Goal: Task Accomplishment & Management: Manage account settings

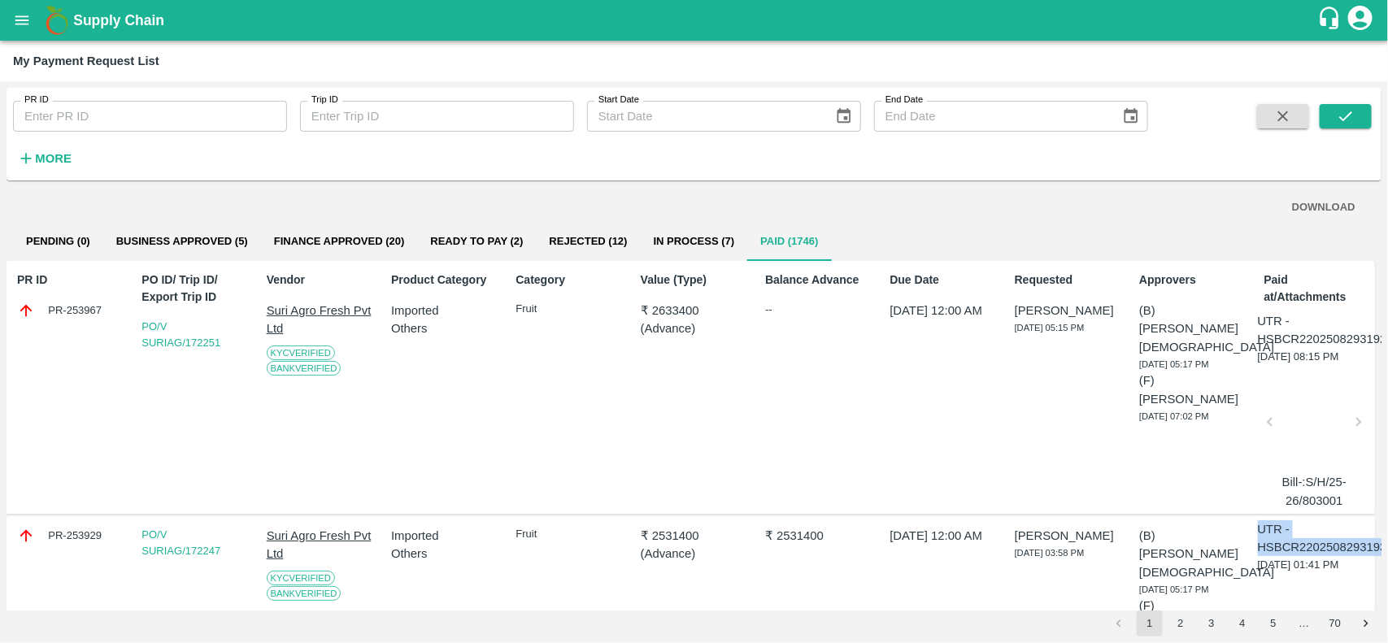
scroll to position [0, 33]
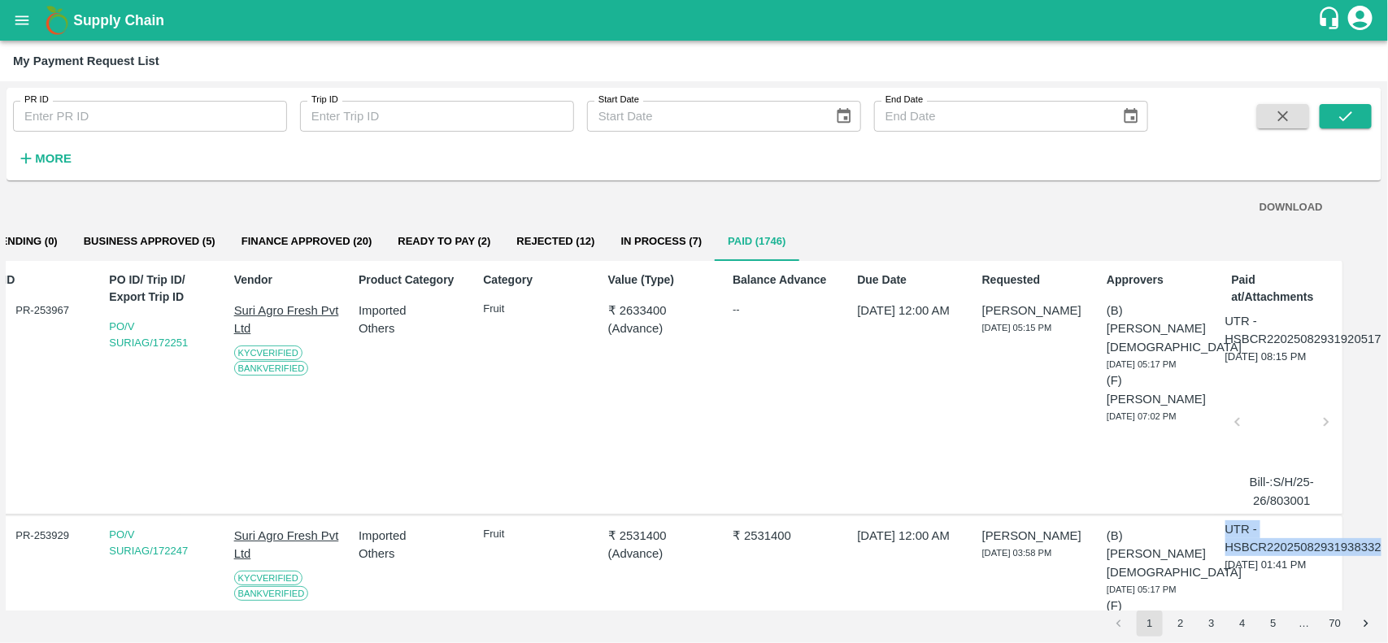
click at [14, 21] on icon "open drawer" at bounding box center [22, 20] width 18 height 18
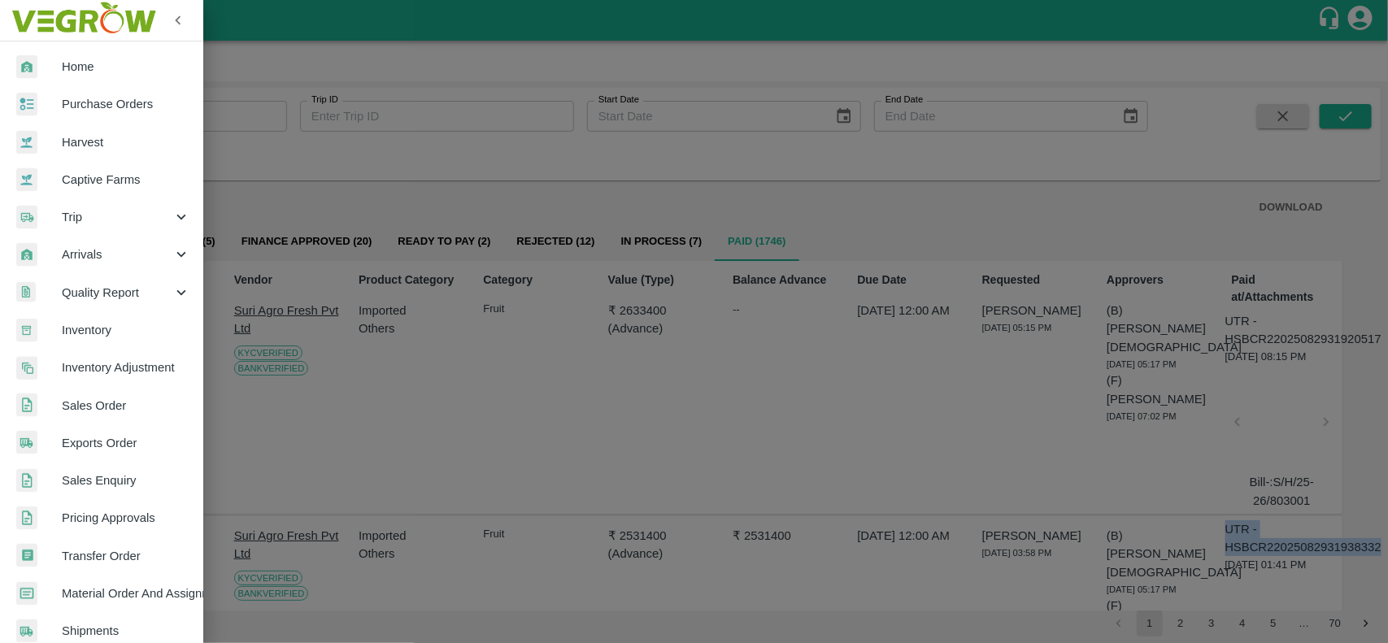
click at [57, 106] on div at bounding box center [39, 105] width 46 height 24
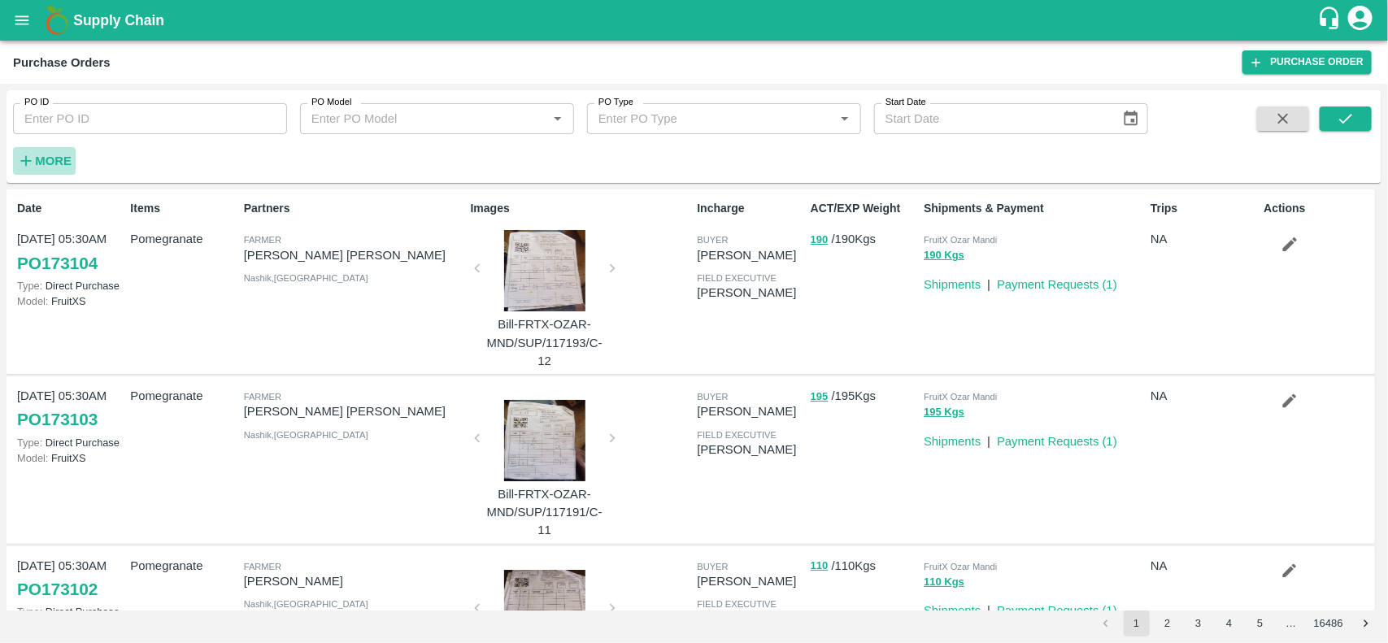
click at [59, 167] on strong "More" at bounding box center [53, 161] width 37 height 13
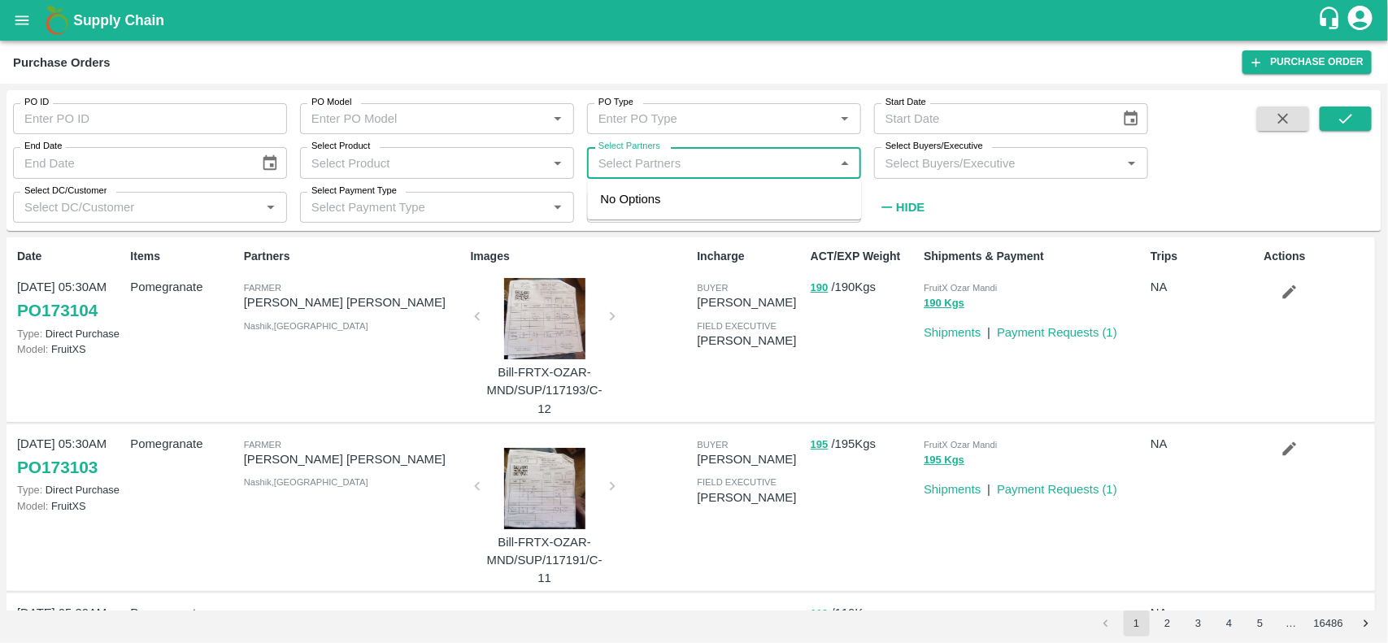
click at [701, 168] on input "Select Partners" at bounding box center [711, 162] width 238 height 21
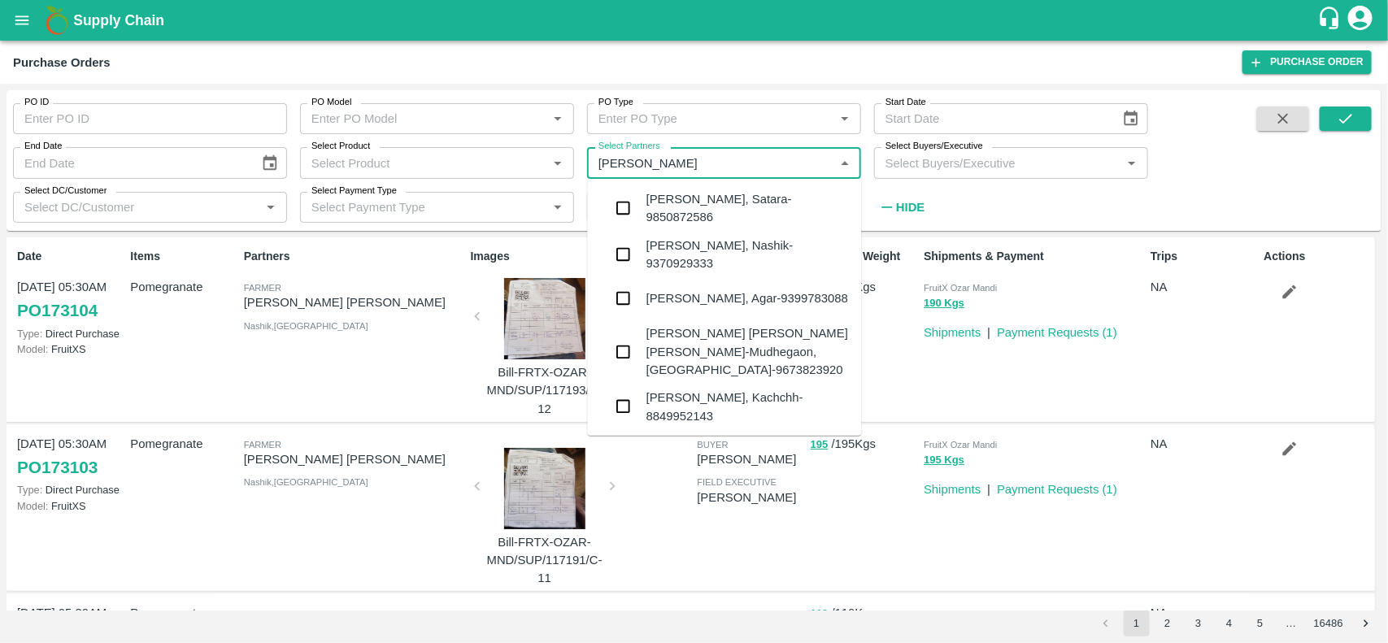
type input "Irfan A"
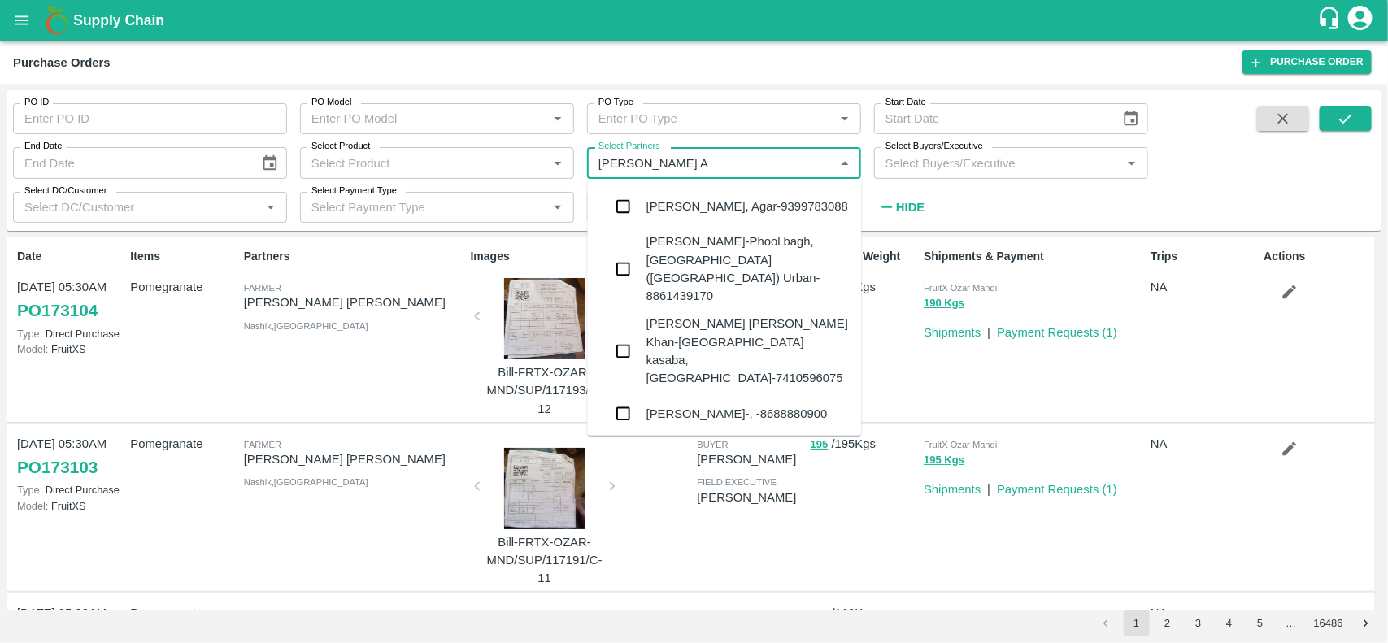
click at [728, 405] on div "IRFAN ALI-, -8688880900" at bounding box center [737, 414] width 181 height 18
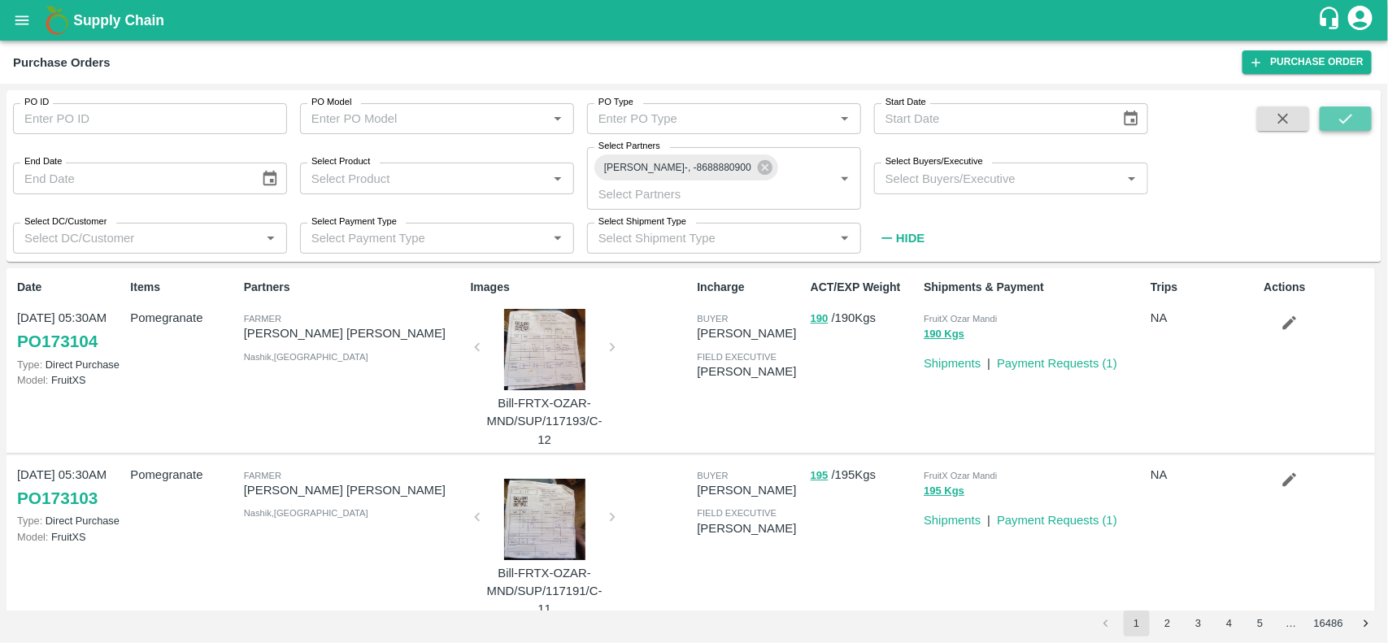
click at [1338, 124] on icon "submit" at bounding box center [1346, 119] width 18 height 18
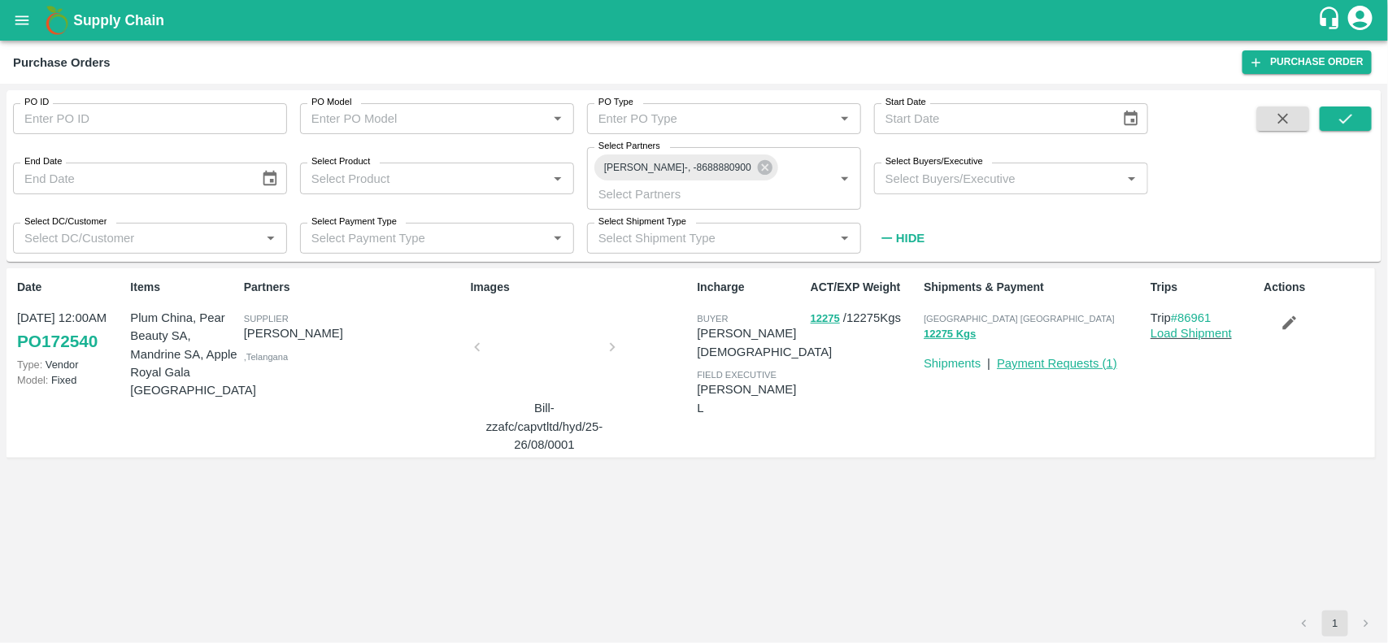
click at [1053, 357] on link "Payment Requests ( 1 )" at bounding box center [1057, 363] width 120 height 13
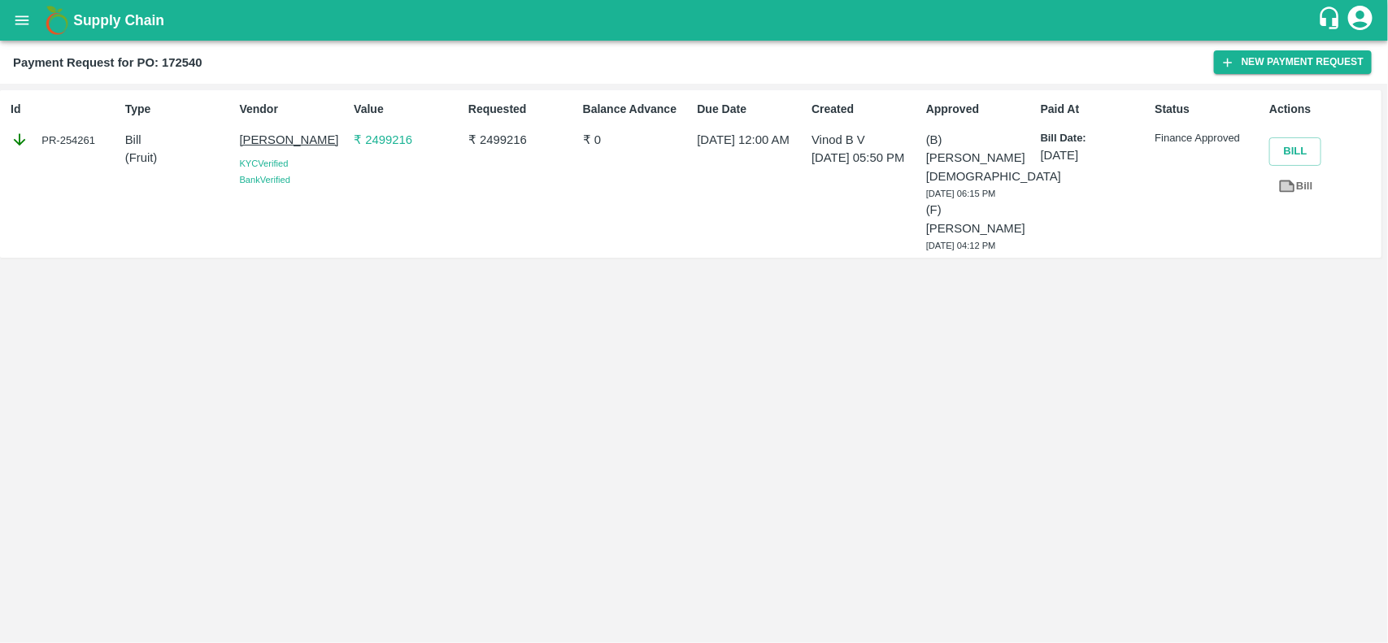
click at [80, 139] on div "PR-254261" at bounding box center [65, 140] width 108 height 18
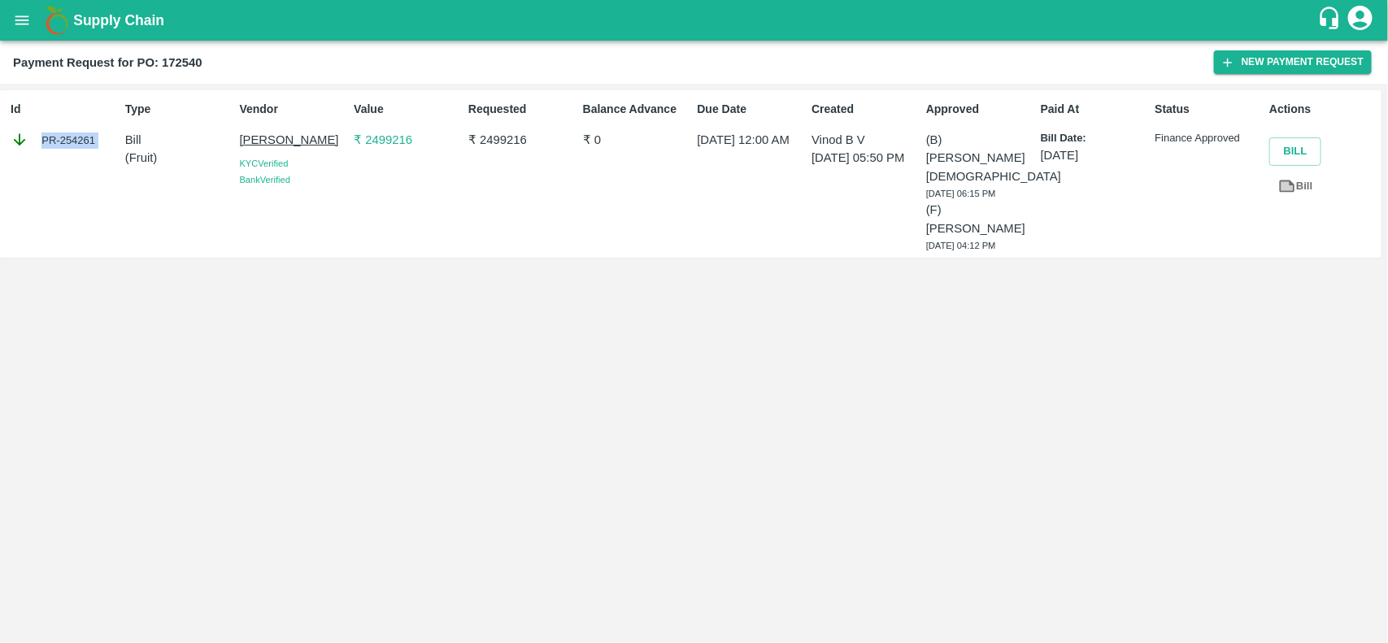
click at [80, 139] on div "PR-254261" at bounding box center [65, 140] width 108 height 18
click at [16, 35] on button "open drawer" at bounding box center [21, 20] width 37 height 37
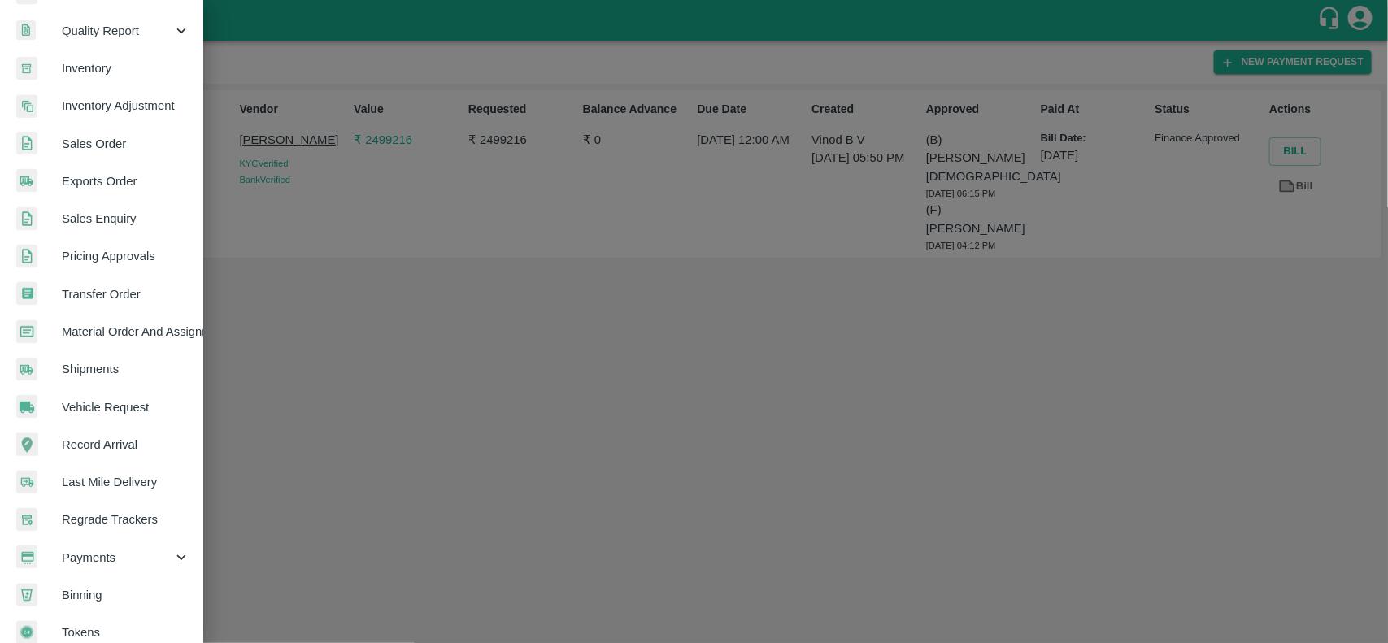
scroll to position [281, 0]
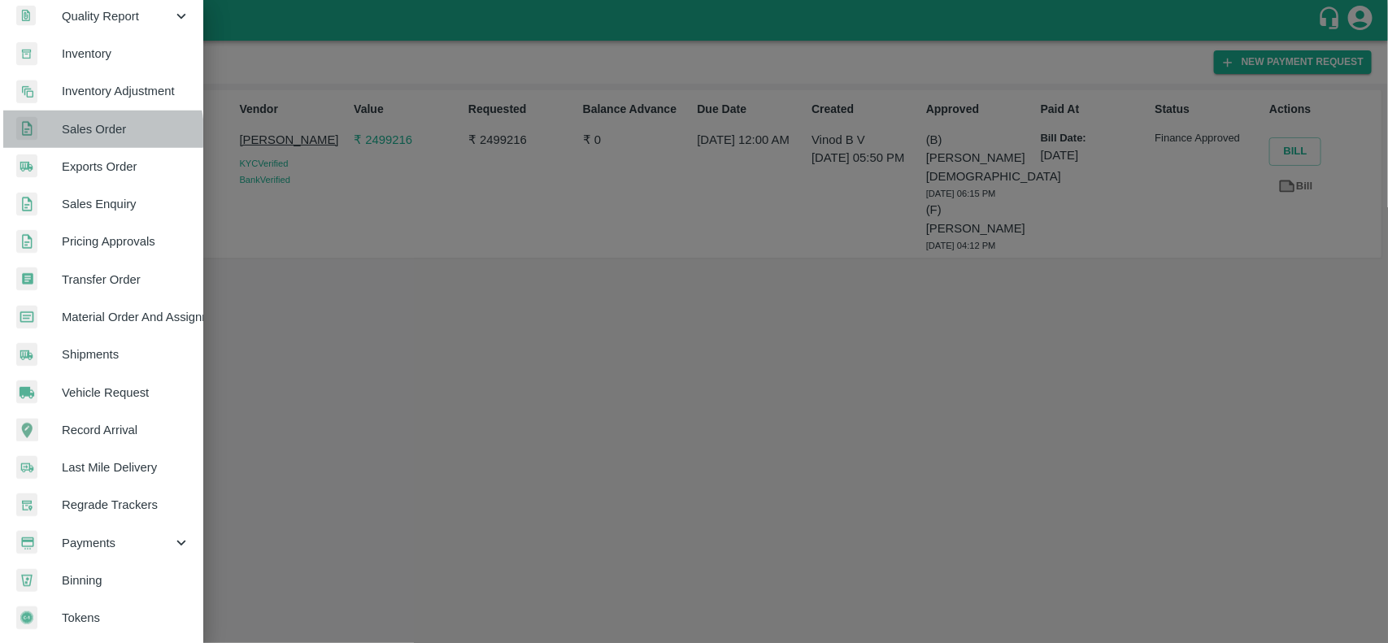
click at [87, 128] on span "Sales Order" at bounding box center [126, 129] width 129 height 18
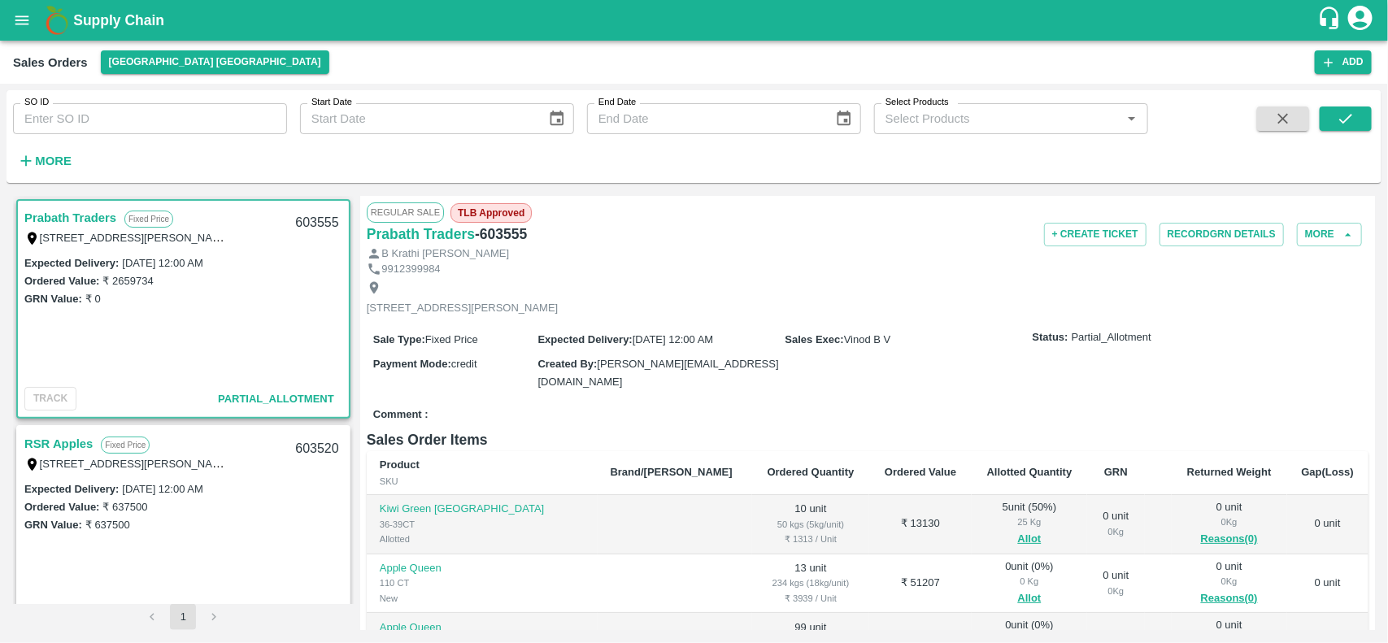
click at [71, 201] on div "Prabath Traders Fixed Price Plot No: 131,, Sadasiva heavens, Peddamberpet, Abdu…" at bounding box center [183, 227] width 331 height 52
click at [71, 204] on div "Prabath Traders Fixed Price Plot No: 131,, Sadasiva heavens, Peddamberpet, Abdu…" at bounding box center [183, 227] width 331 height 52
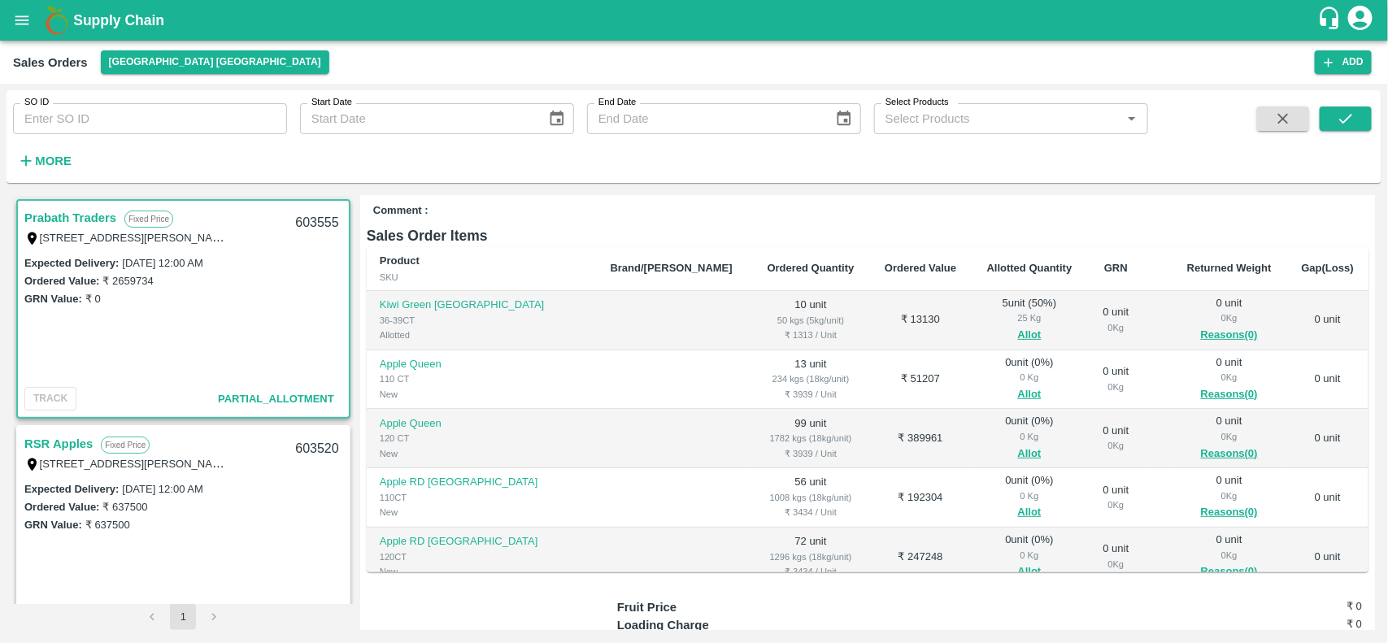
scroll to position [216, 0]
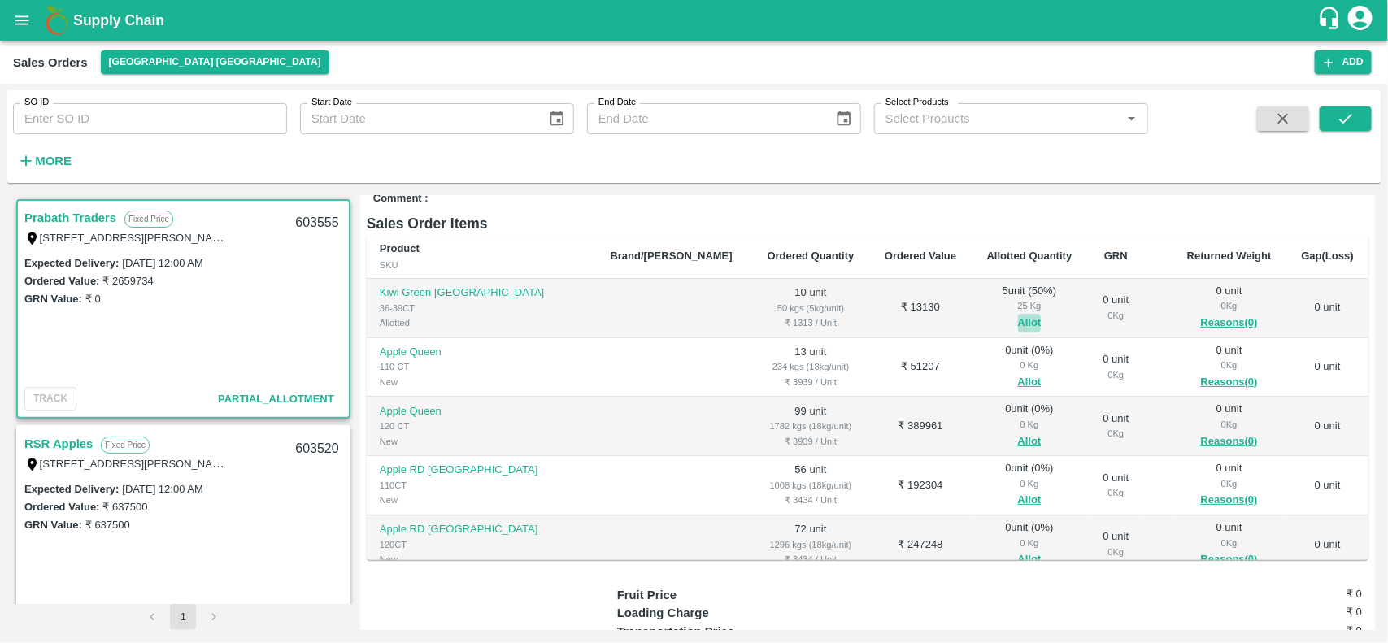
click at [1018, 326] on button "Allot" at bounding box center [1030, 323] width 24 height 19
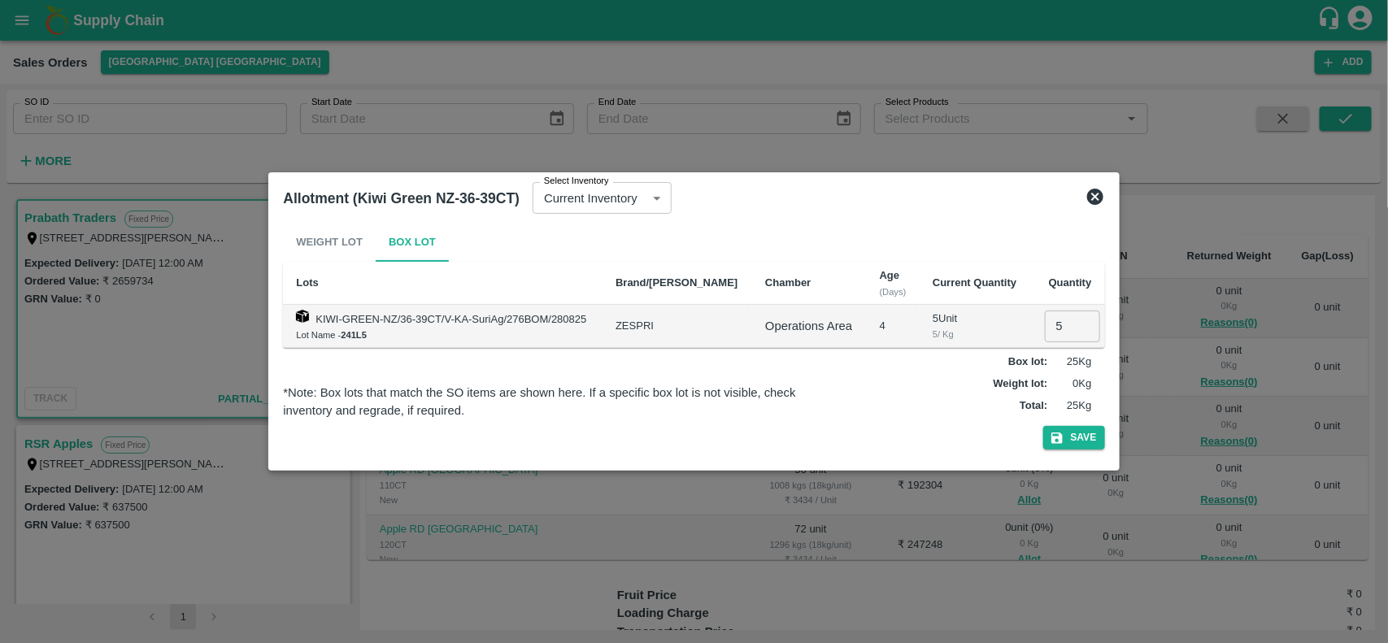
click at [1095, 196] on icon at bounding box center [1096, 197] width 20 height 20
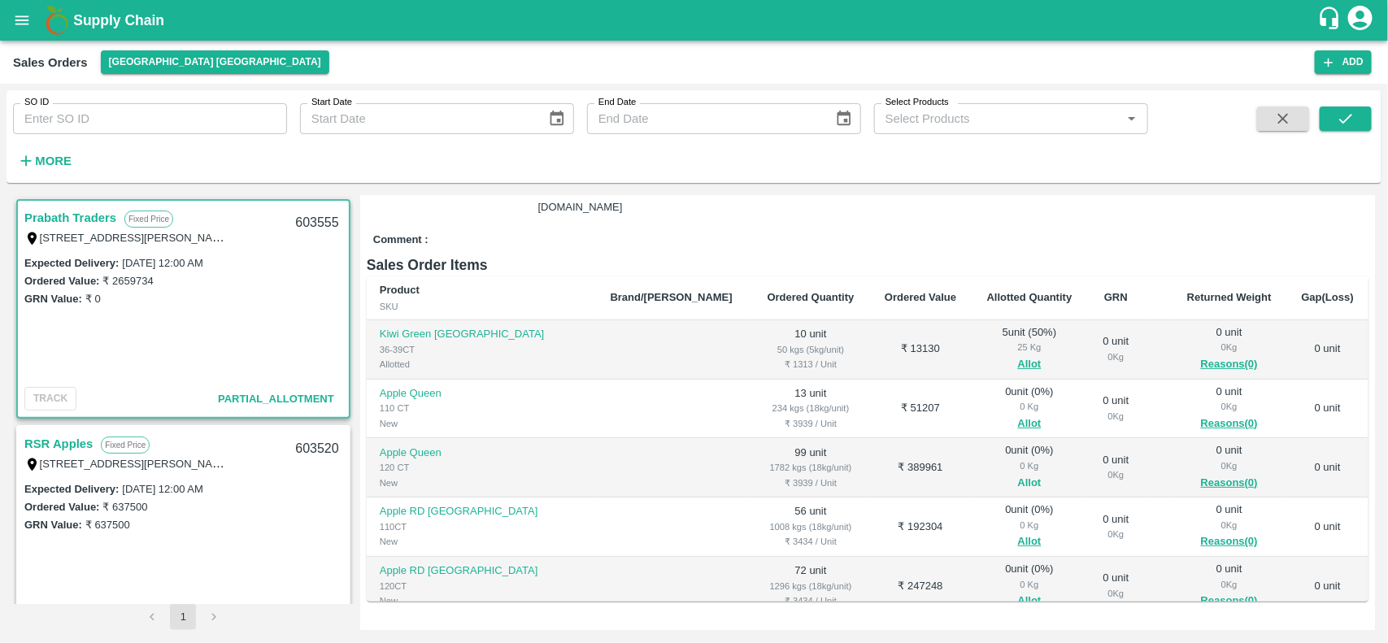
scroll to position [176, 0]
click at [1018, 416] on button "Allot" at bounding box center [1030, 423] width 24 height 19
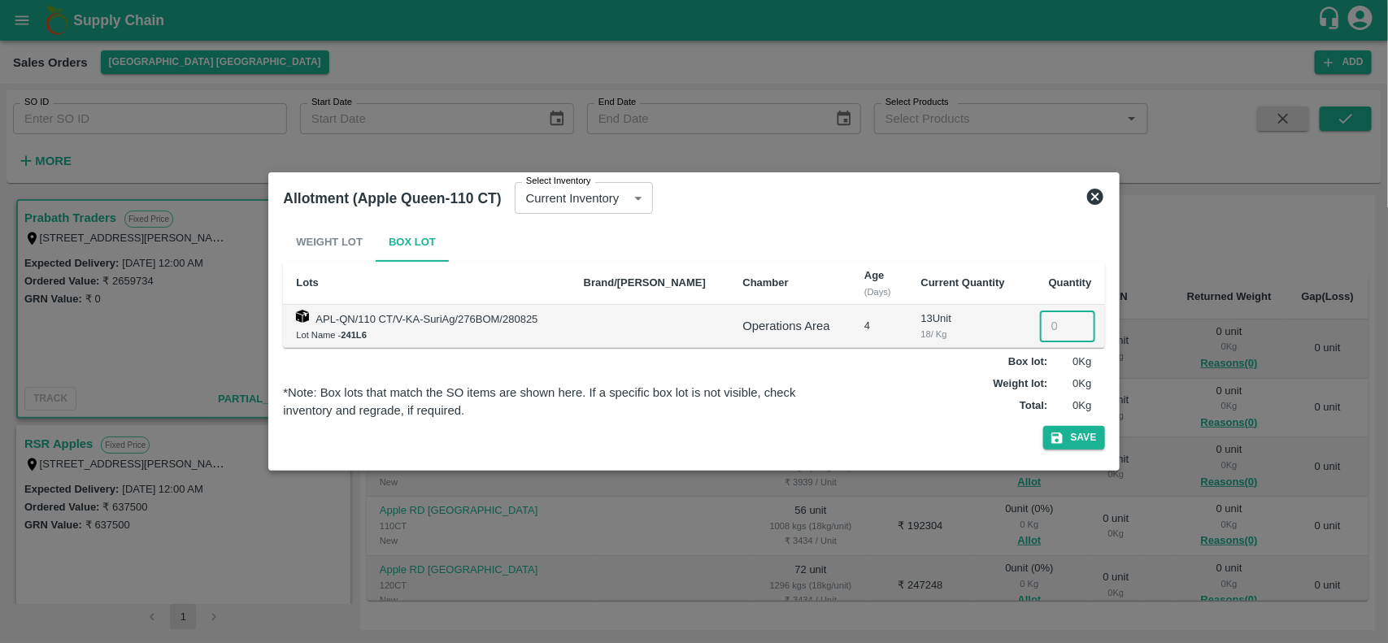
click at [1053, 330] on input "number" at bounding box center [1067, 326] width 55 height 31
type input "13"
click at [1062, 438] on icon "button" at bounding box center [1057, 438] width 11 height 11
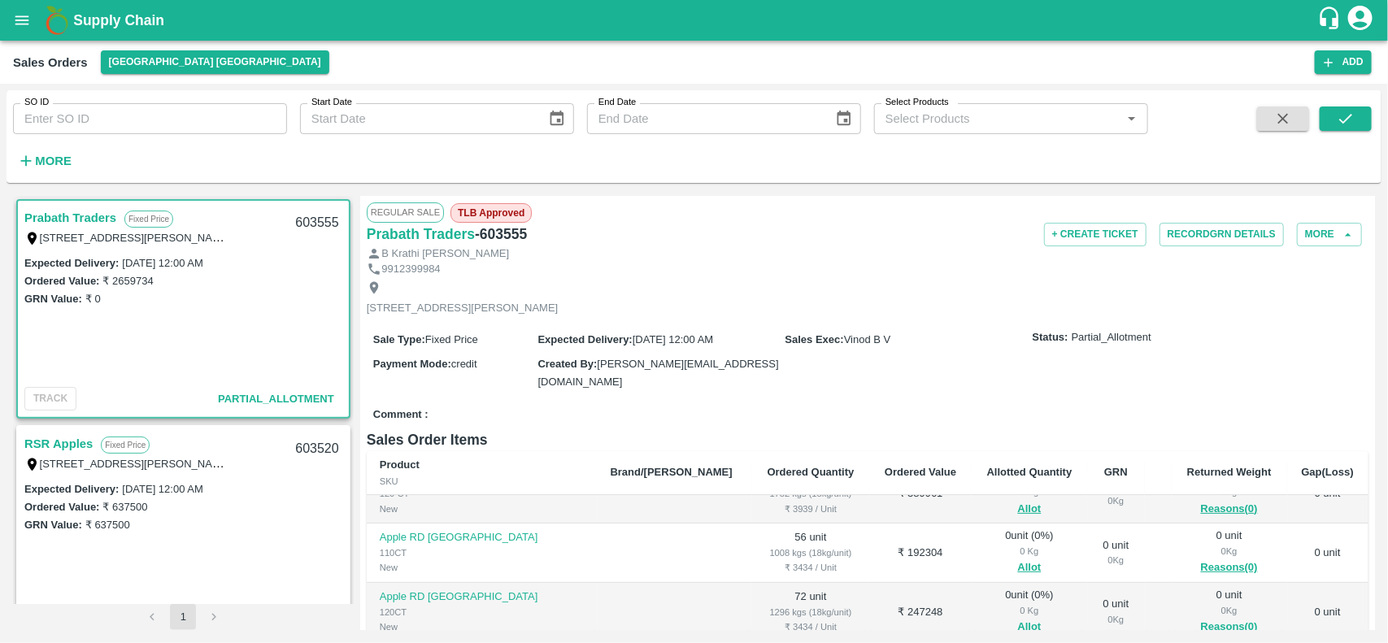
scroll to position [146, 0]
click at [1018, 569] on button "Allot" at bounding box center [1030, 570] width 24 height 19
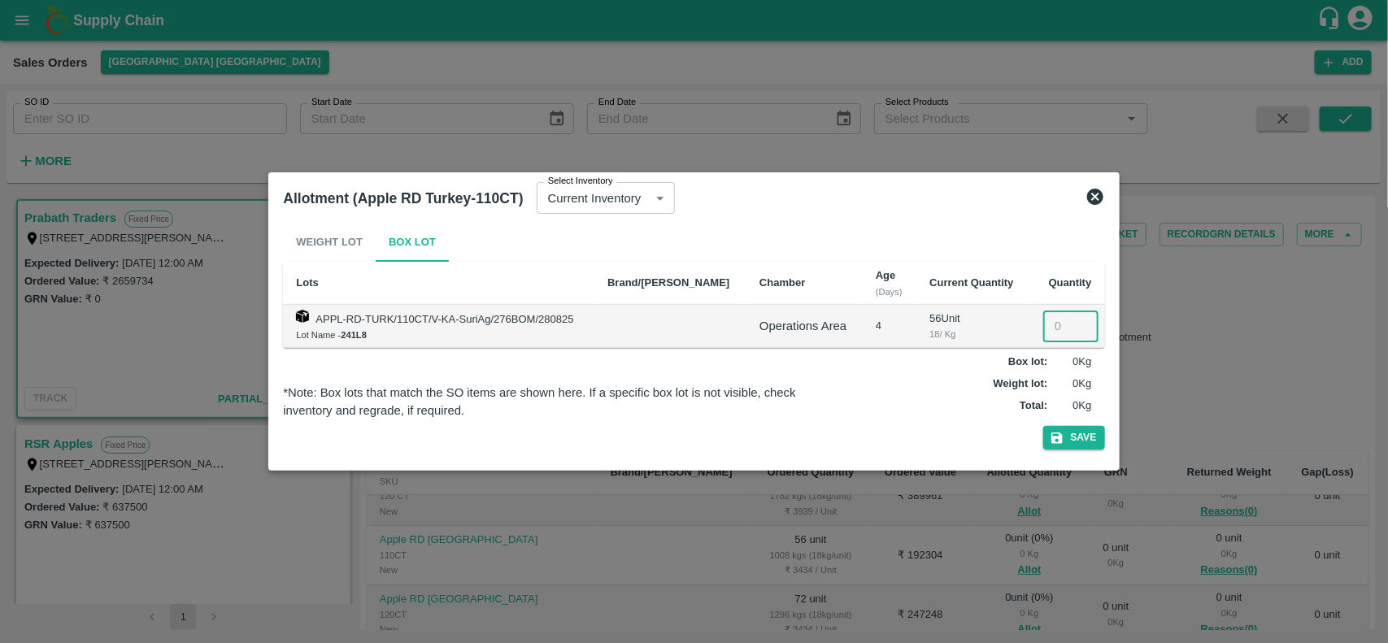
click at [1047, 326] on input "number" at bounding box center [1071, 326] width 55 height 31
type input "56"
click at [1082, 442] on button "Save" at bounding box center [1075, 438] width 62 height 24
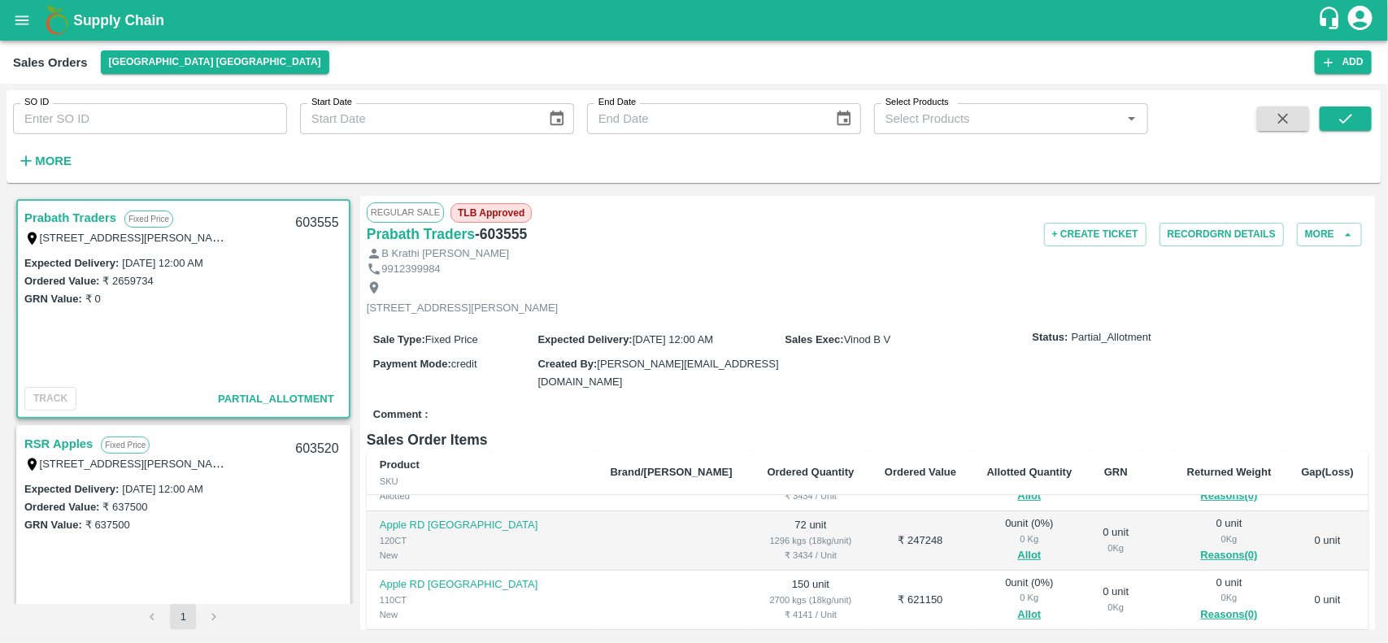
scroll to position [221, 0]
click at [1018, 551] on button "Allot" at bounding box center [1030, 555] width 24 height 19
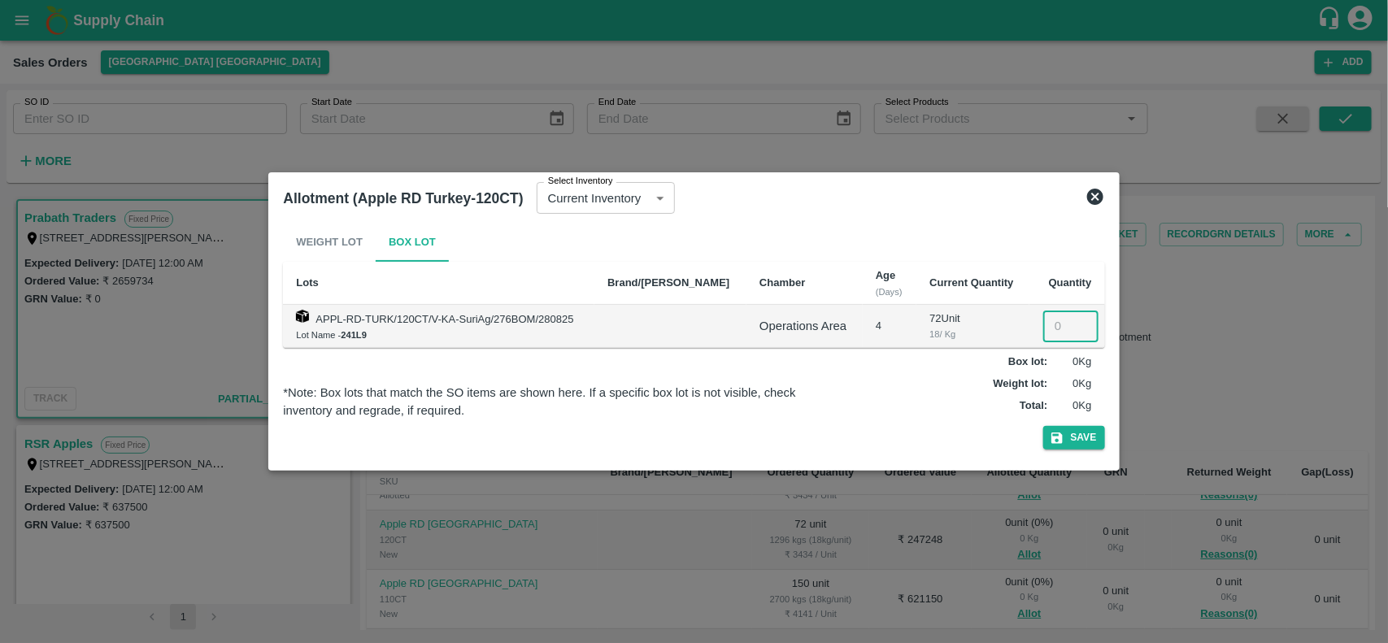
click at [1059, 325] on input "number" at bounding box center [1071, 326] width 55 height 31
type input "72"
click at [1053, 437] on icon "button" at bounding box center [1057, 438] width 11 height 11
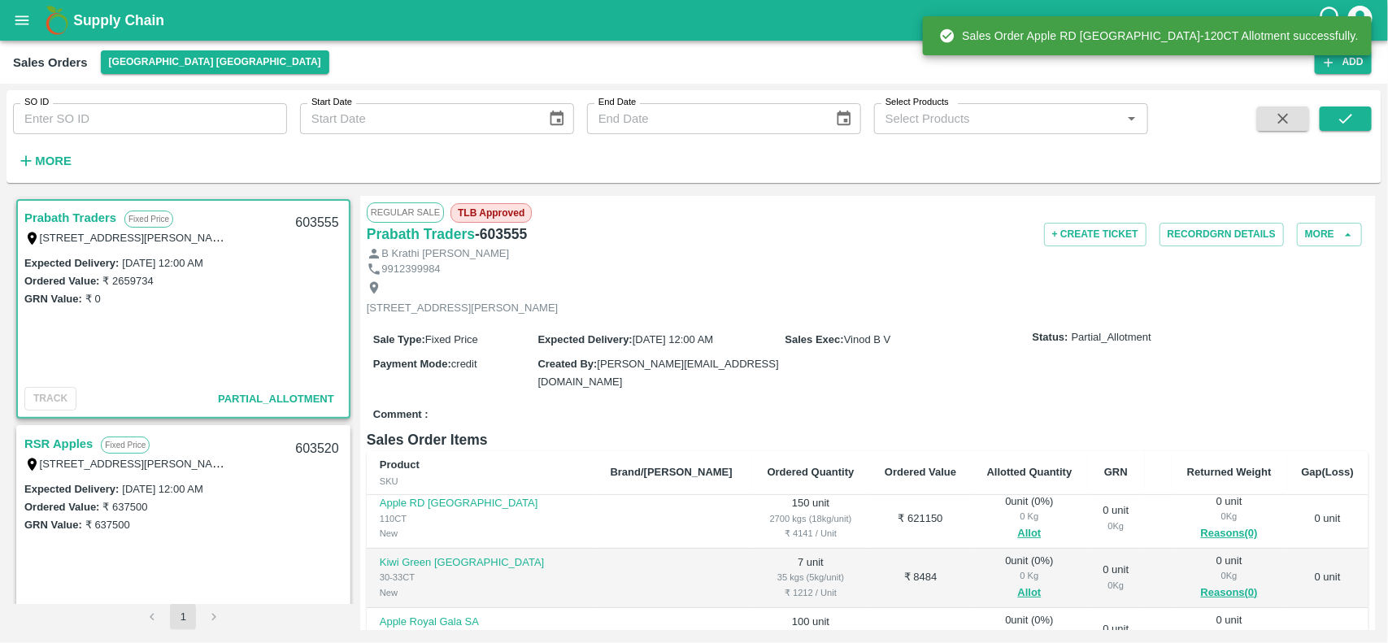
scroll to position [303, 0]
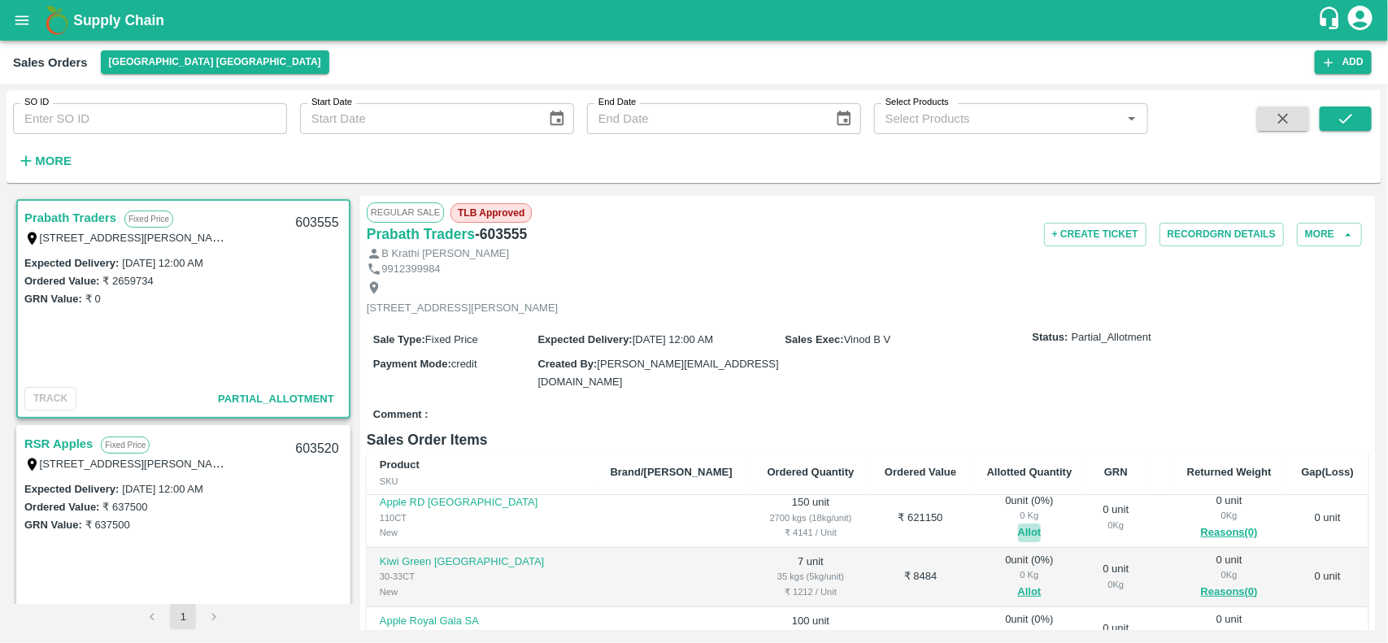
click at [1018, 531] on button "Allot" at bounding box center [1030, 533] width 24 height 19
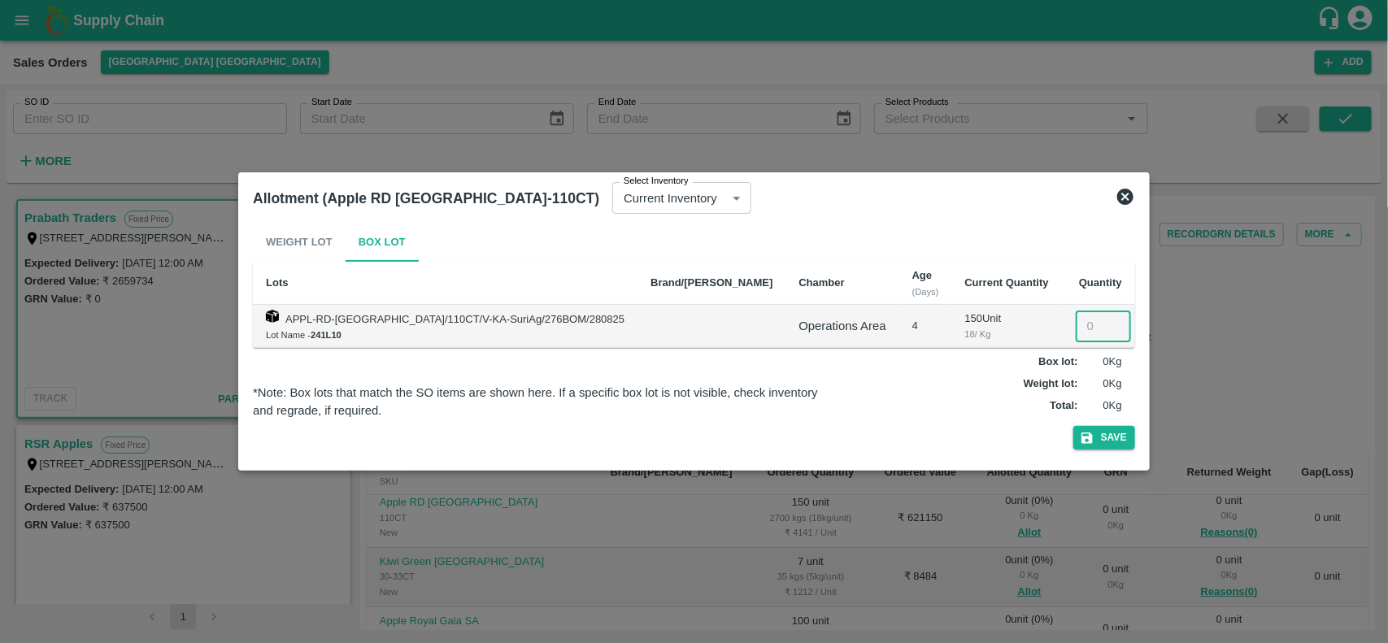
click at [1076, 314] on input "number" at bounding box center [1103, 326] width 55 height 31
type input "150"
click at [1074, 433] on button "Save" at bounding box center [1105, 438] width 62 height 24
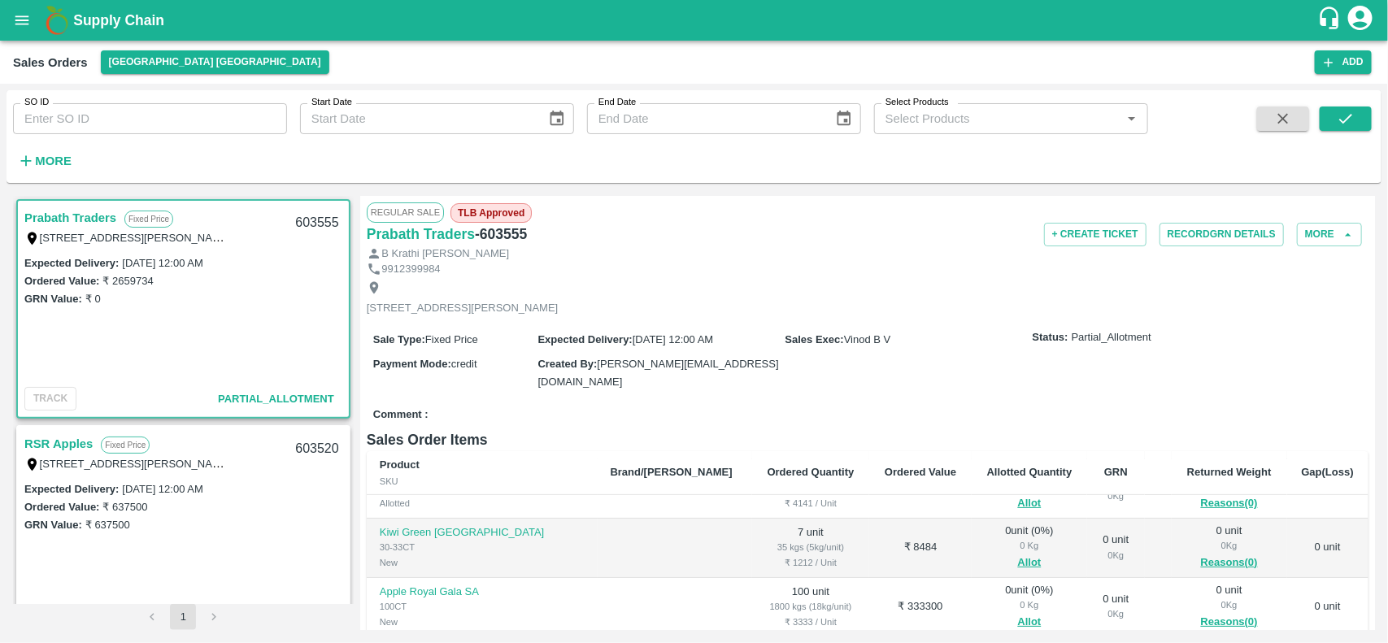
scroll to position [331, 0]
click at [1018, 559] on button "Allot" at bounding box center [1030, 564] width 24 height 19
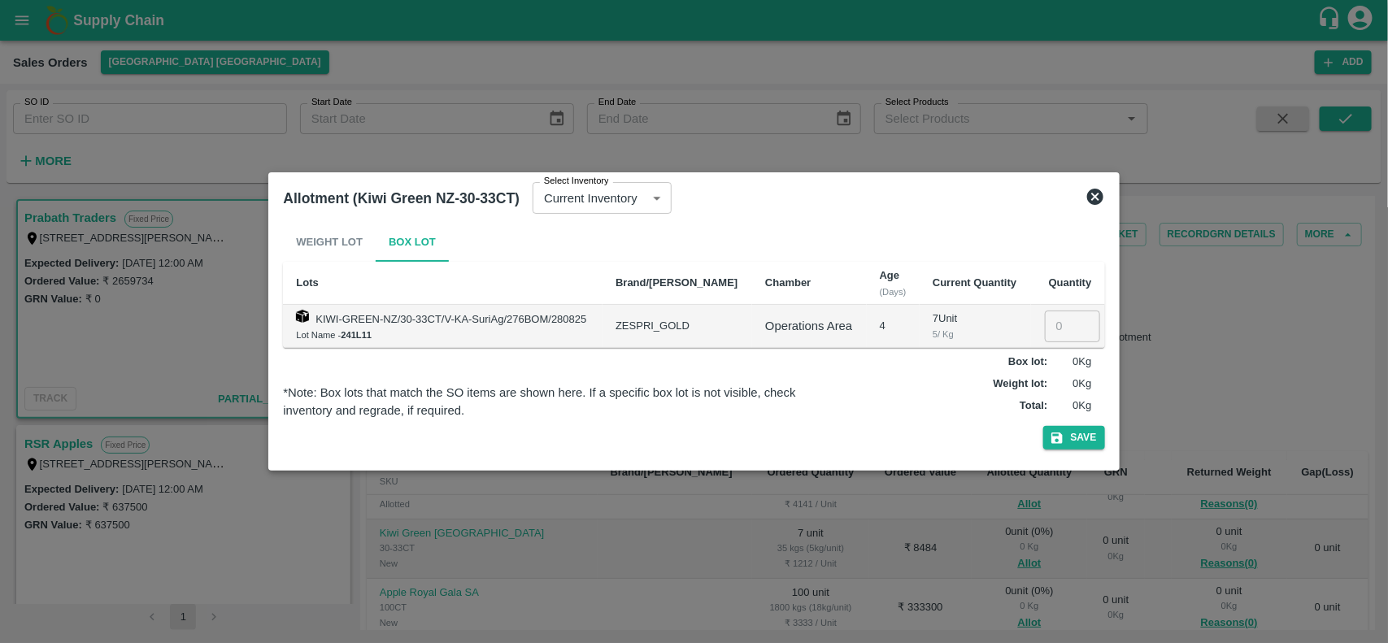
click at [1064, 326] on input "number" at bounding box center [1072, 326] width 55 height 31
type input "7"
click at [1210, 153] on div at bounding box center [694, 321] width 1388 height 643
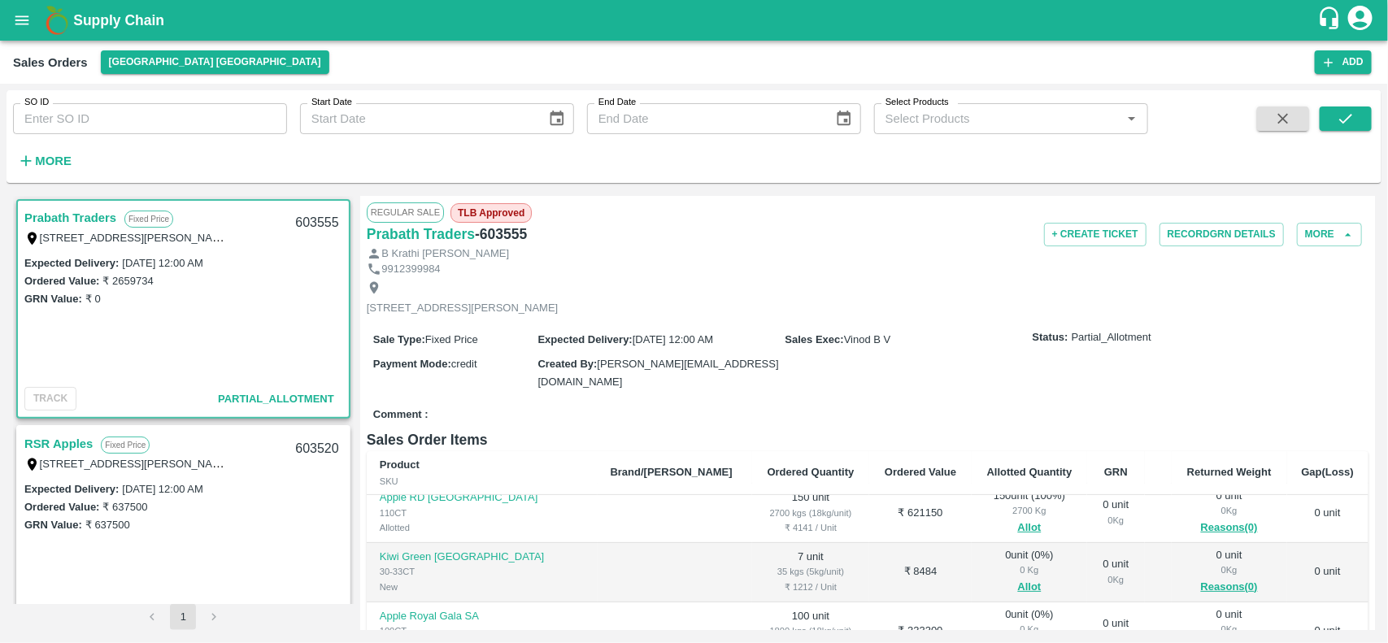
scroll to position [307, 0]
click at [1018, 583] on button "Allot" at bounding box center [1030, 588] width 24 height 19
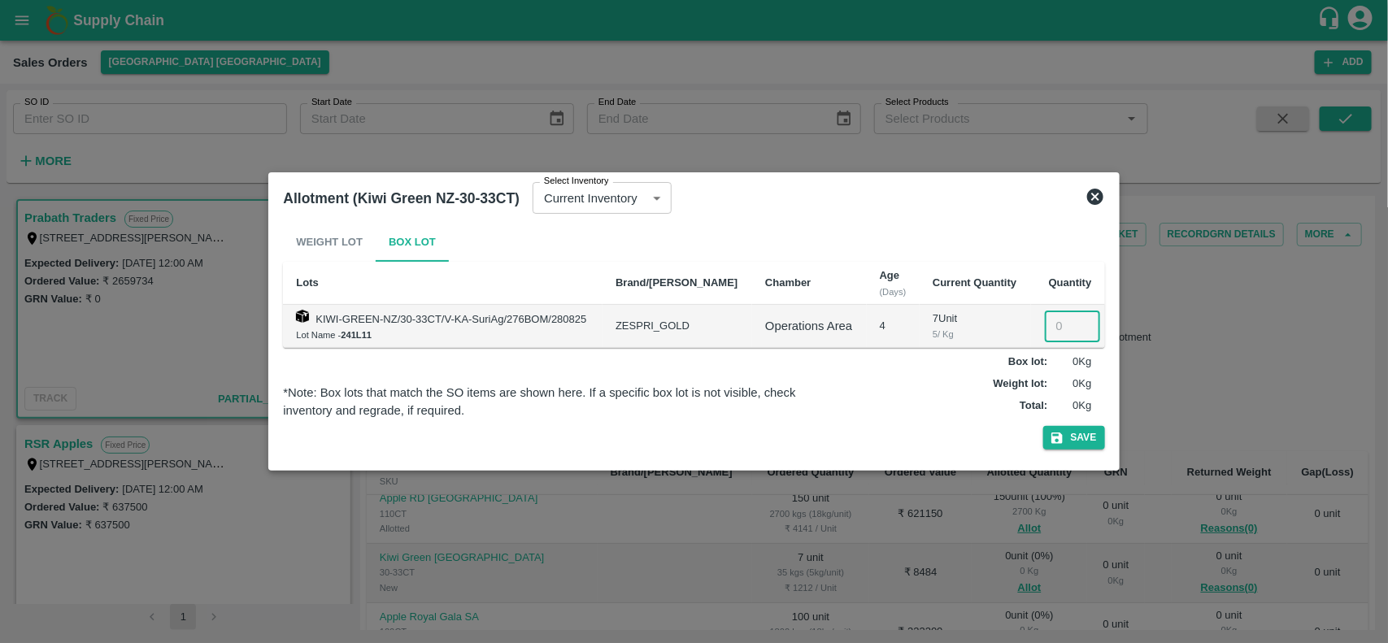
click at [1066, 317] on input "number" at bounding box center [1072, 326] width 55 height 31
type input "7"
click at [1078, 429] on button "Save" at bounding box center [1075, 438] width 62 height 24
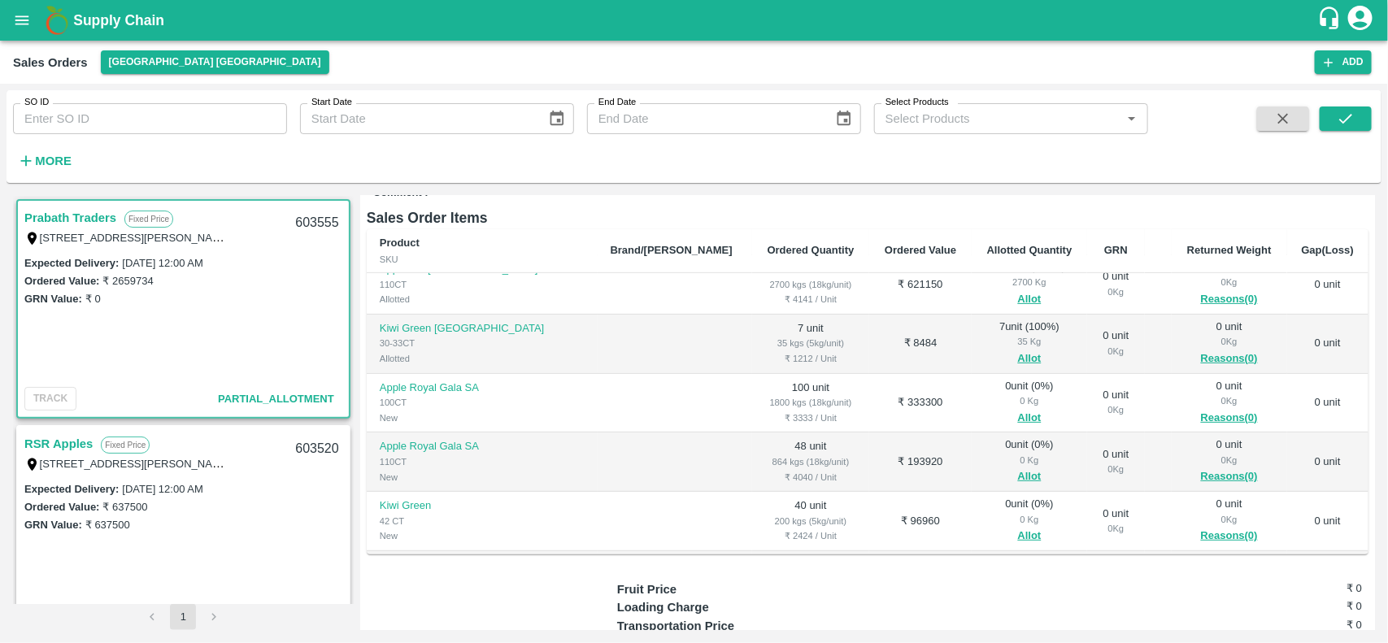
scroll to position [315, 0]
click at [1018, 419] on button "Allot" at bounding box center [1030, 417] width 24 height 19
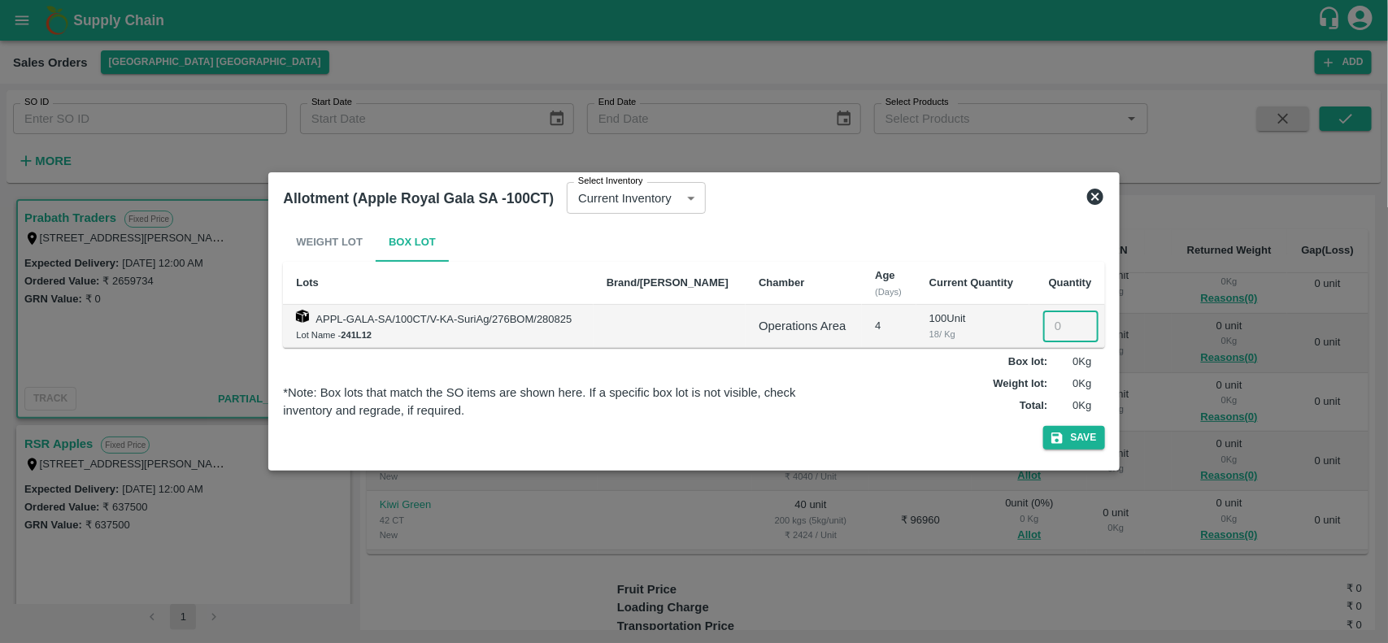
click at [1044, 325] on input "number" at bounding box center [1071, 326] width 55 height 31
type input "100"
click at [1088, 429] on button "Save" at bounding box center [1075, 438] width 62 height 24
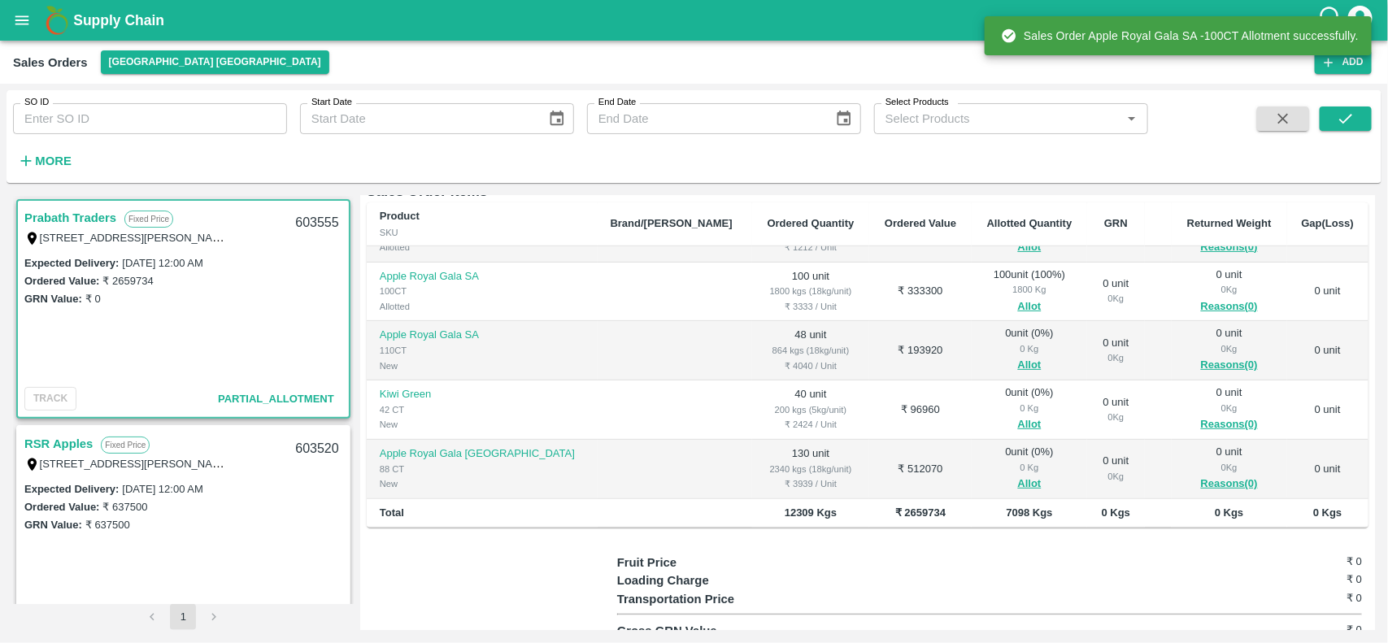
scroll to position [252, 0]
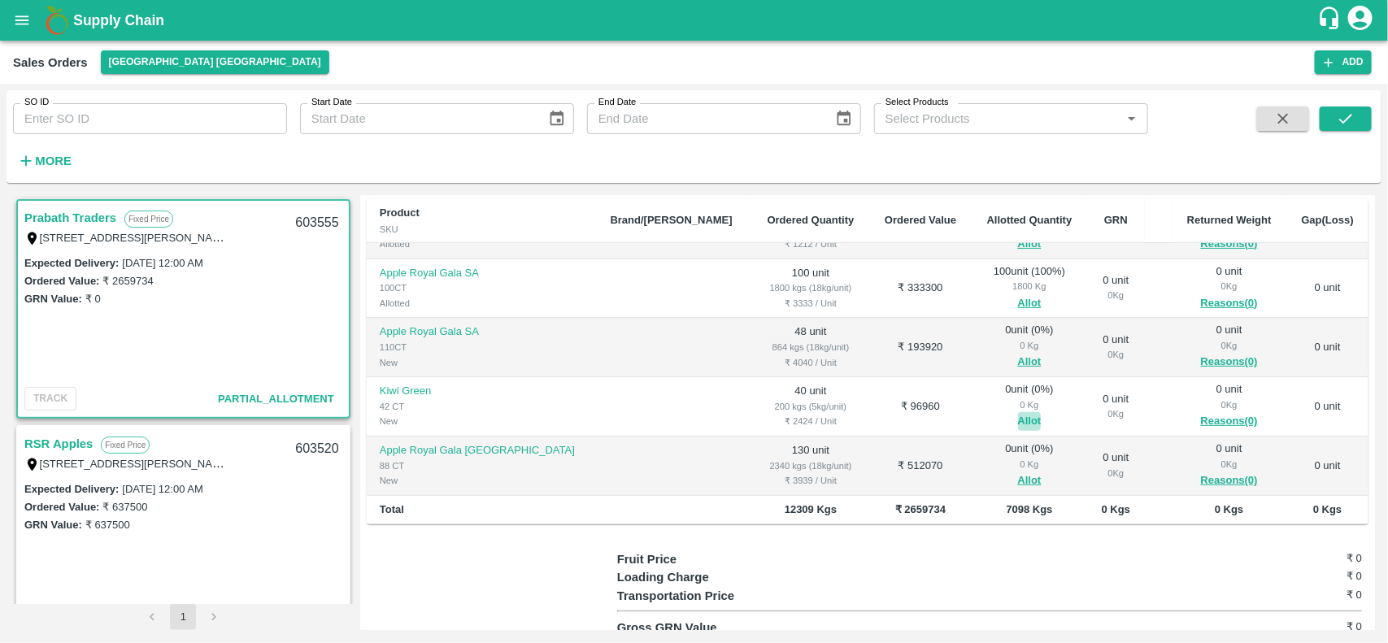
click at [1018, 412] on button "Allot" at bounding box center [1030, 421] width 24 height 19
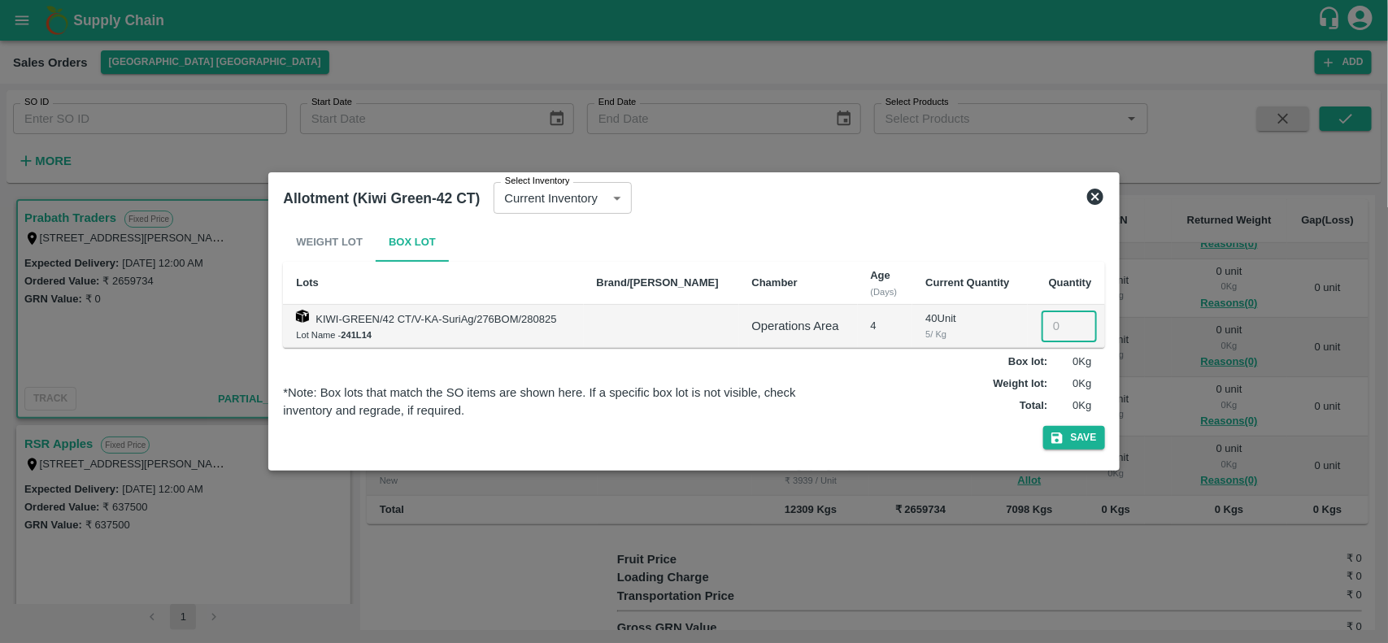
click at [1044, 329] on input "number" at bounding box center [1069, 326] width 55 height 31
type input "40"
click at [1068, 445] on button "Save" at bounding box center [1075, 438] width 62 height 24
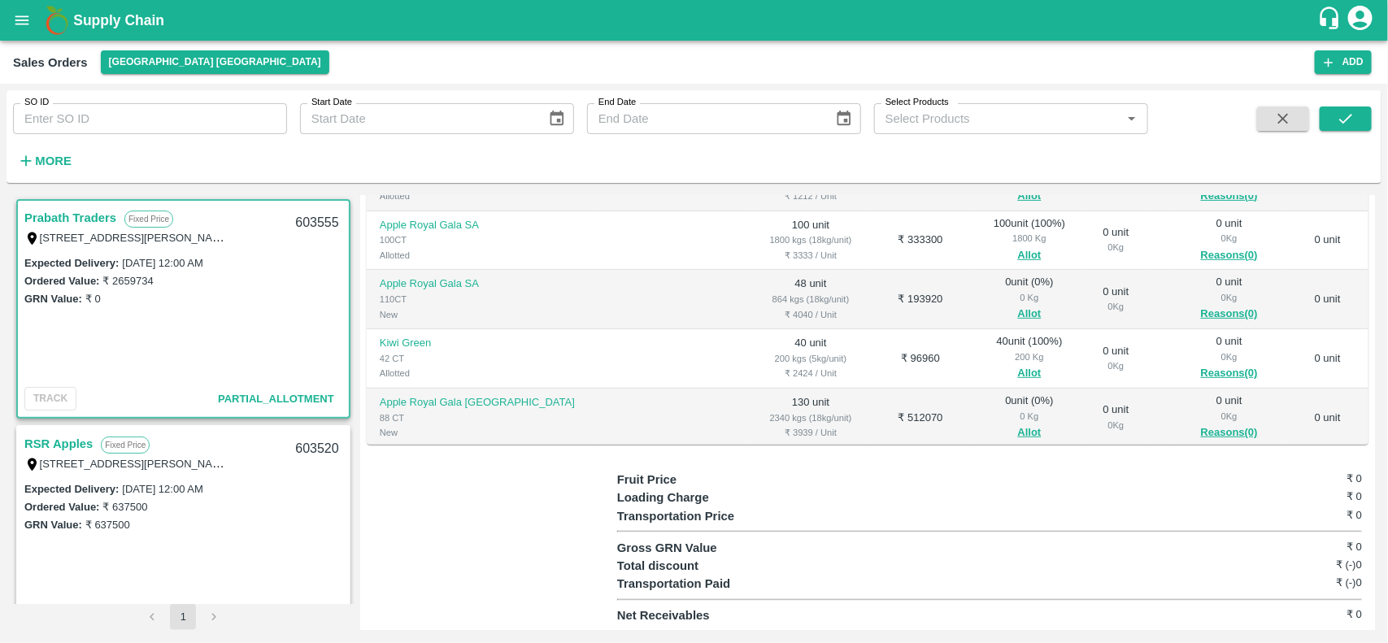
scroll to position [401, 0]
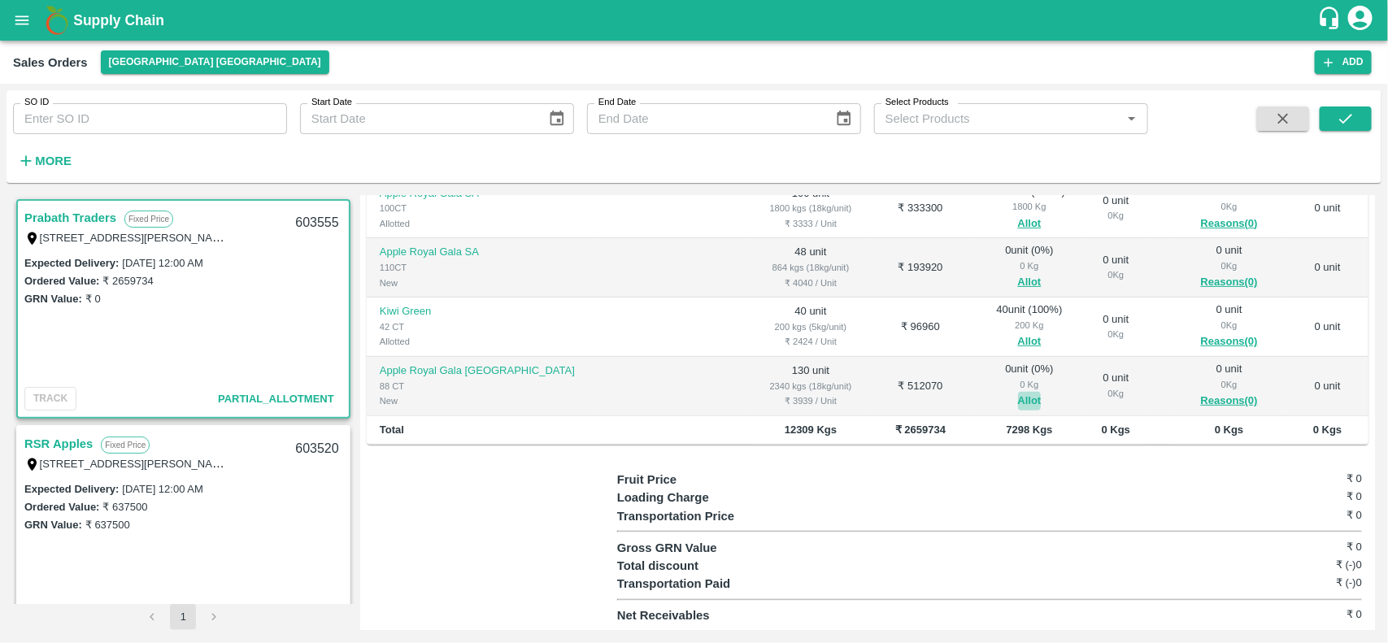
click at [1018, 403] on button "Allot" at bounding box center [1030, 401] width 24 height 19
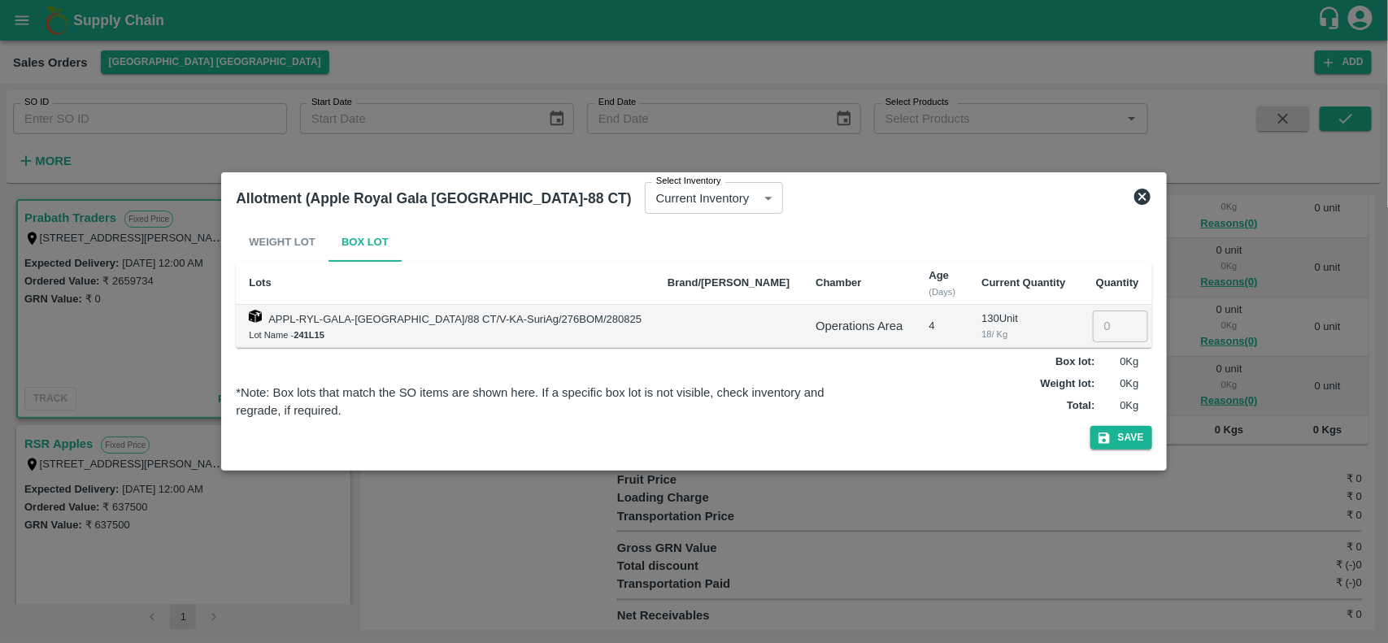
click at [1093, 333] on input "number" at bounding box center [1120, 326] width 55 height 31
type input "130"
click at [1091, 442] on button "Save" at bounding box center [1122, 438] width 62 height 24
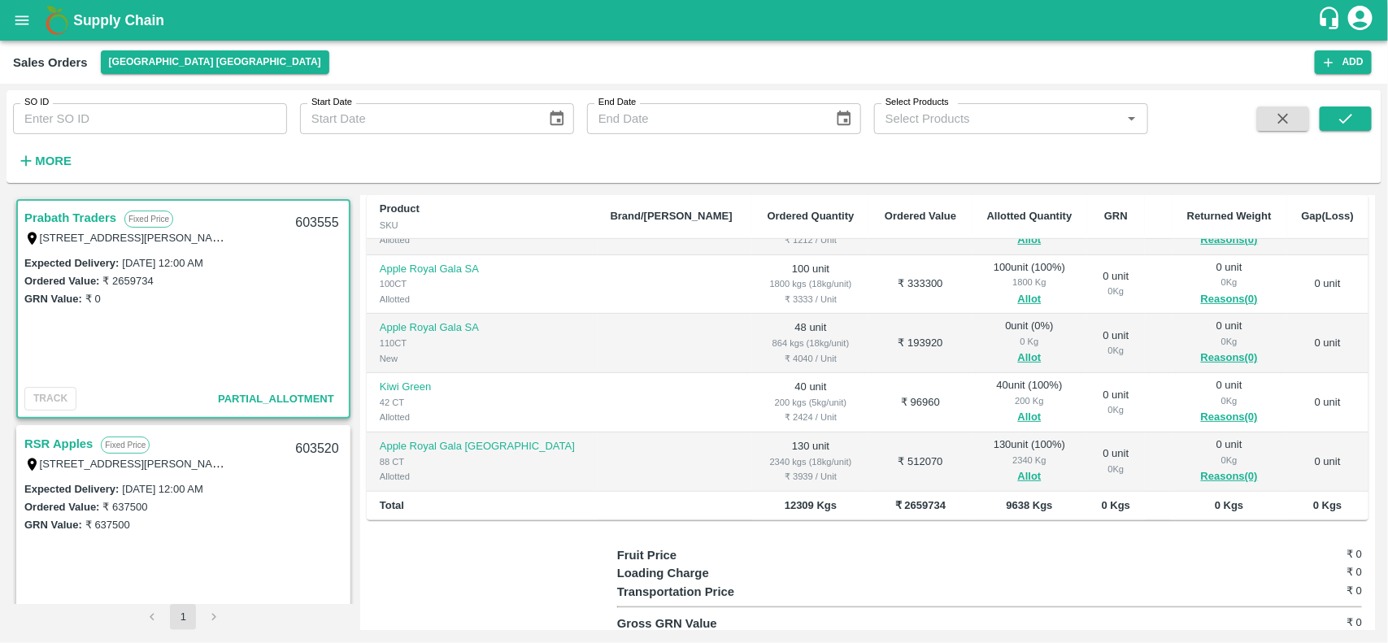
scroll to position [238, 0]
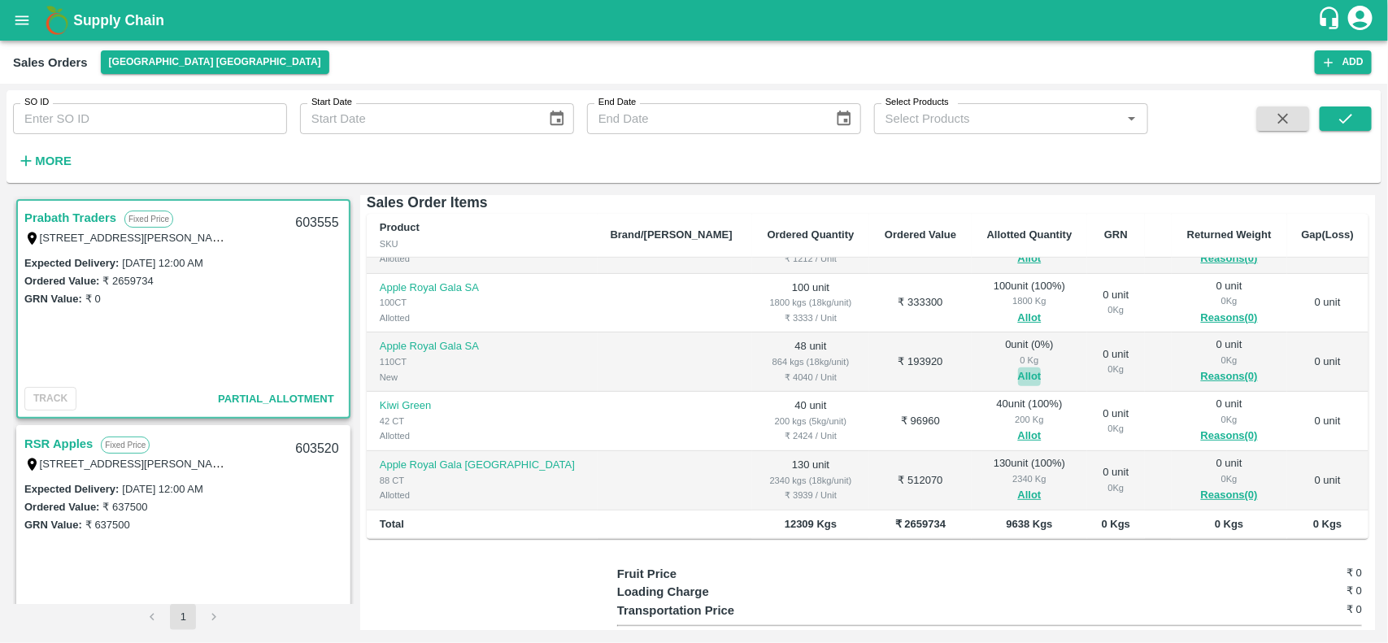
click at [1018, 370] on button "Allot" at bounding box center [1030, 377] width 24 height 19
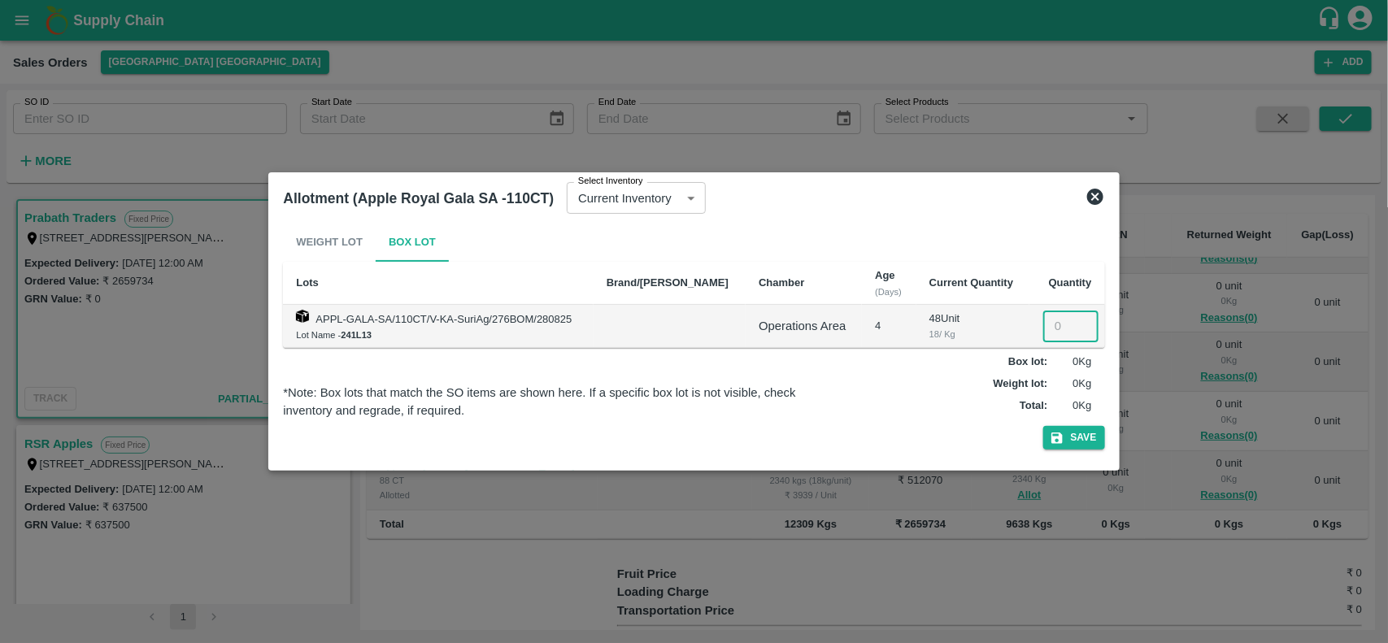
click at [1053, 326] on input "number" at bounding box center [1071, 326] width 55 height 31
type input "48"
click at [1070, 435] on button "Save" at bounding box center [1075, 438] width 62 height 24
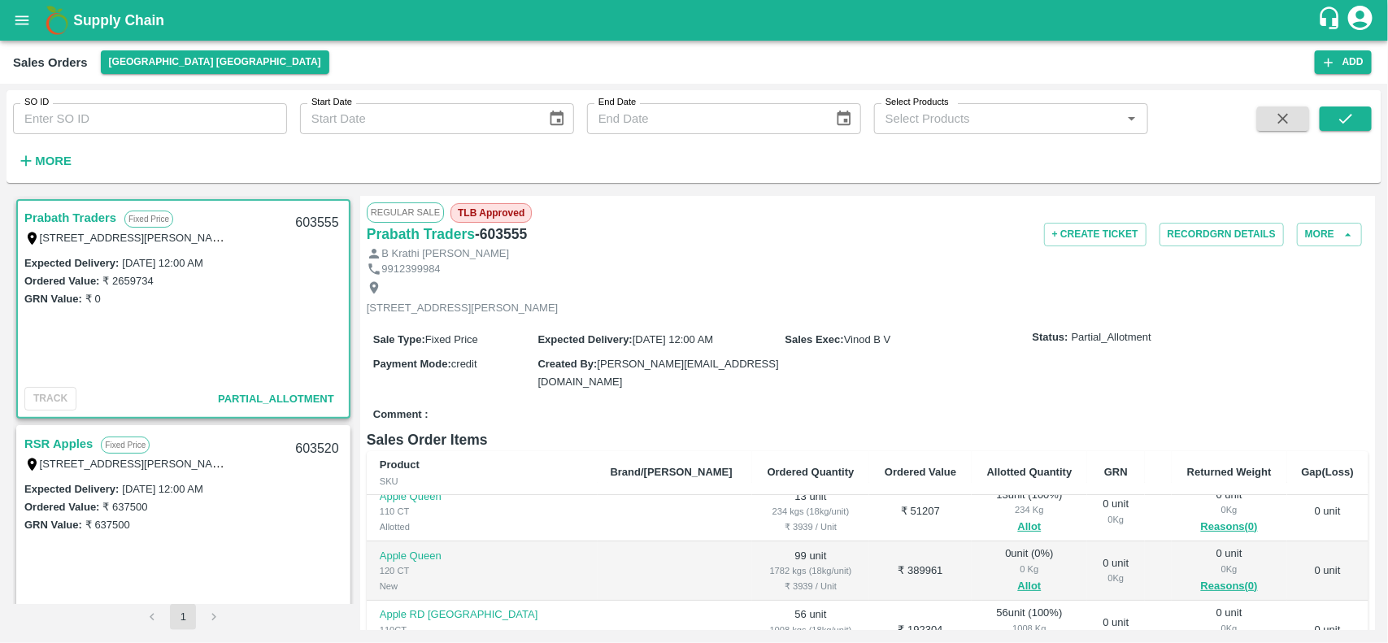
scroll to position [0, 0]
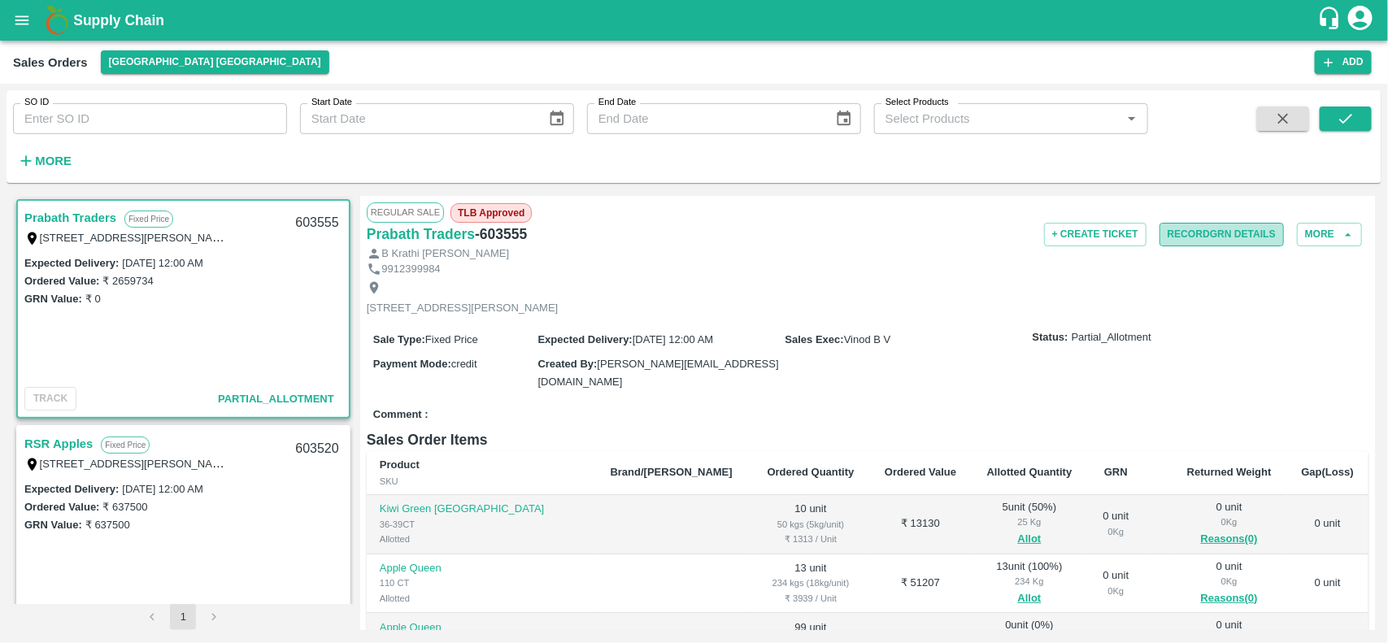
click at [1174, 238] on button "Record GRN Details" at bounding box center [1222, 235] width 124 height 24
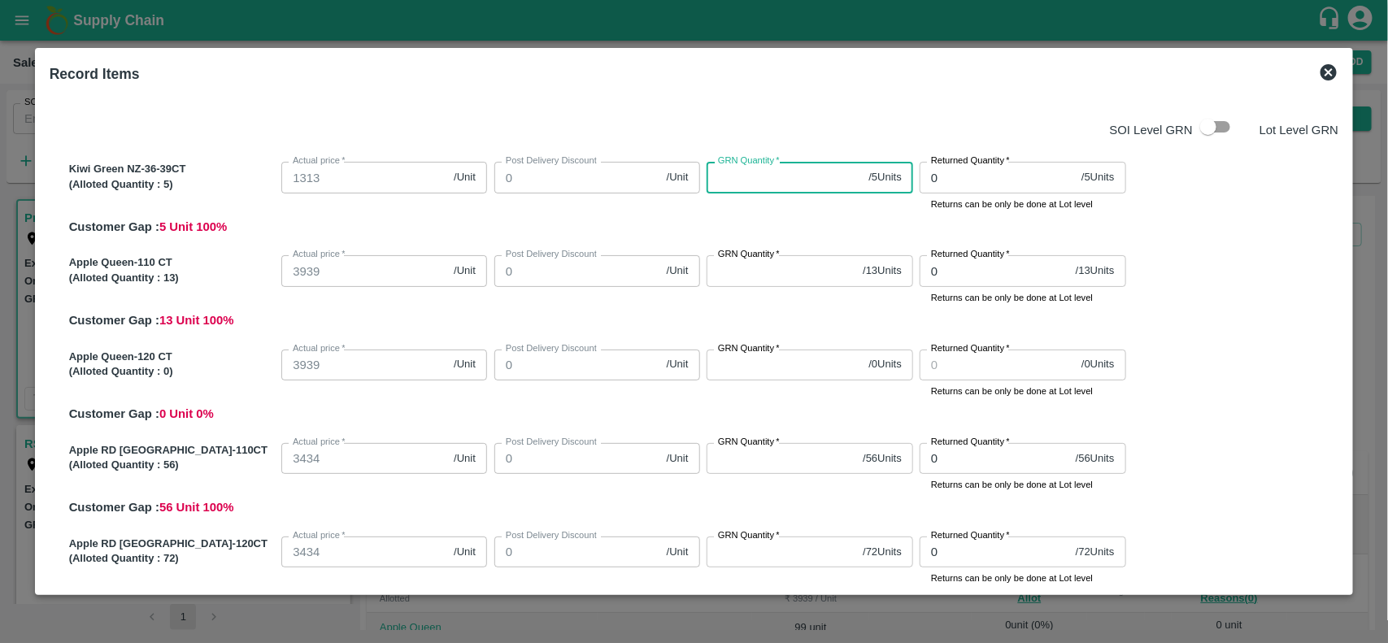
click at [793, 185] on input "GRN Quantity   *" at bounding box center [784, 177] width 155 height 31
type input "5"
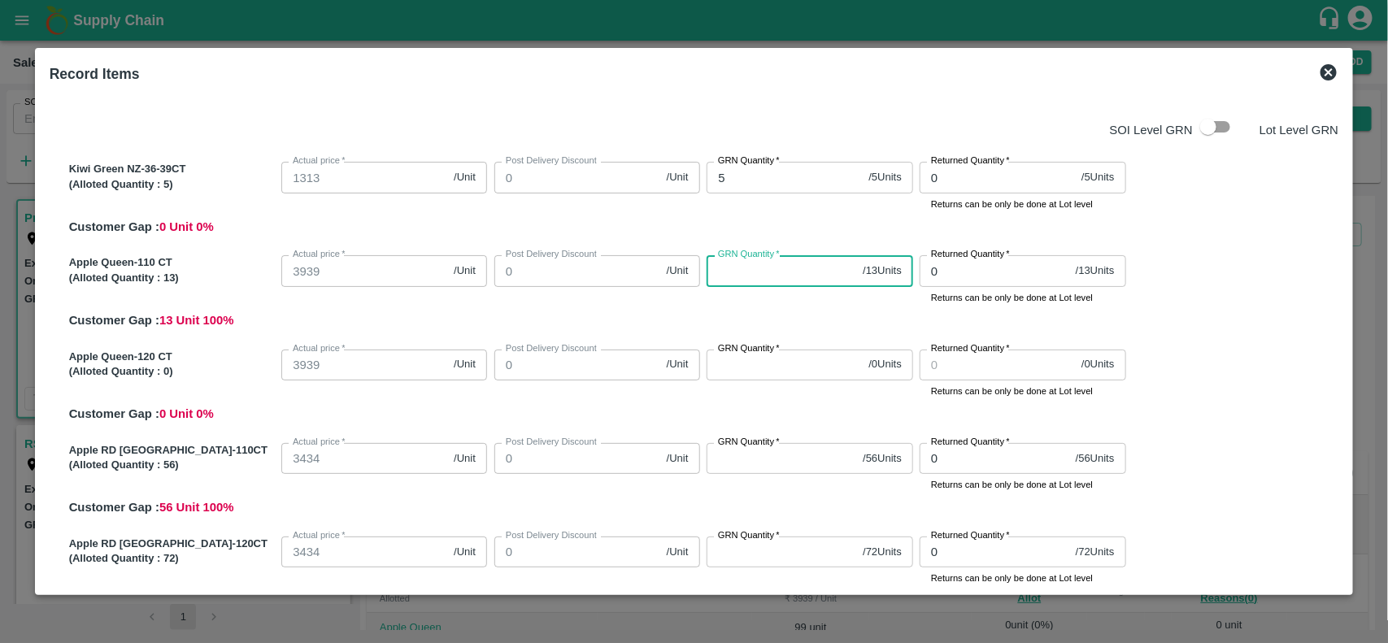
click at [774, 273] on input "GRN Quantity   *" at bounding box center [782, 270] width 150 height 31
type input "1"
type input "13"
click at [1303, 84] on div "Record Items" at bounding box center [694, 74] width 1303 height 36
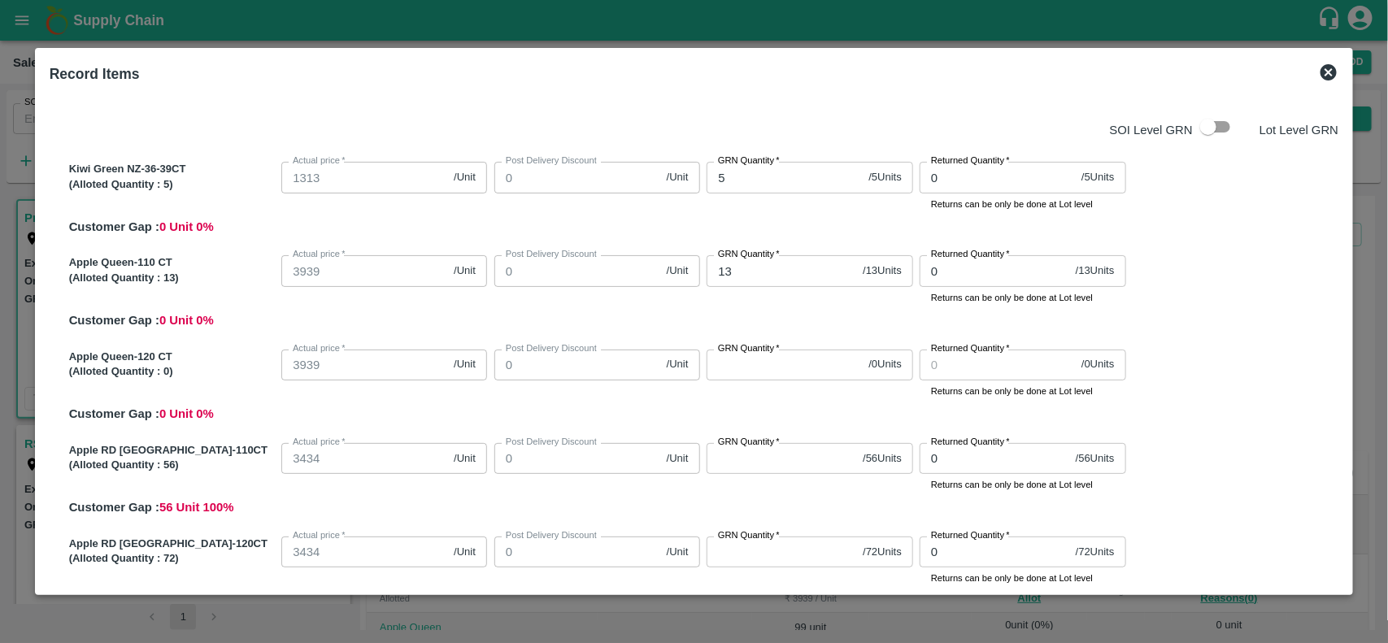
click at [1321, 75] on icon at bounding box center [1329, 72] width 16 height 16
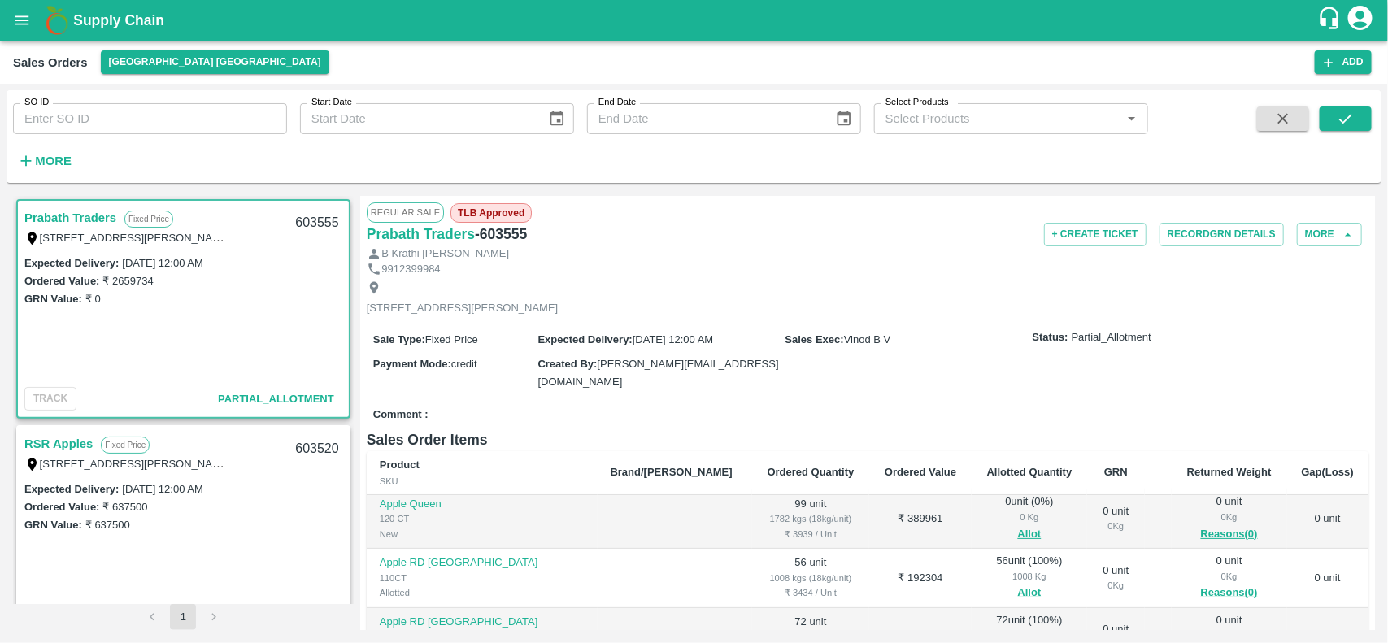
scroll to position [91, 0]
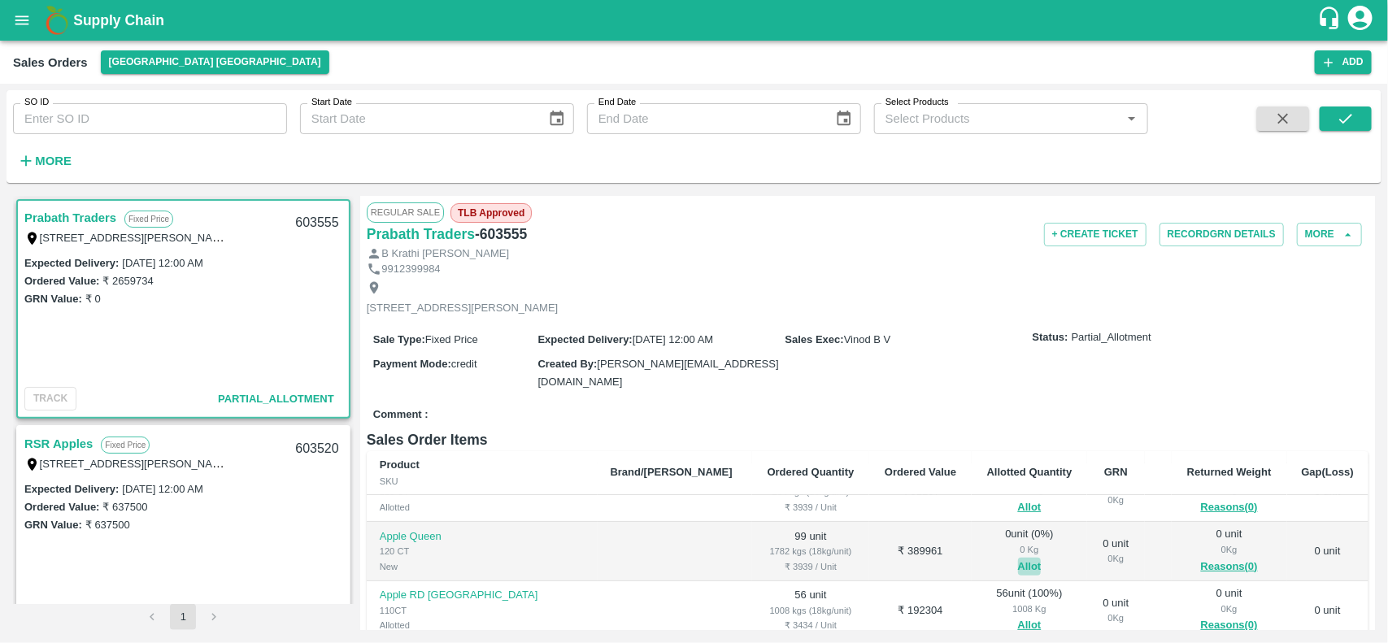
click at [1018, 568] on button "Allot" at bounding box center [1030, 567] width 24 height 19
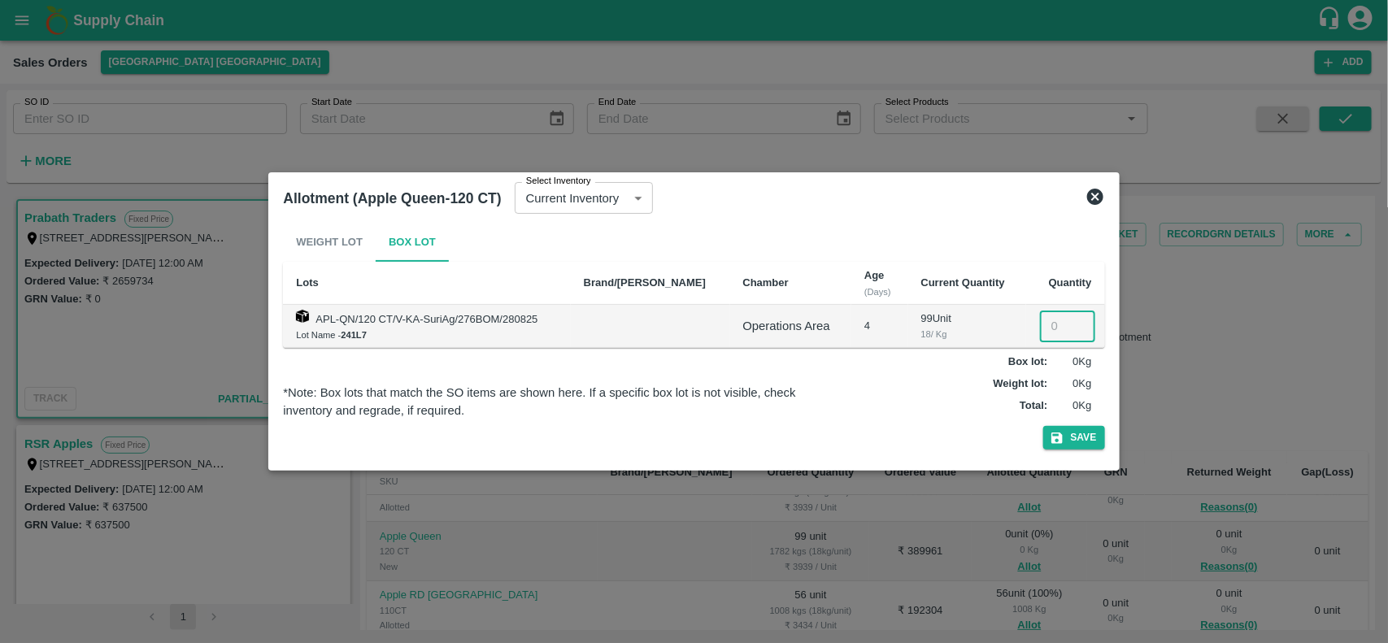
click at [1040, 322] on input "number" at bounding box center [1067, 326] width 55 height 31
type input "99"
click at [1064, 444] on icon "button" at bounding box center [1057, 438] width 15 height 15
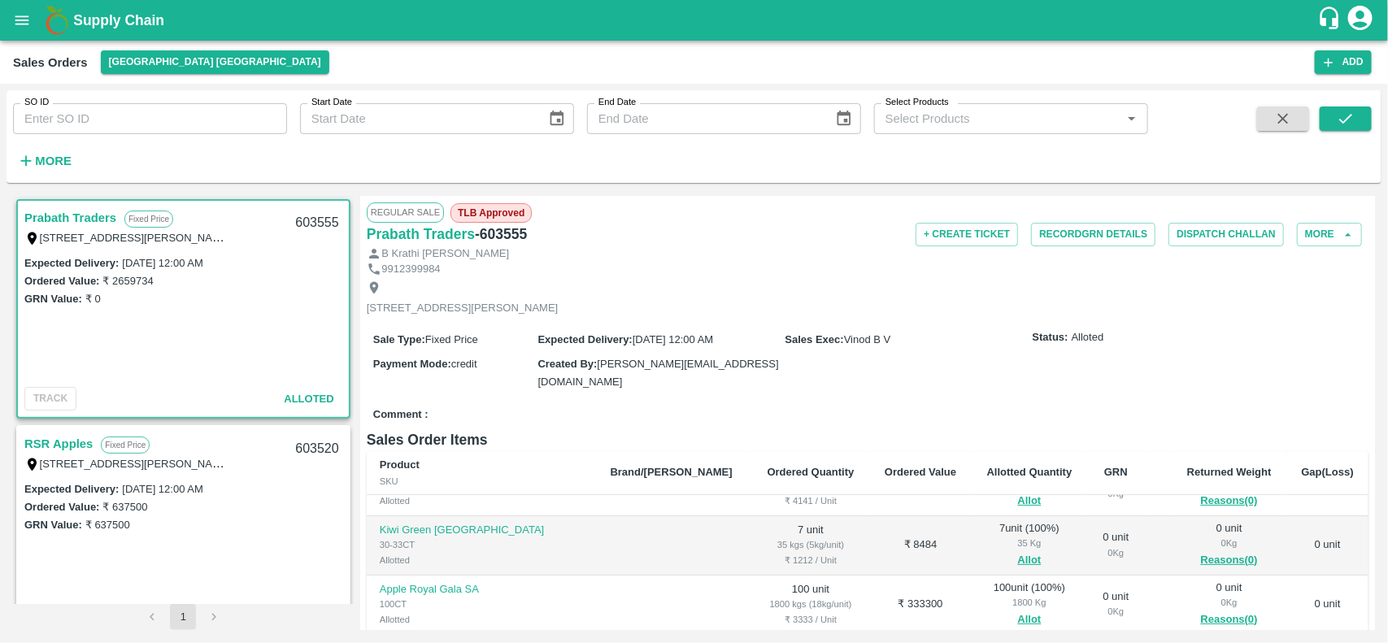
scroll to position [401, 0]
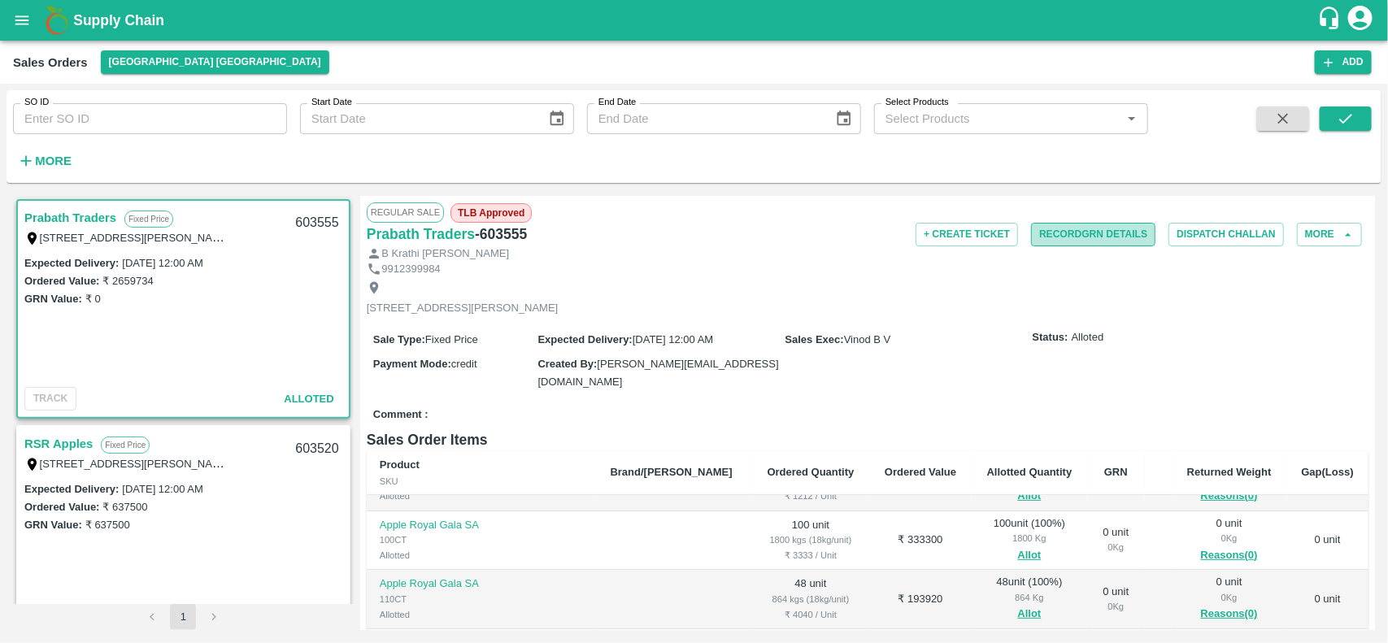
click at [1058, 233] on button "Record GRN Details" at bounding box center [1093, 235] width 124 height 24
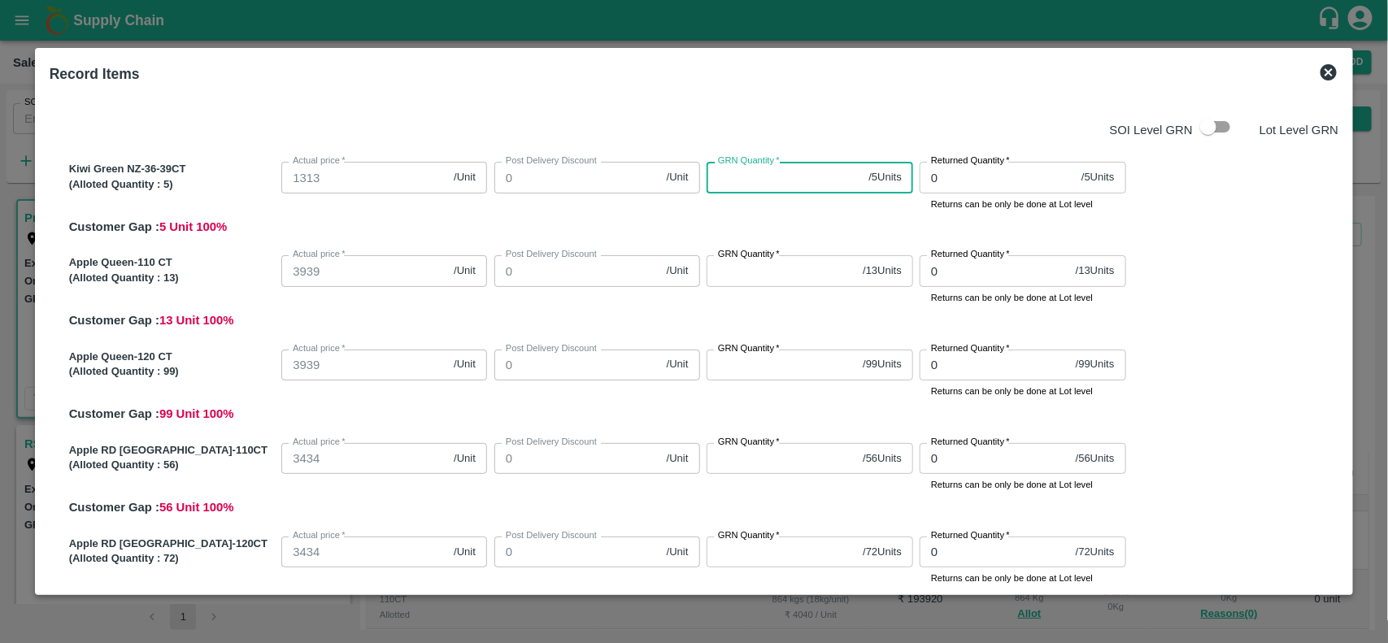
click at [759, 177] on input "GRN Quantity   *" at bounding box center [784, 177] width 155 height 31
type input "5"
click at [761, 274] on input "GRN Quantity   *" at bounding box center [782, 270] width 150 height 31
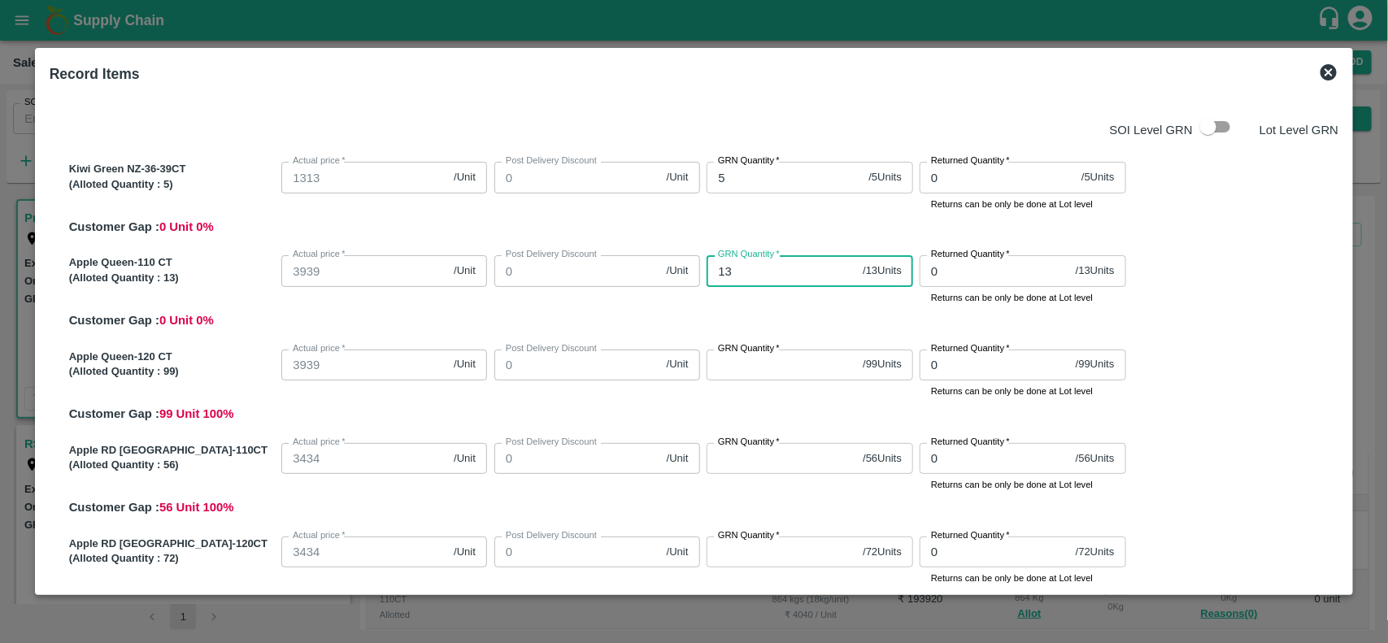
type input "13"
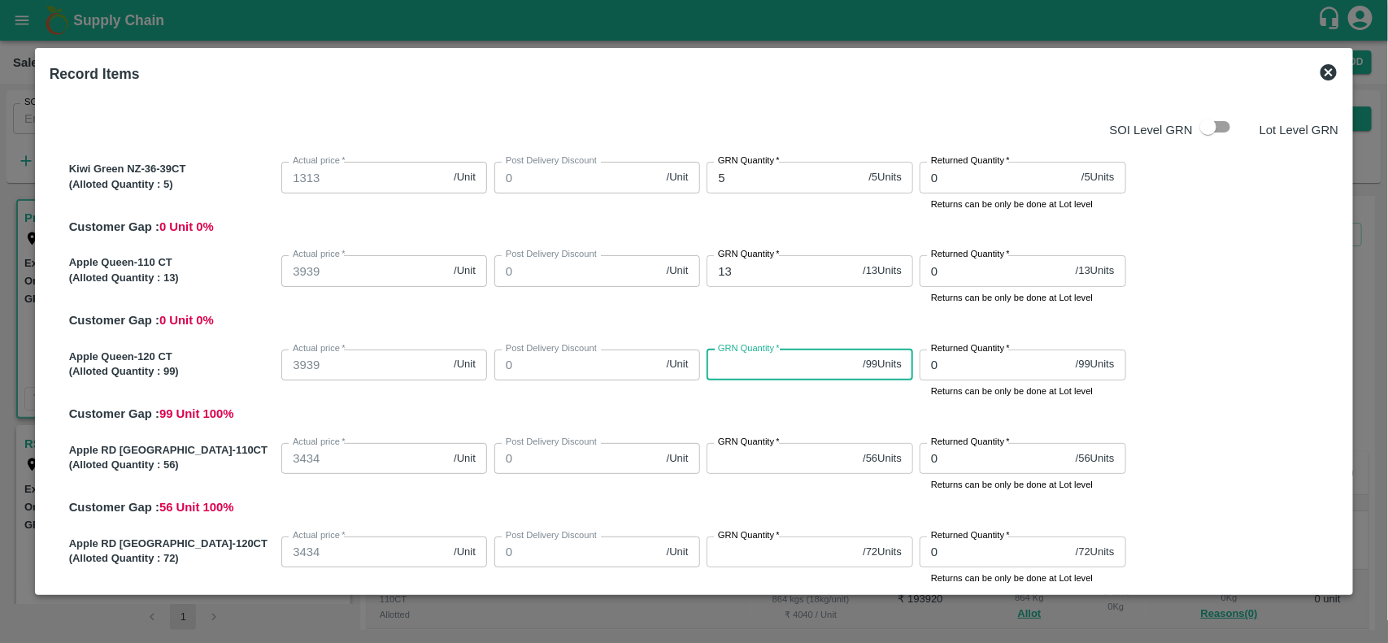
click at [743, 371] on input "GRN Quantity   *" at bounding box center [782, 365] width 150 height 31
type input "99"
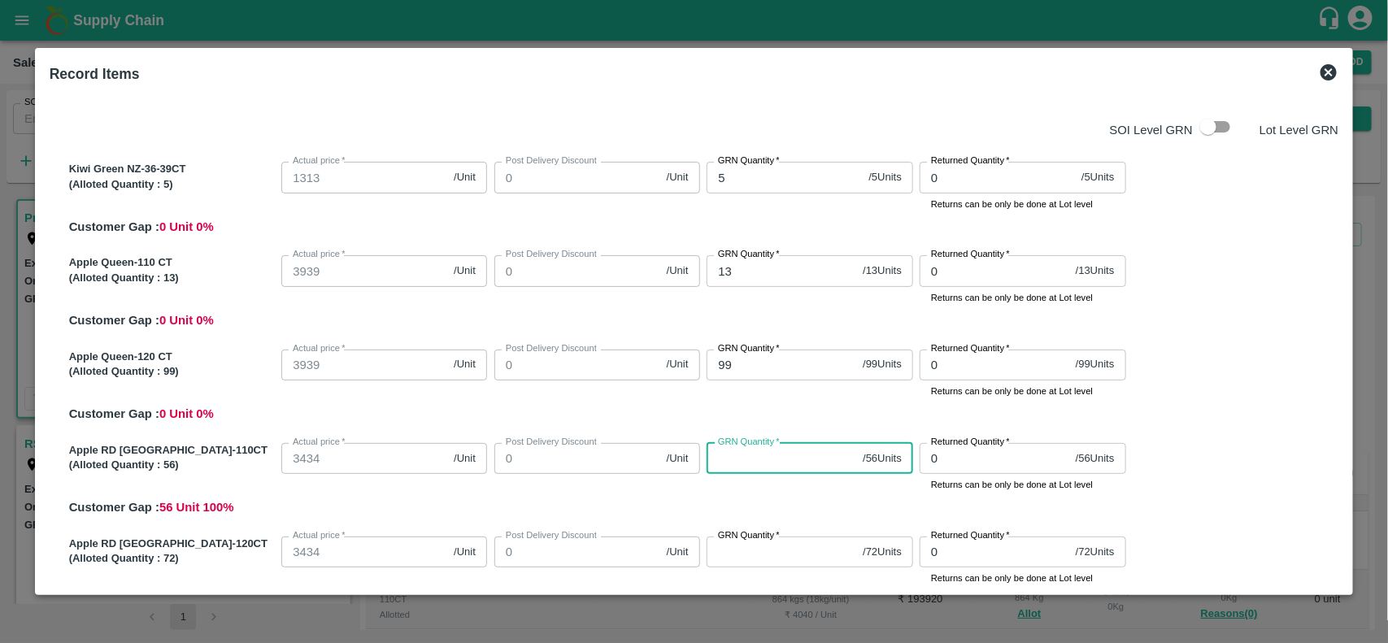
click at [762, 466] on input "GRN Quantity   *" at bounding box center [782, 458] width 150 height 31
type input "56"
click at [774, 506] on div "Apple RD Turkey-110CT (Alloted Quantity : 56 ) Actual price   * 3434 /Unit Actu…" at bounding box center [701, 477] width 1277 height 81
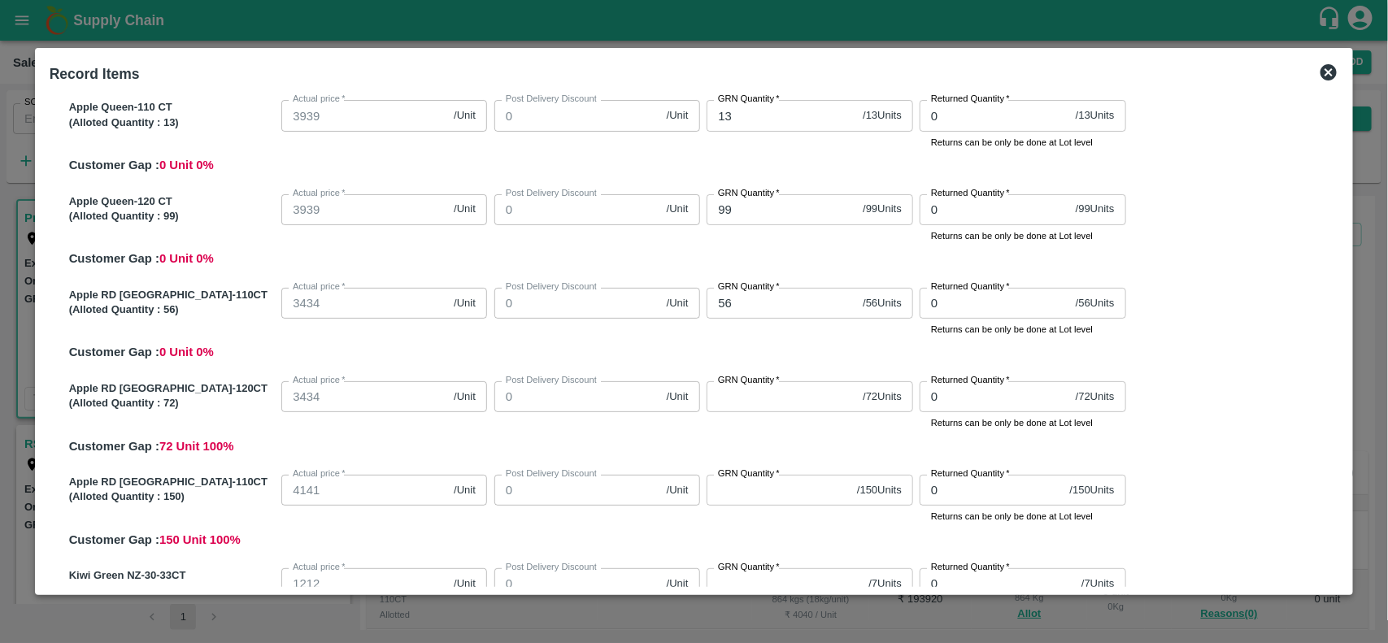
scroll to position [168, 0]
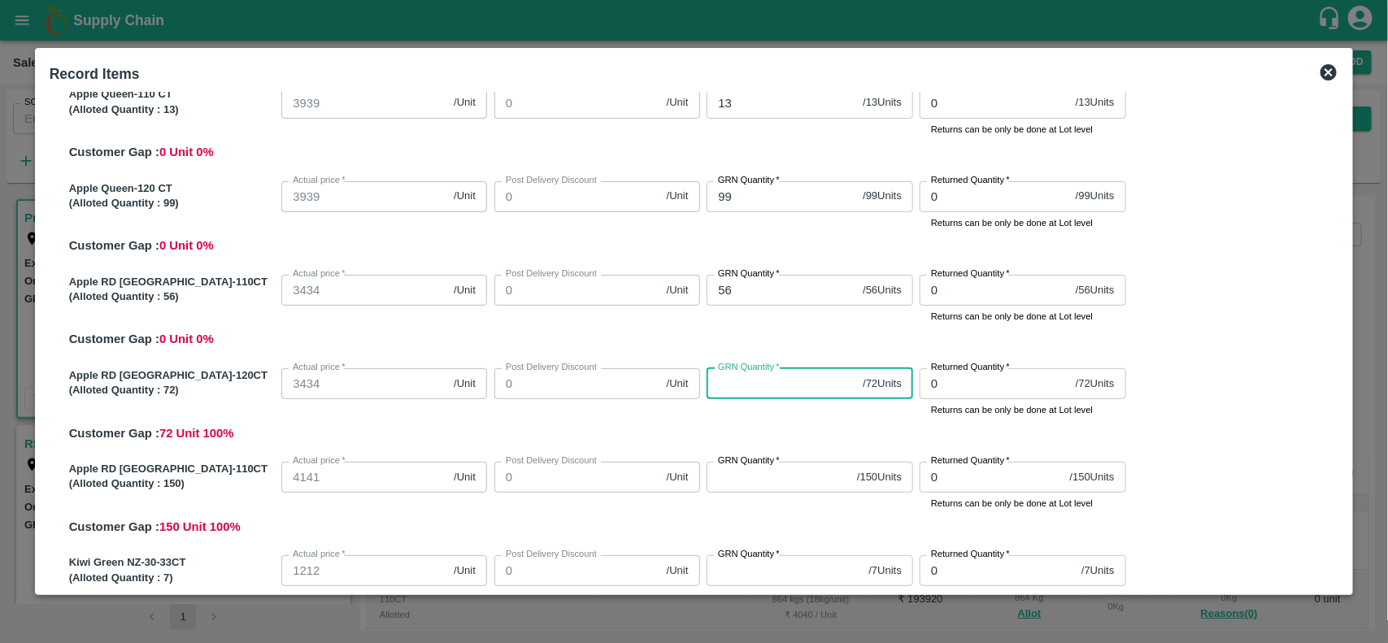
click at [770, 383] on input "GRN Quantity   *" at bounding box center [782, 383] width 150 height 31
type input "72"
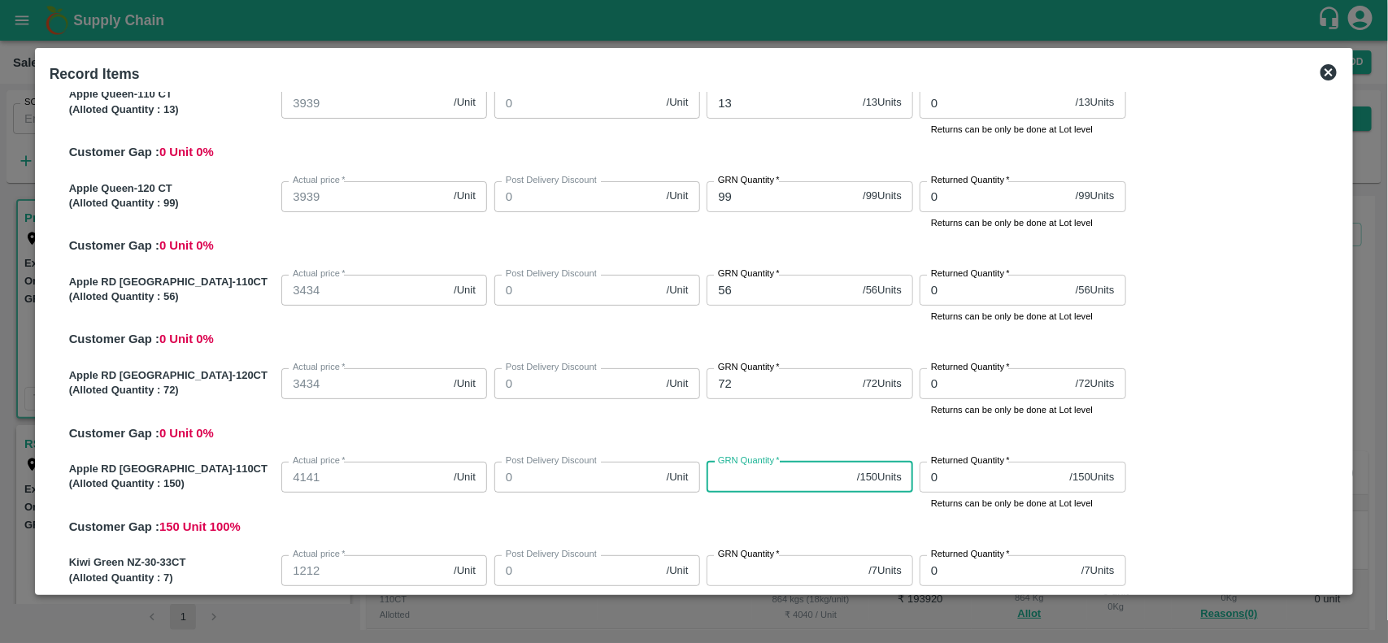
click at [766, 470] on input "GRN Quantity   *" at bounding box center [779, 477] width 144 height 31
type input "150"
click at [778, 537] on div "Kiwi Green NZ-36-39CT (Alloted Quantity : 5 ) Actual price   * 1313 /Unit Actua…" at bounding box center [695, 495] width 1290 height 1043
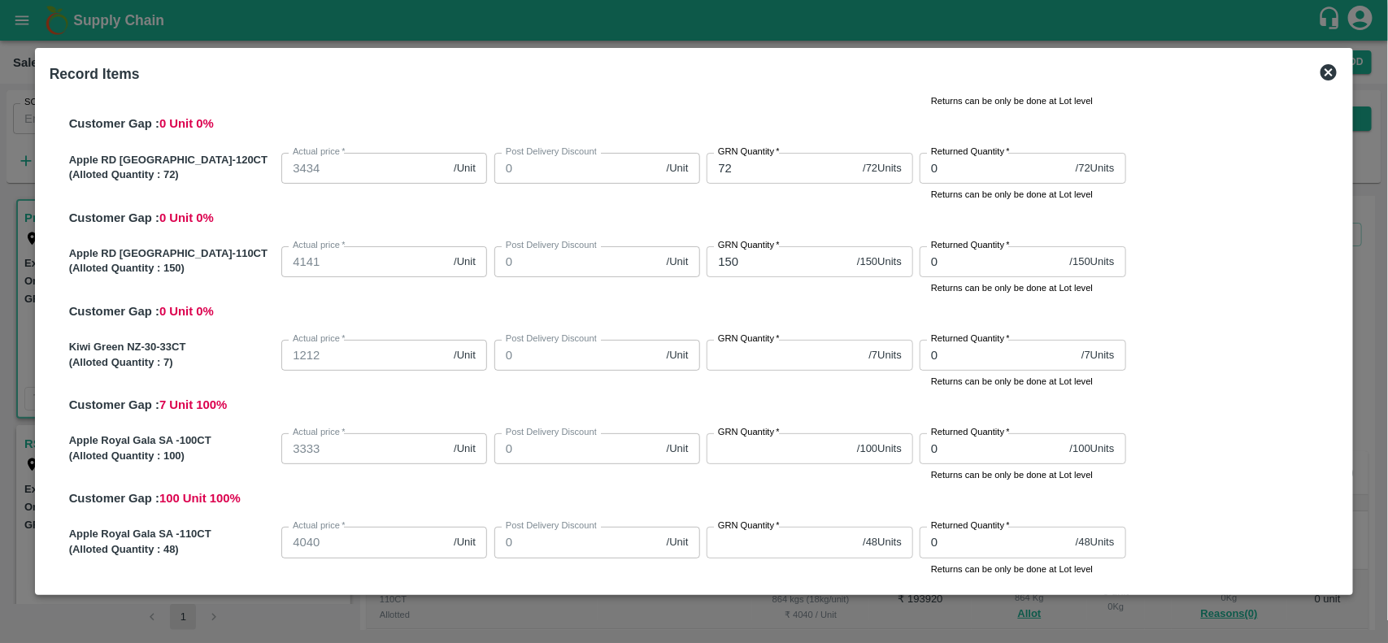
scroll to position [385, 0]
click at [766, 364] on input "GRN Quantity   *" at bounding box center [784, 354] width 155 height 31
type input "7"
click at [745, 450] on input "GRN Quantity   *" at bounding box center [779, 448] width 144 height 31
type input "100"
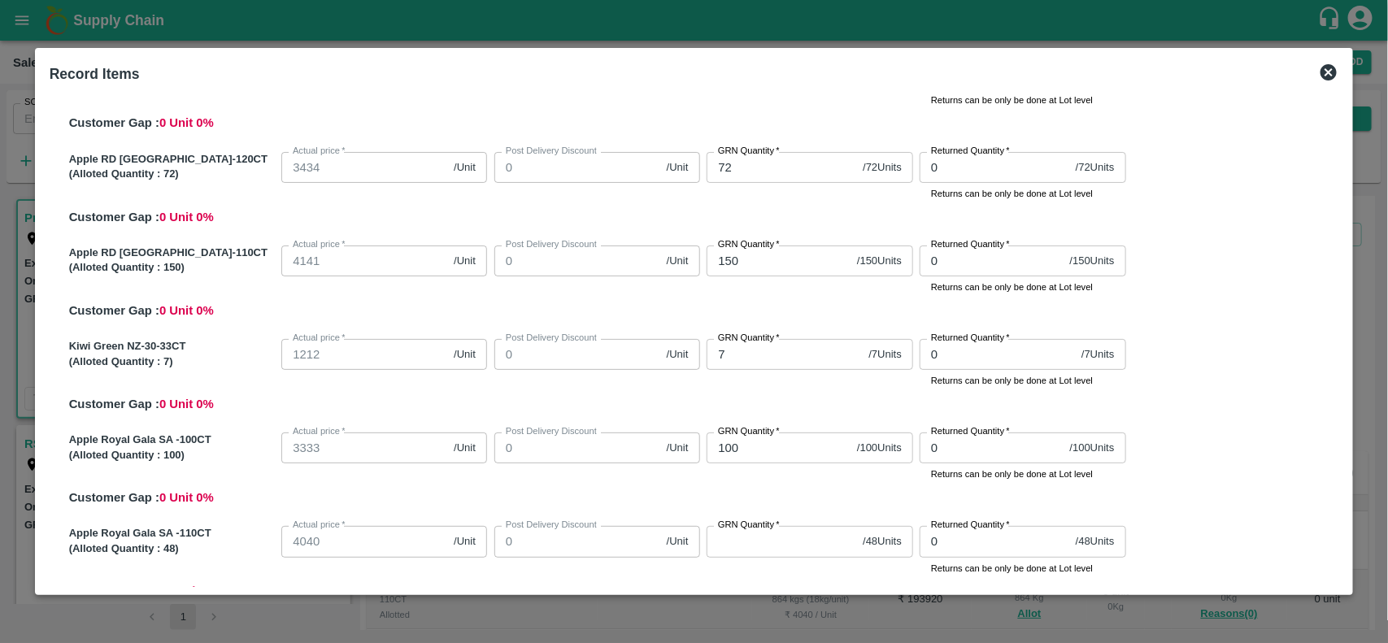
click at [765, 505] on div "Apple Royal Gala SA -100CT (Alloted Quantity : 100 ) Actual price   * 3333 /Uni…" at bounding box center [701, 466] width 1277 height 81
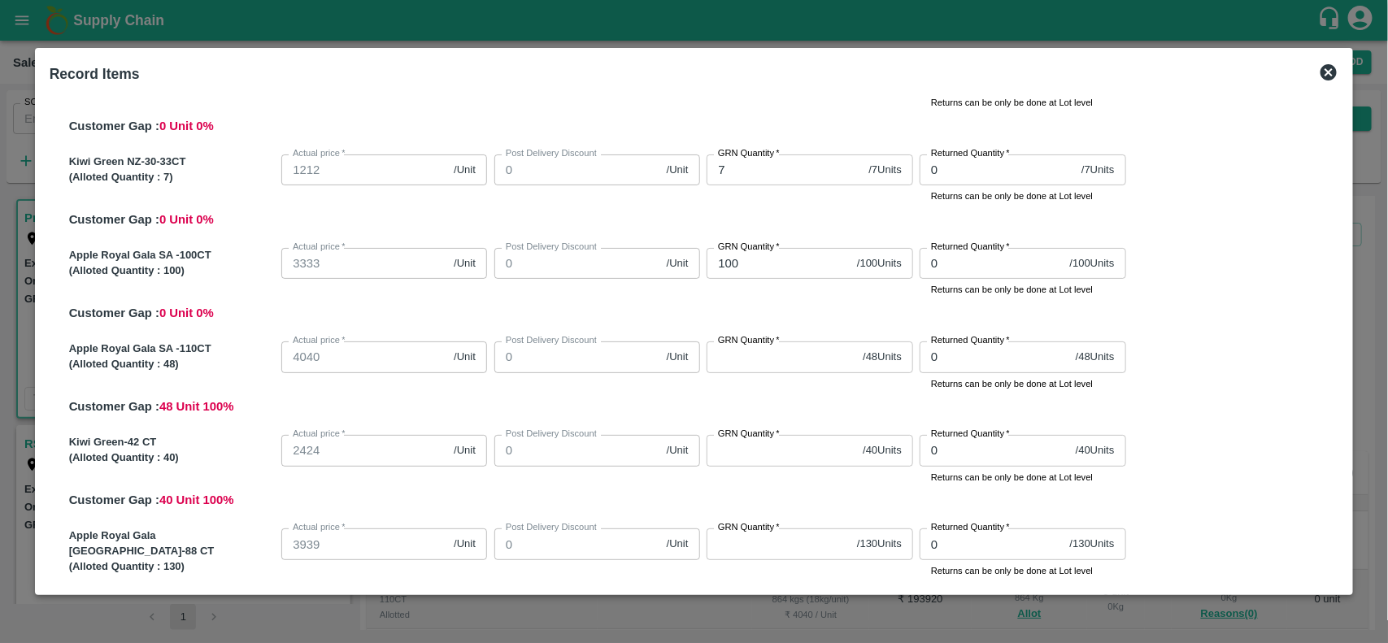
scroll to position [582, 0]
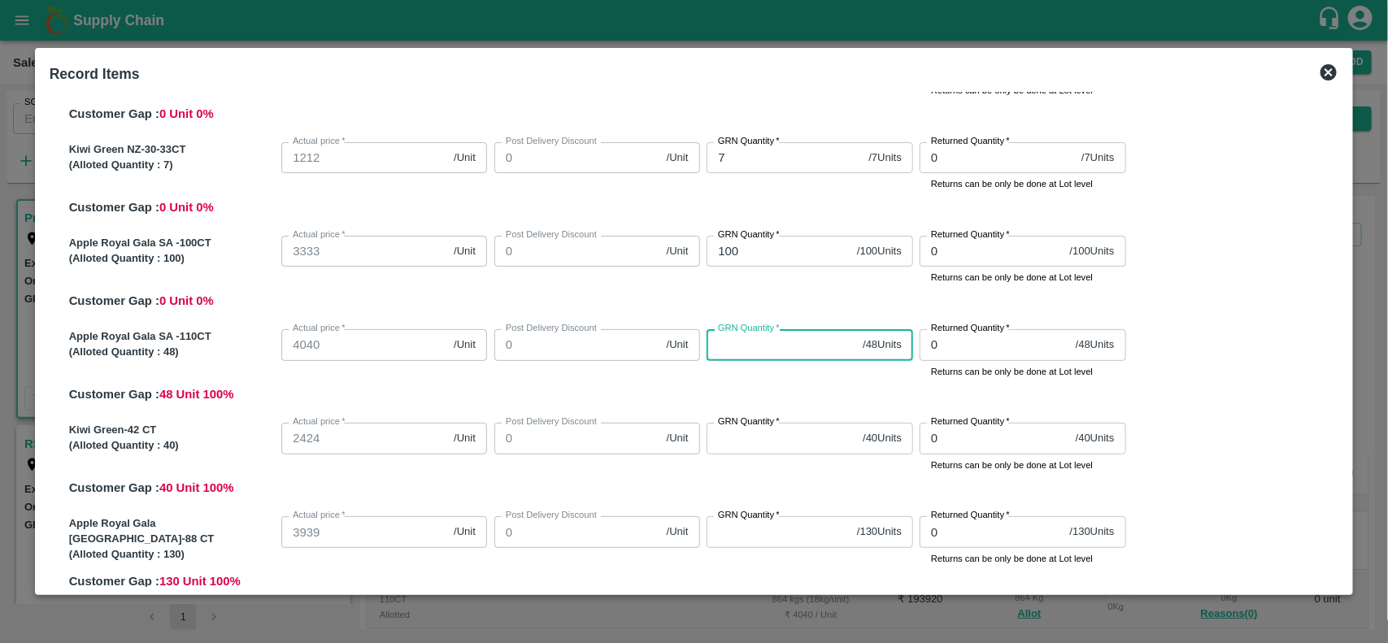
click at [751, 343] on input "GRN Quantity   *" at bounding box center [782, 344] width 150 height 31
type input "48"
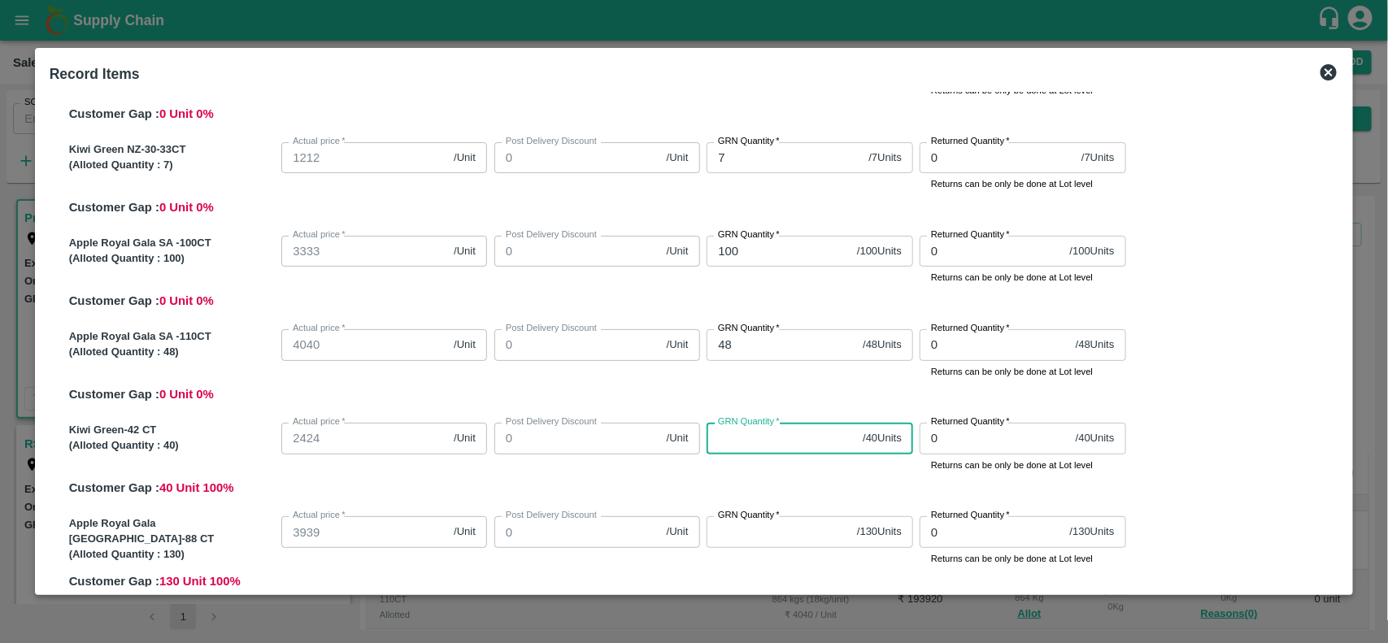
click at [746, 445] on input "GRN Quantity   *" at bounding box center [782, 438] width 150 height 31
type input "40"
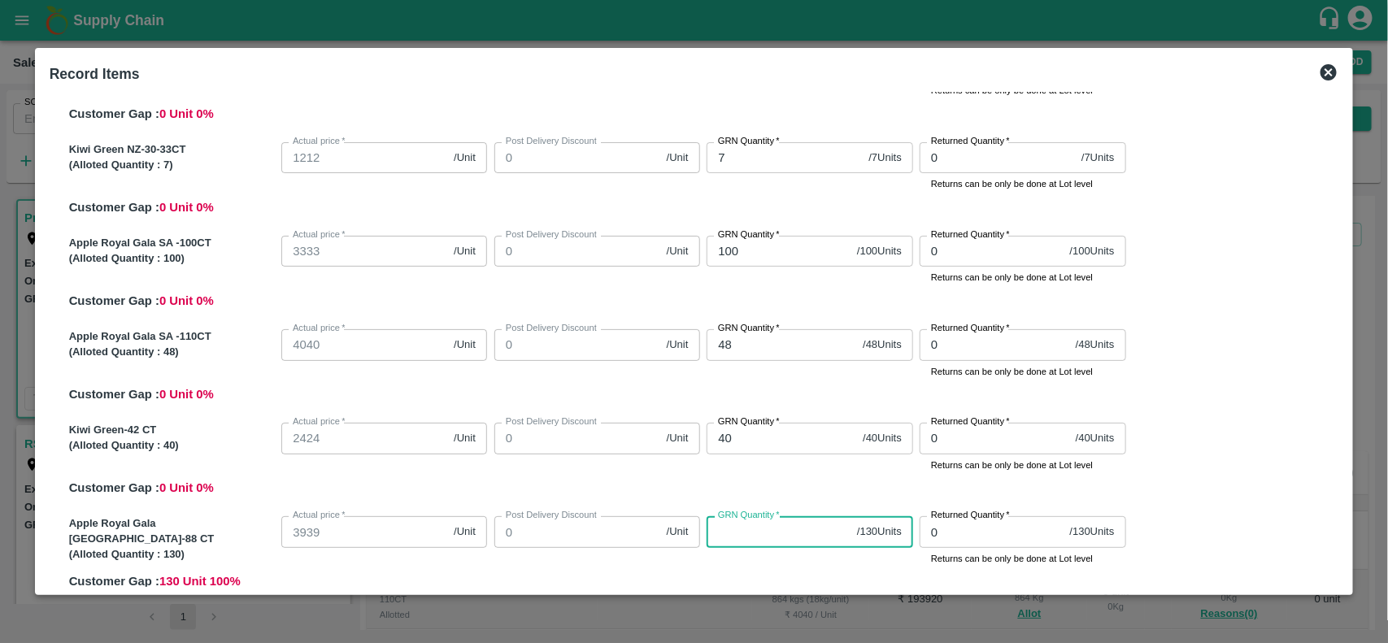
click at [761, 535] on input "GRN Quantity   *" at bounding box center [779, 532] width 144 height 31
type input "130"
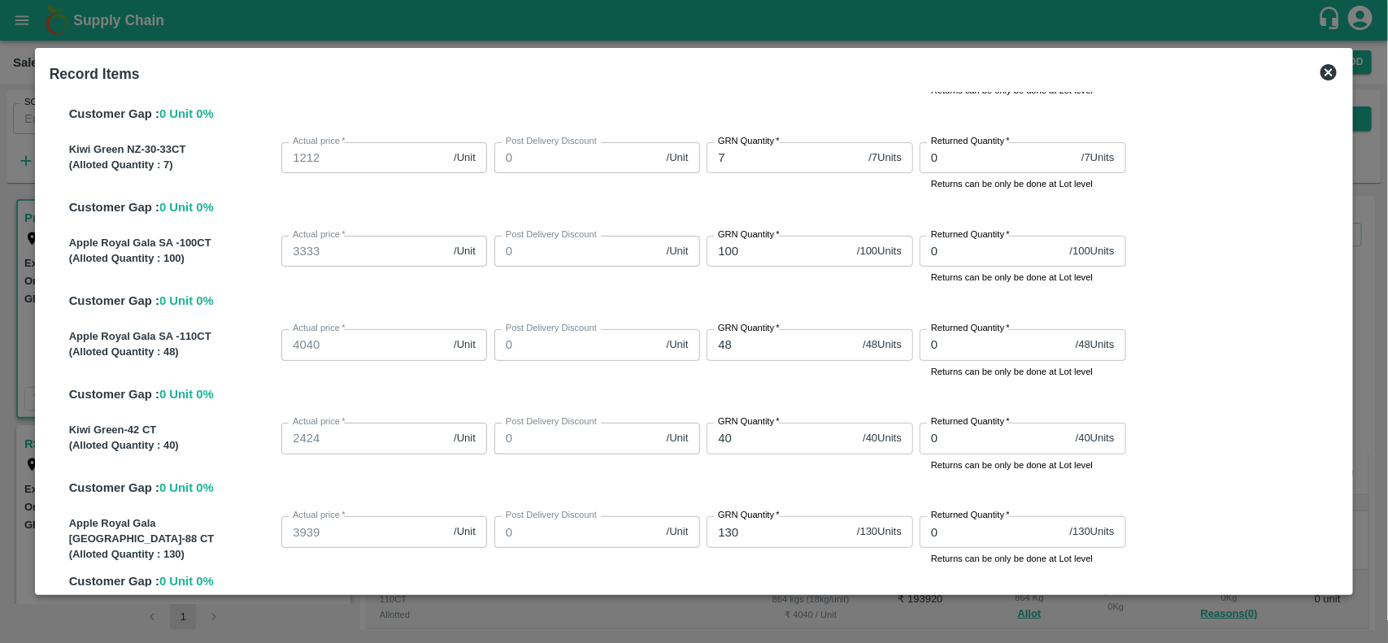
click at [848, 547] on div "GRN Quantity   * 130 / 130 Units GRN Quantity" at bounding box center [806, 538] width 213 height 56
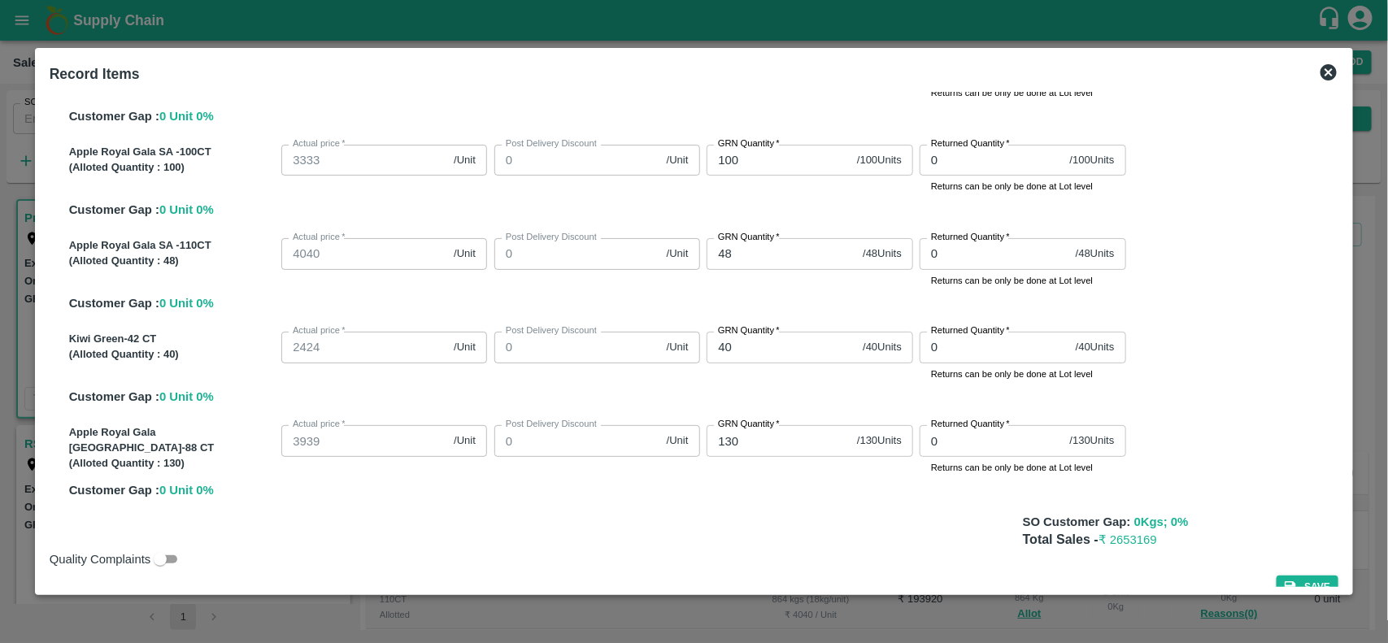
scroll to position [697, 0]
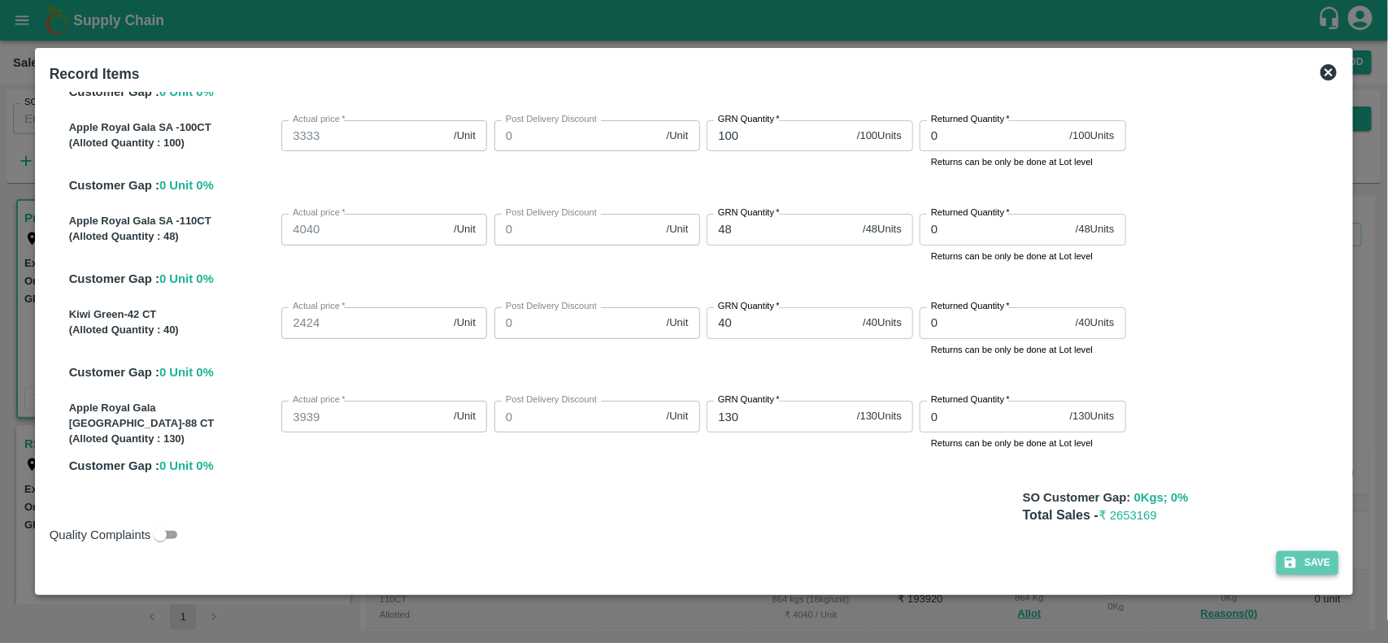
click at [1277, 569] on button "Save" at bounding box center [1308, 563] width 62 height 24
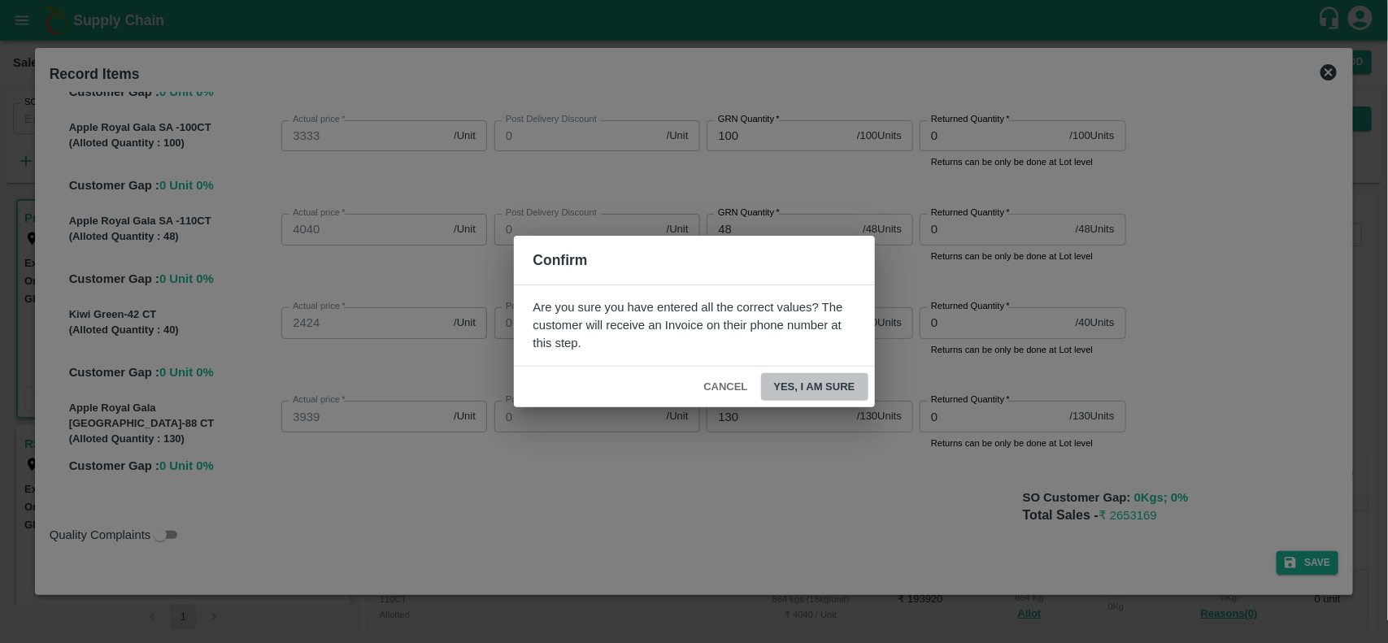
click at [796, 392] on button "Yes, I am sure" at bounding box center [814, 387] width 107 height 28
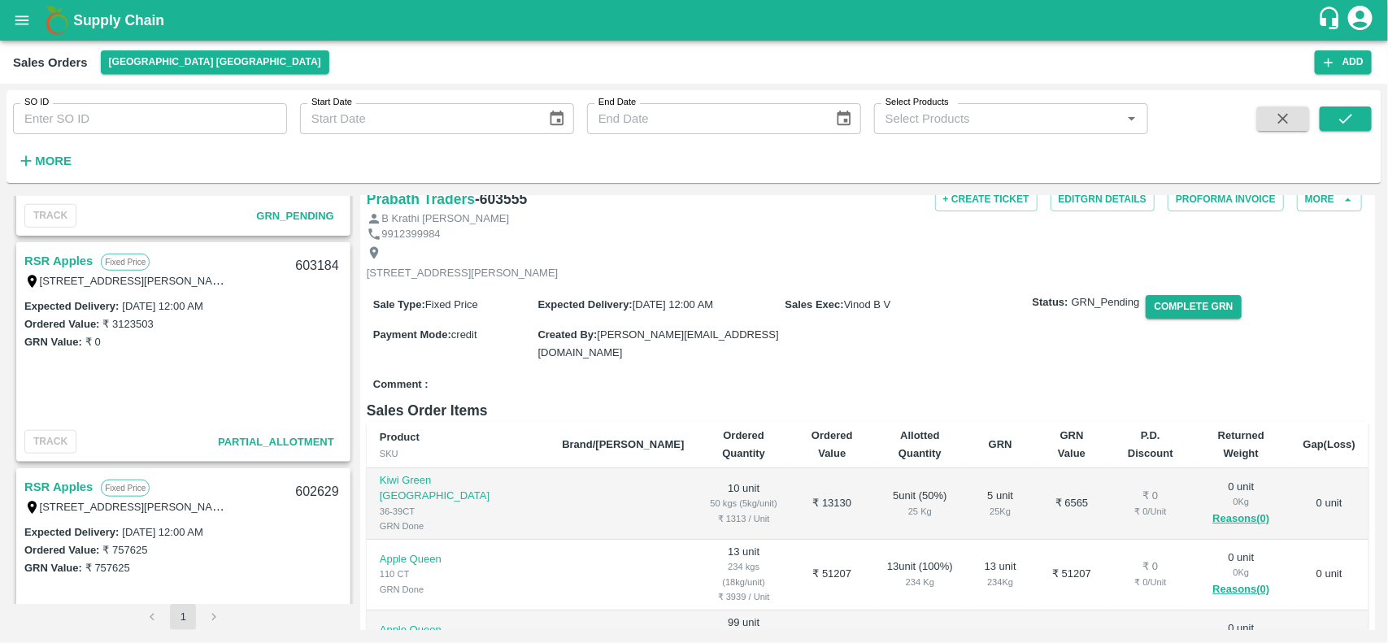
scroll to position [636, 0]
click at [61, 258] on link "RSR Apples" at bounding box center [58, 260] width 68 height 21
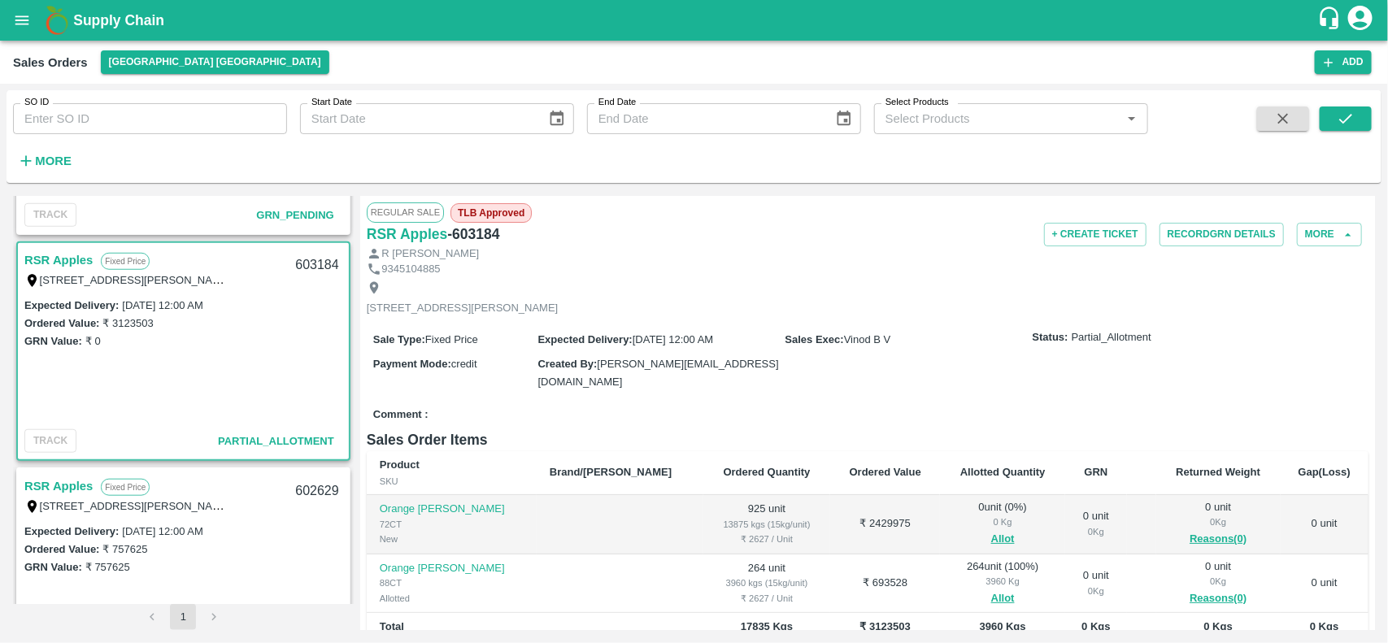
scroll to position [199, 0]
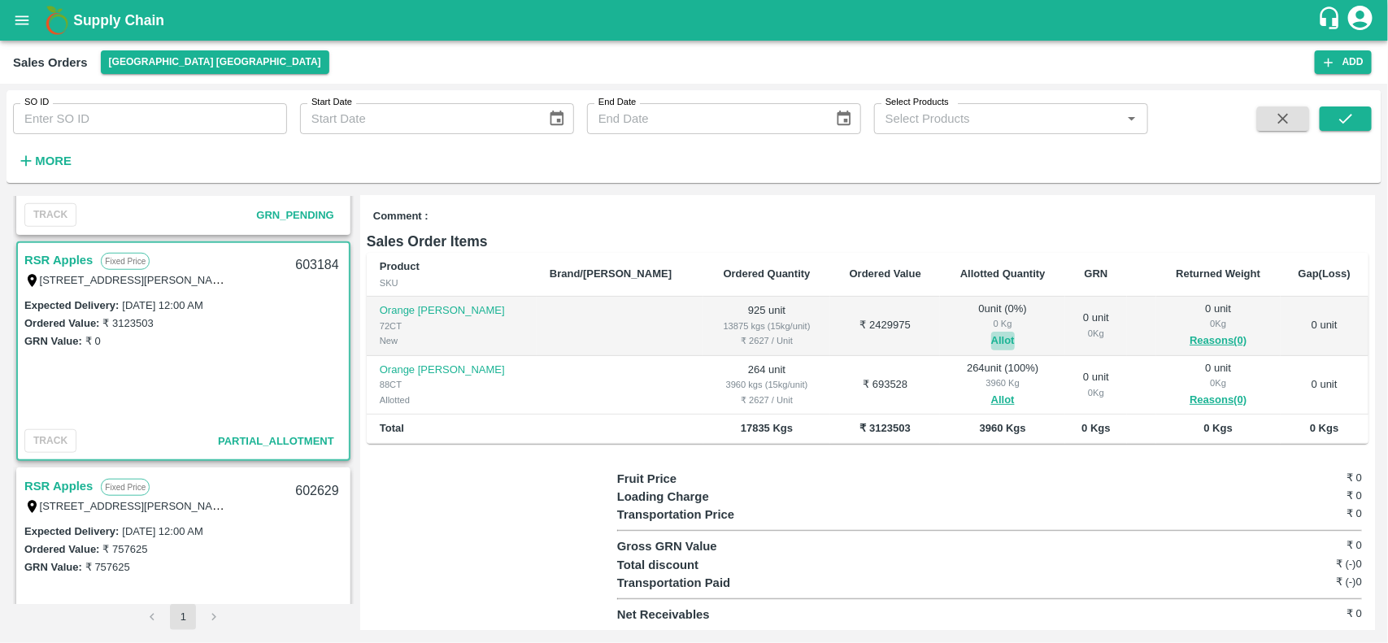
click at [992, 340] on button "Allot" at bounding box center [1004, 341] width 24 height 19
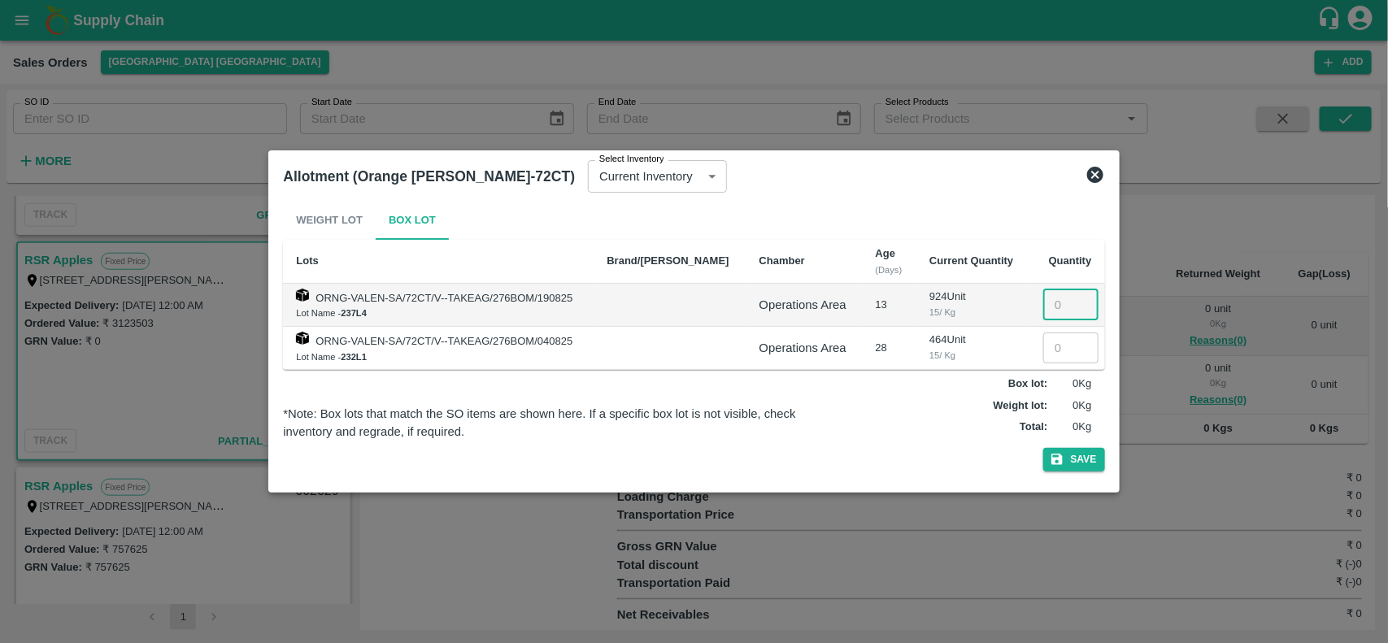
click at [1062, 312] on input "number" at bounding box center [1071, 305] width 55 height 31
type input "924"
click at [1064, 467] on icon "button" at bounding box center [1057, 459] width 15 height 15
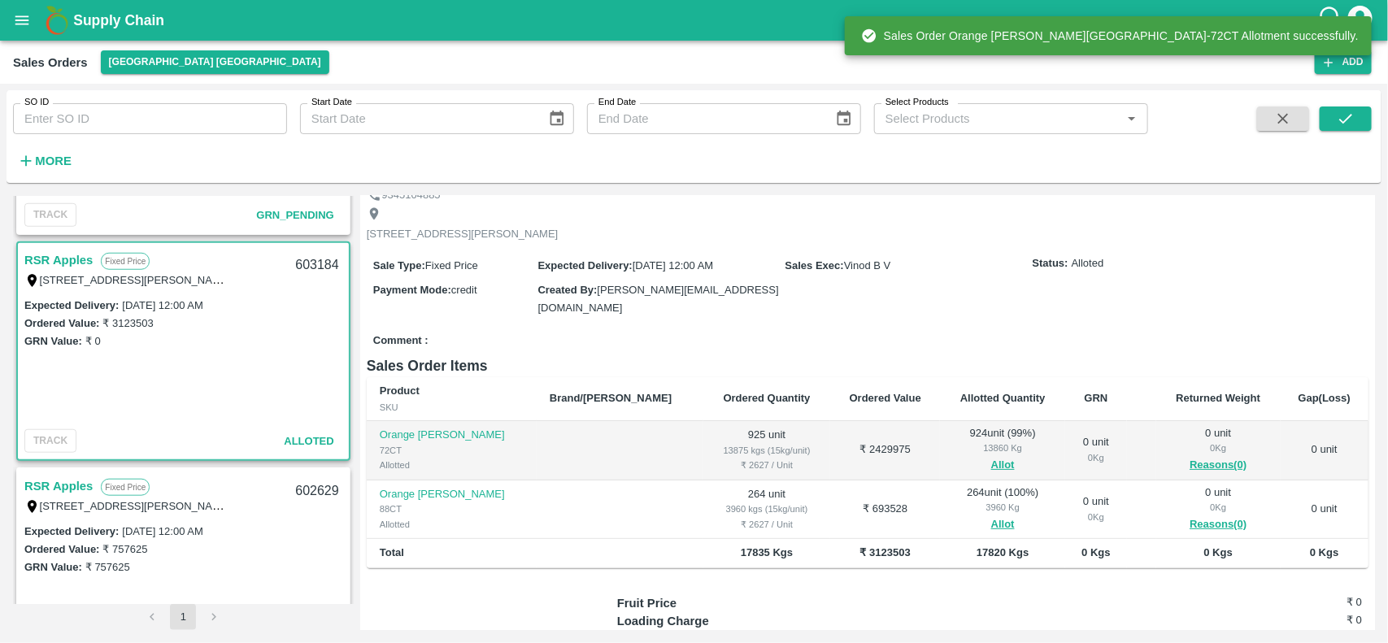
scroll to position [85, 0]
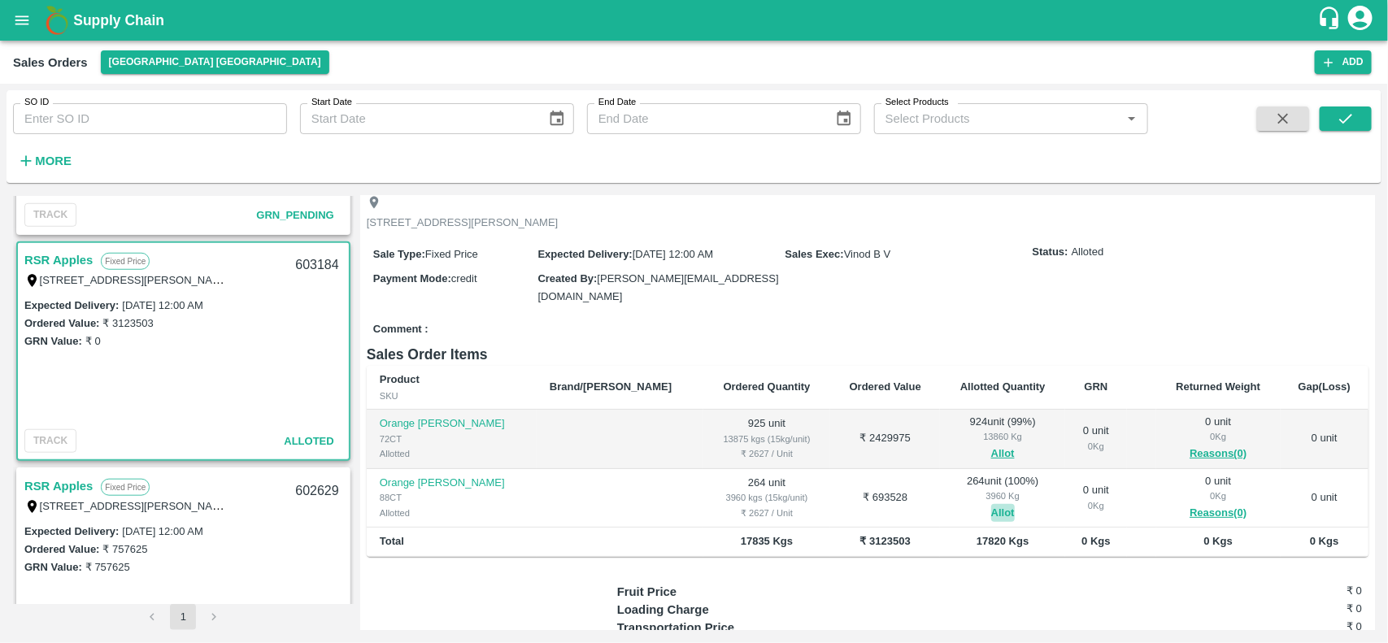
click at [992, 511] on button "Allot" at bounding box center [1004, 513] width 24 height 19
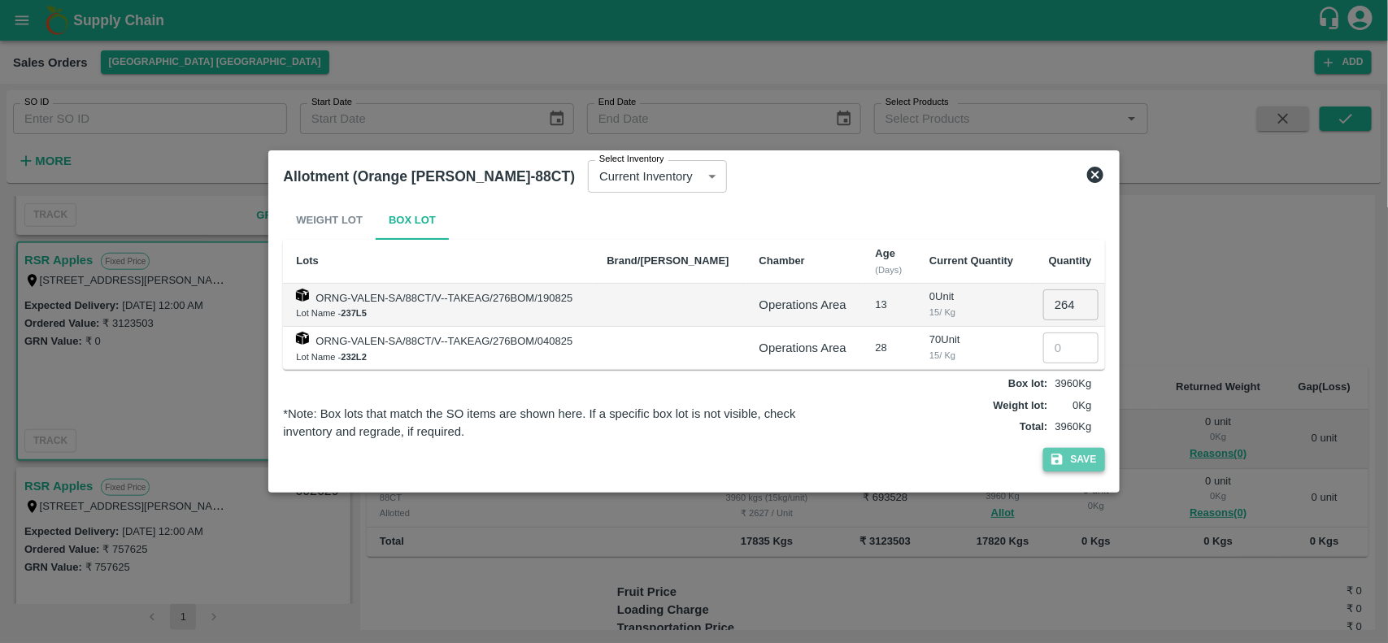
click at [1074, 461] on button "Save" at bounding box center [1075, 460] width 62 height 24
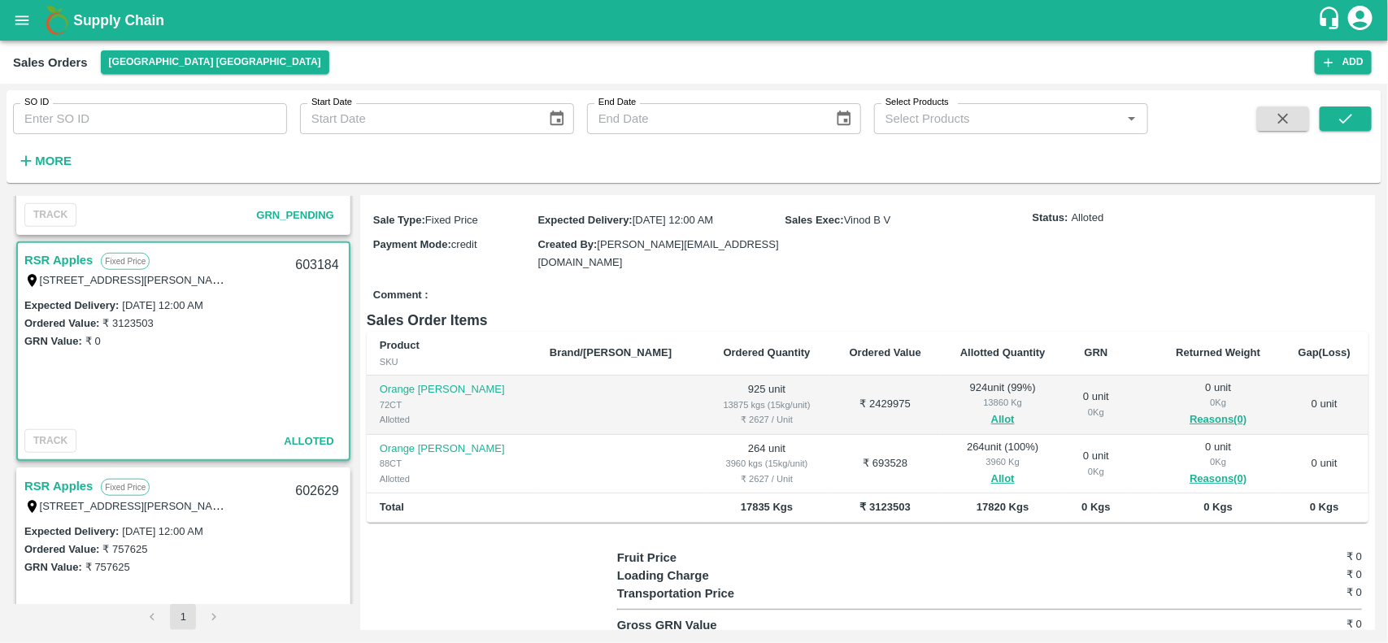
scroll to position [0, 0]
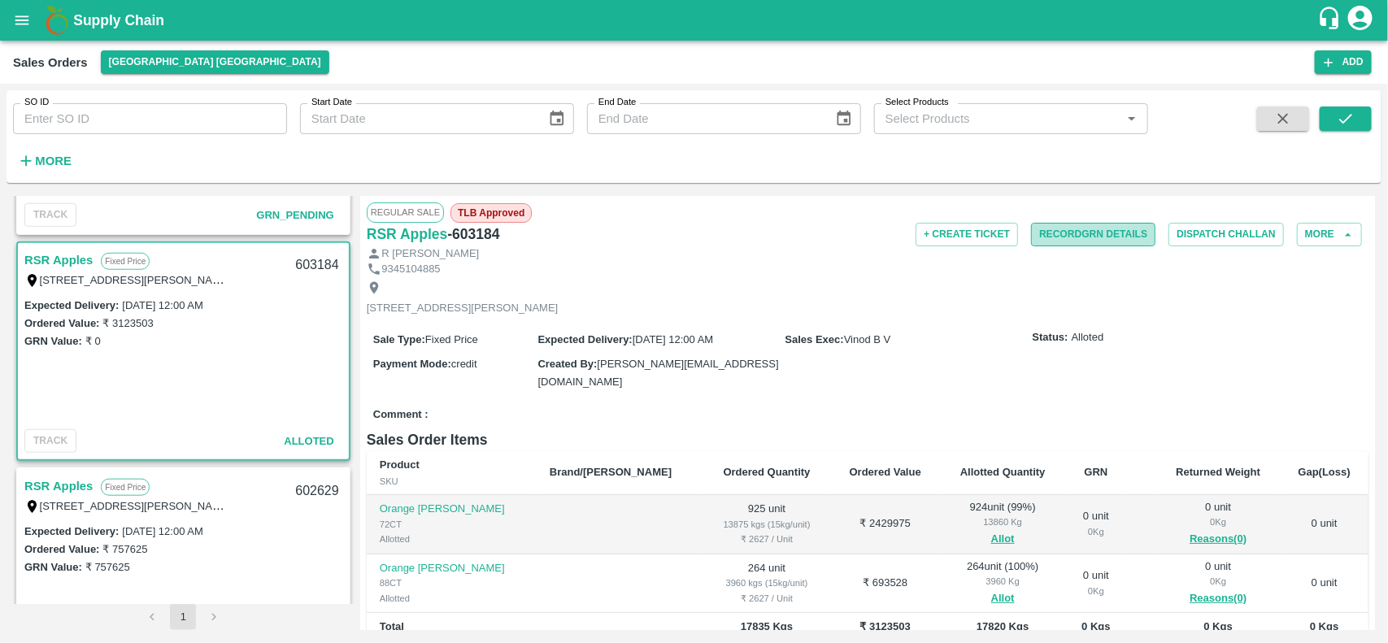
click at [1060, 229] on button "Record GRN Details" at bounding box center [1093, 235] width 124 height 24
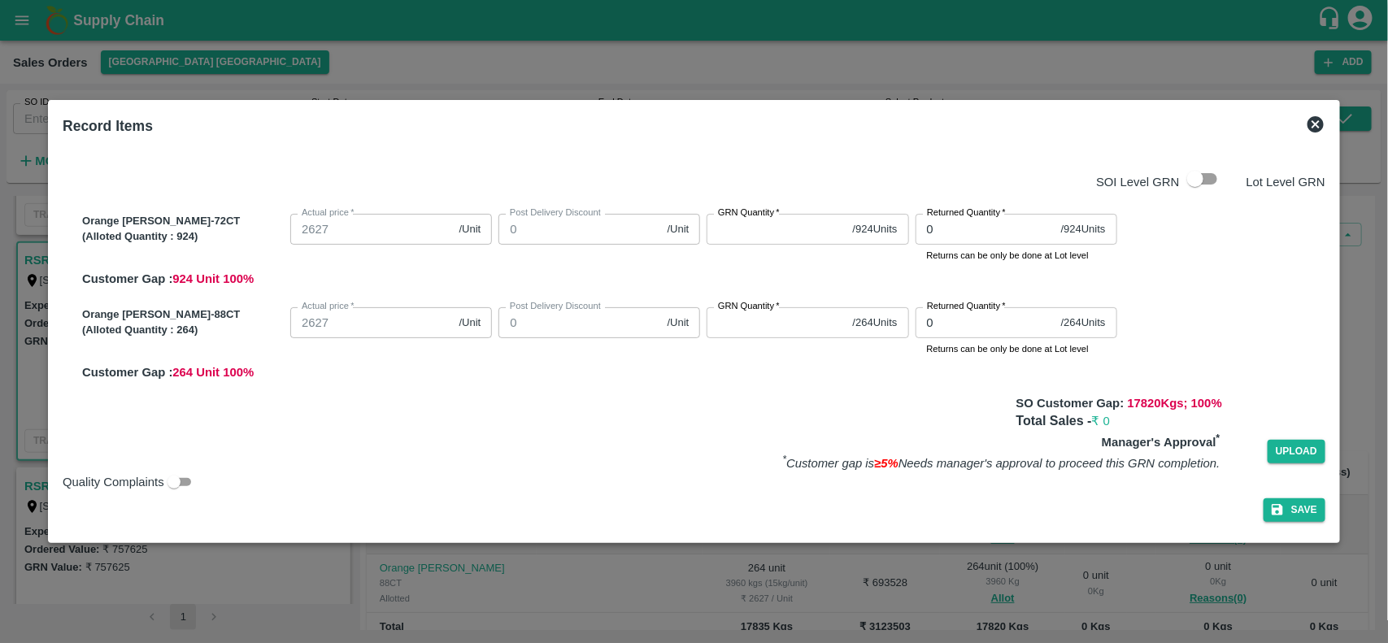
click at [756, 216] on label "GRN Quantity   *" at bounding box center [749, 213] width 62 height 13
click at [756, 216] on input "GRN Quantity   *" at bounding box center [776, 229] width 139 height 31
click at [758, 232] on input "GRN Quantity   *" at bounding box center [776, 229] width 139 height 31
type input "924"
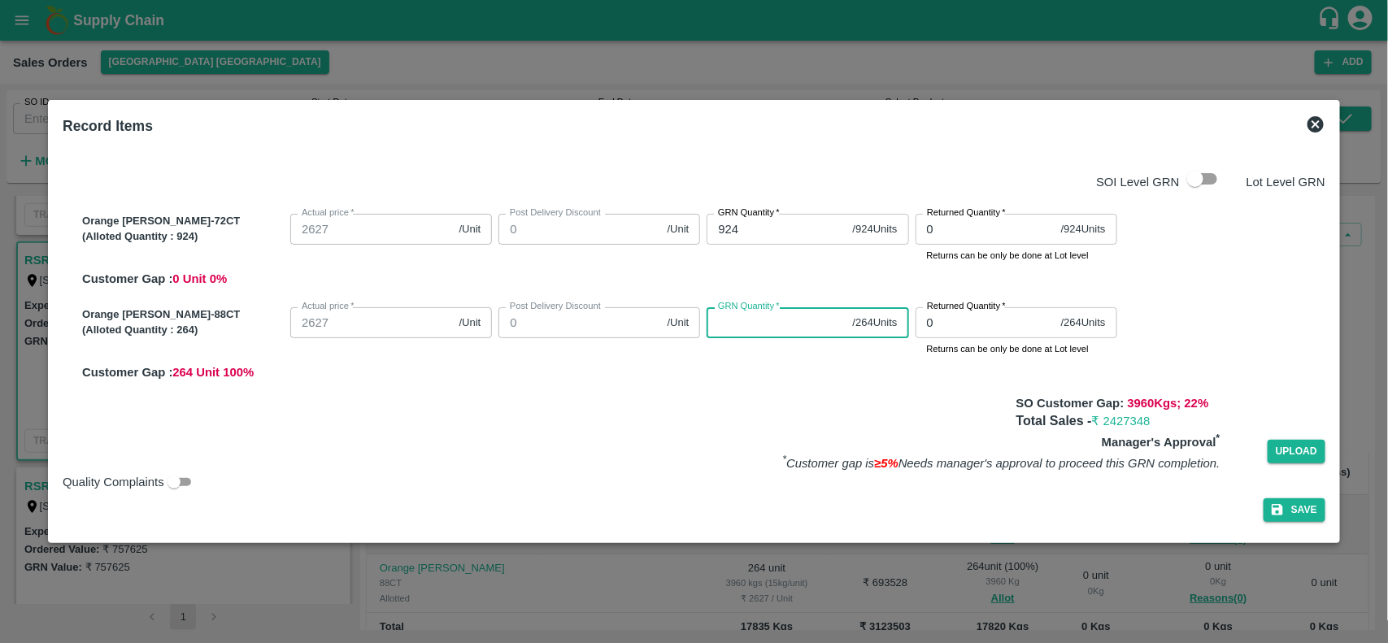
click at [746, 336] on input "GRN Quantity   *" at bounding box center [776, 322] width 139 height 31
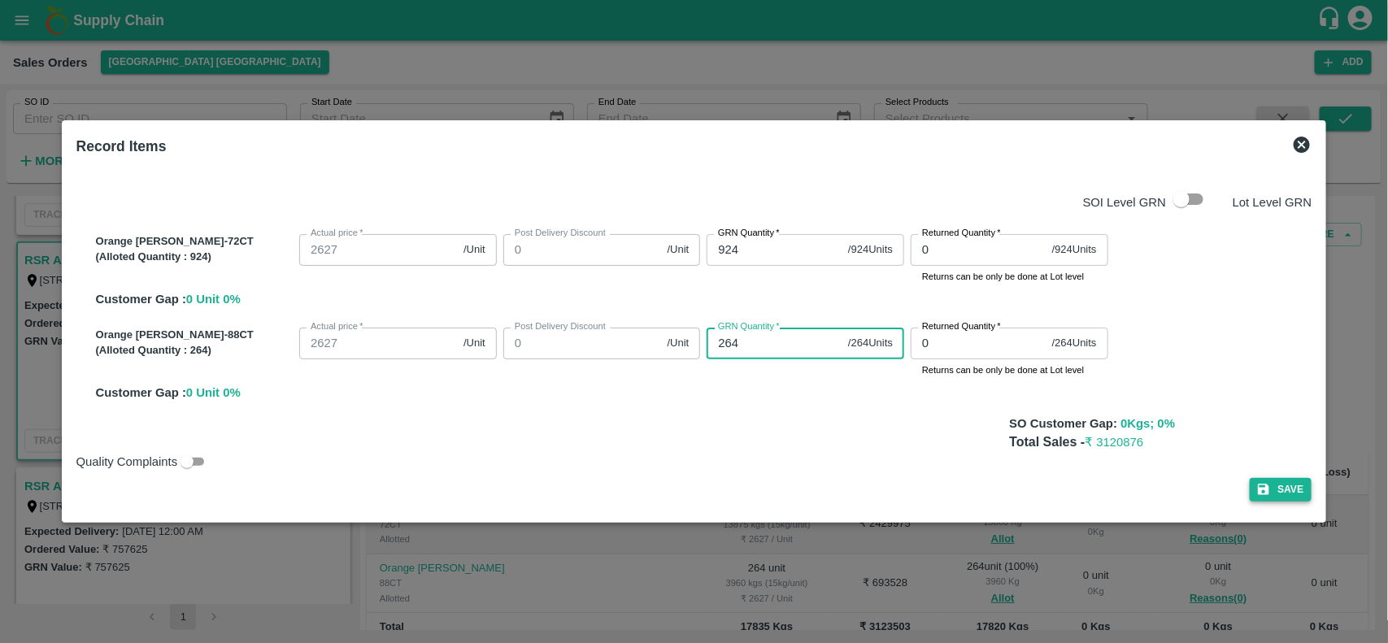
type input "264"
click at [1275, 490] on button "Save" at bounding box center [1281, 490] width 62 height 24
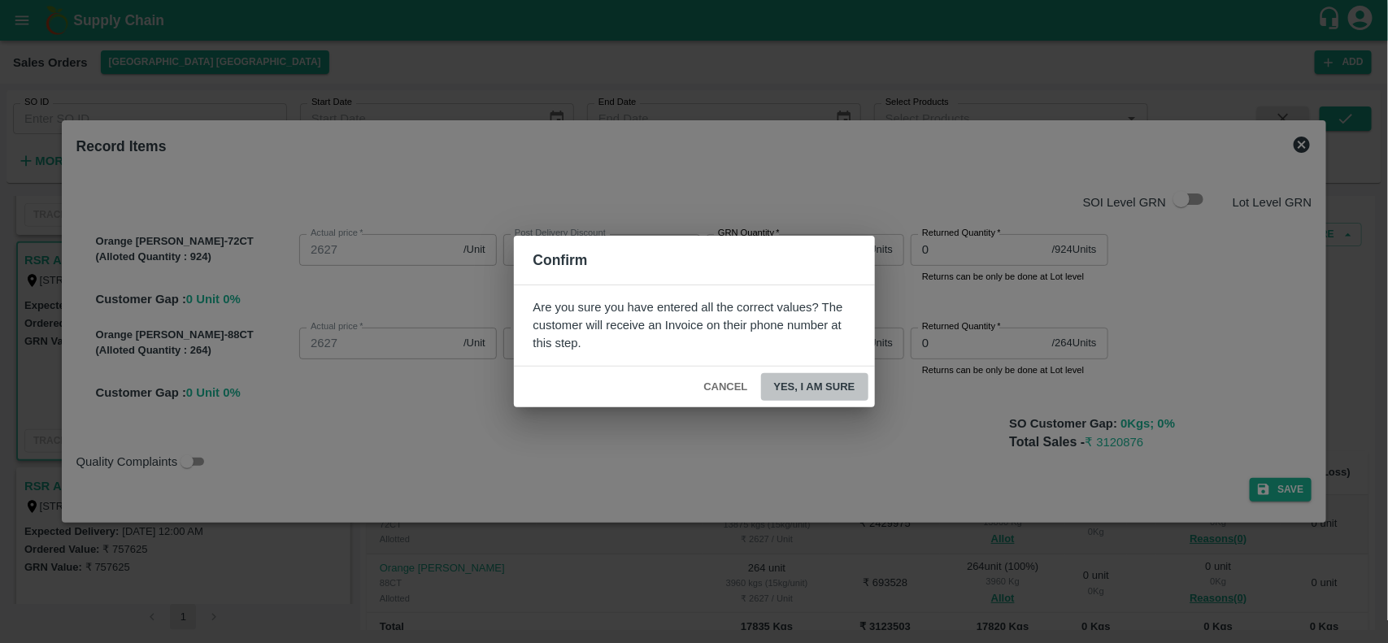
click at [808, 379] on button "Yes, I am sure" at bounding box center [814, 387] width 107 height 28
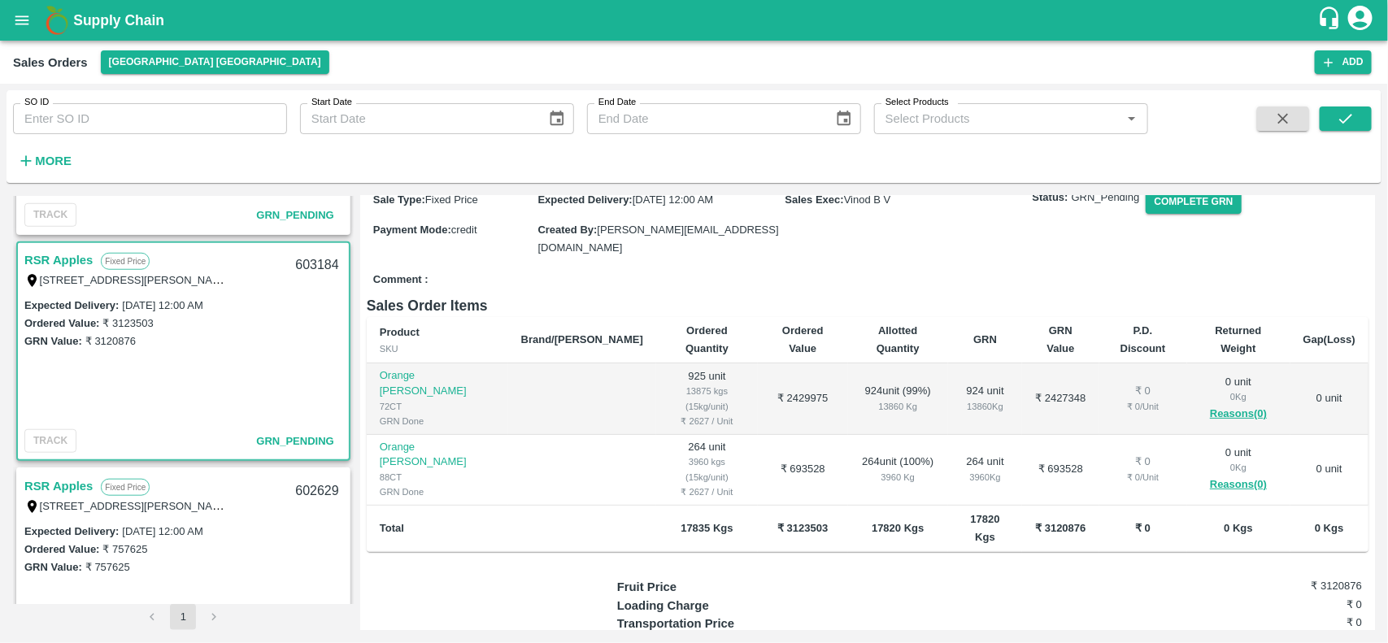
scroll to position [143, 0]
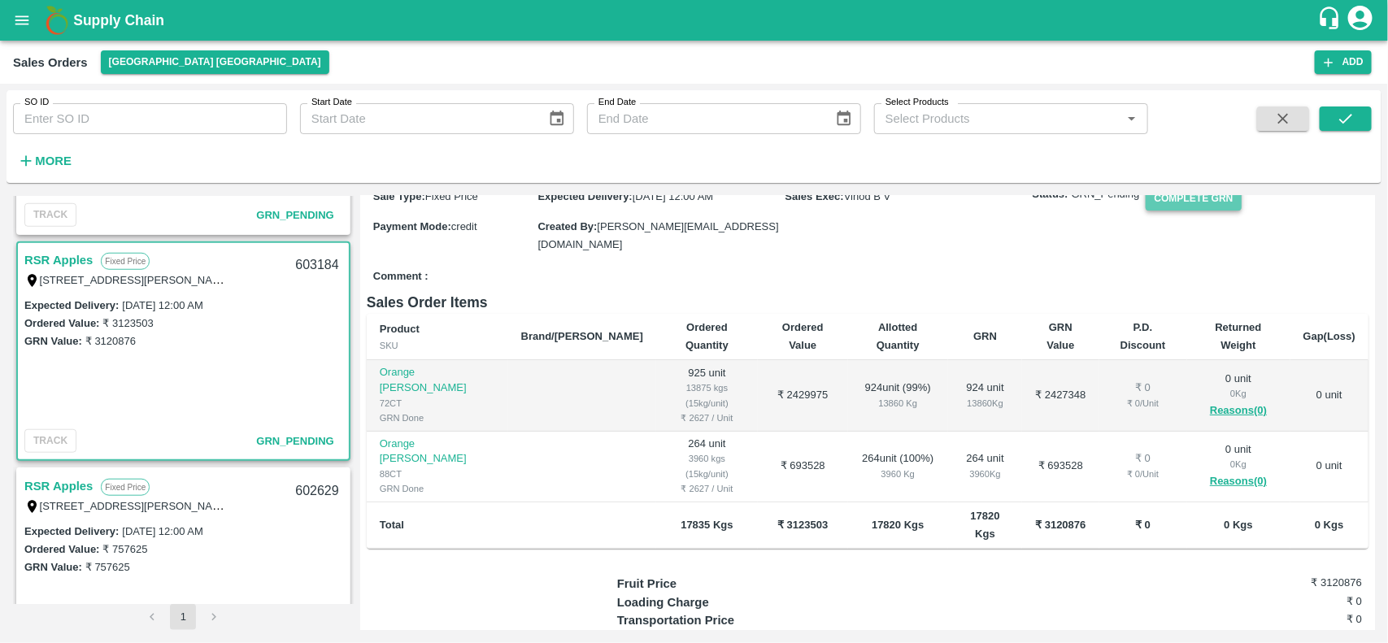
click at [1197, 206] on button "Complete GRN" at bounding box center [1193, 199] width 95 height 24
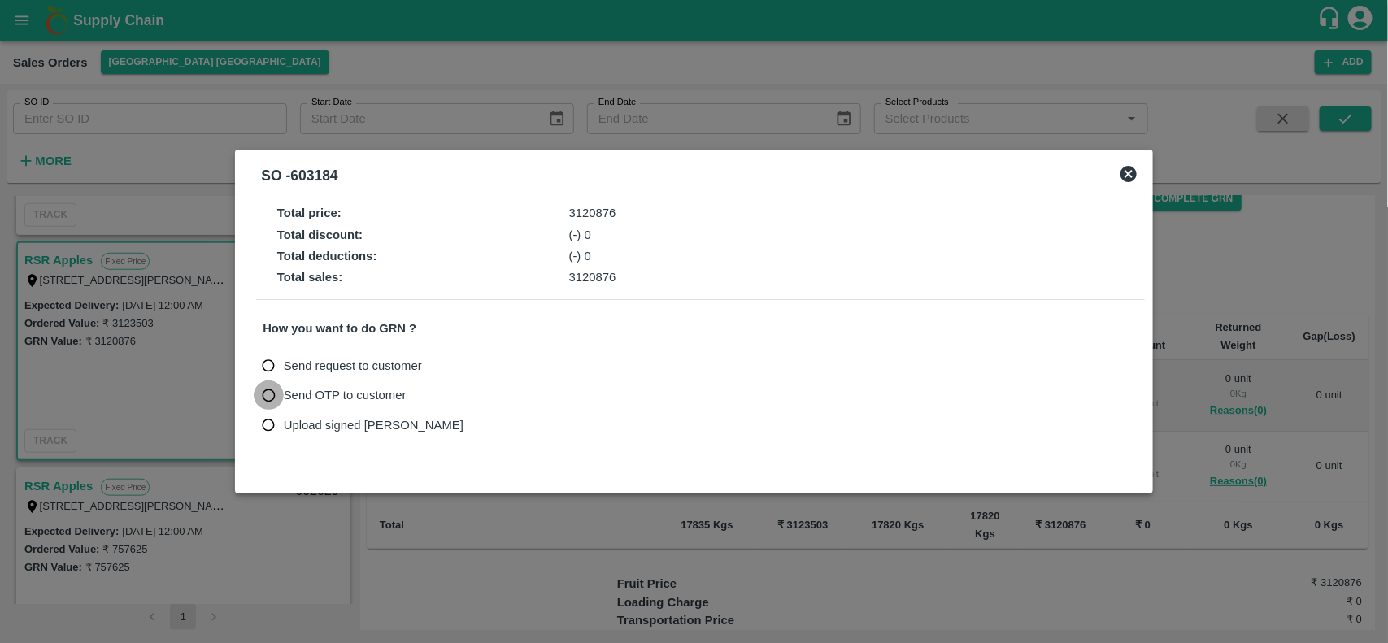
click at [272, 399] on input "Send OTP to customer" at bounding box center [269, 396] width 30 height 30
radio input "true"
click at [464, 396] on button "Send OTP" at bounding box center [453, 396] width 67 height 24
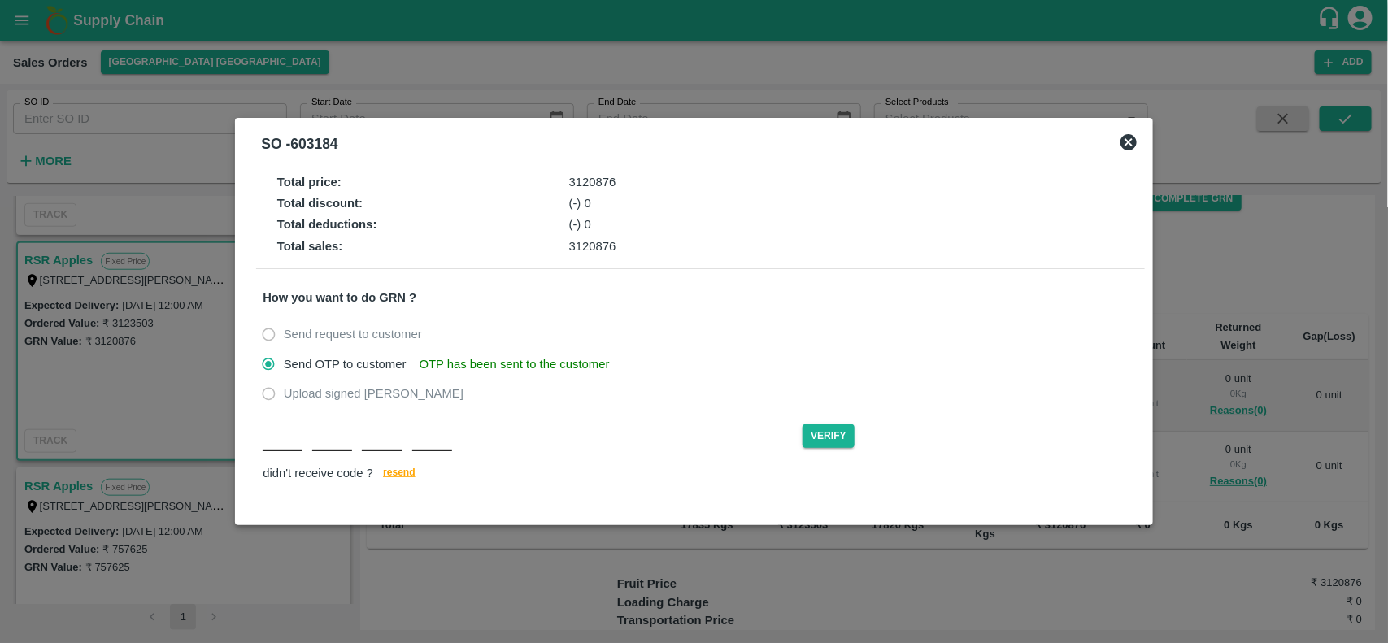
click at [285, 453] on div "Verify didn't receive code ? resend" at bounding box center [700, 453] width 875 height 63
type input "u"
type input "q"
type input "v"
type input "p"
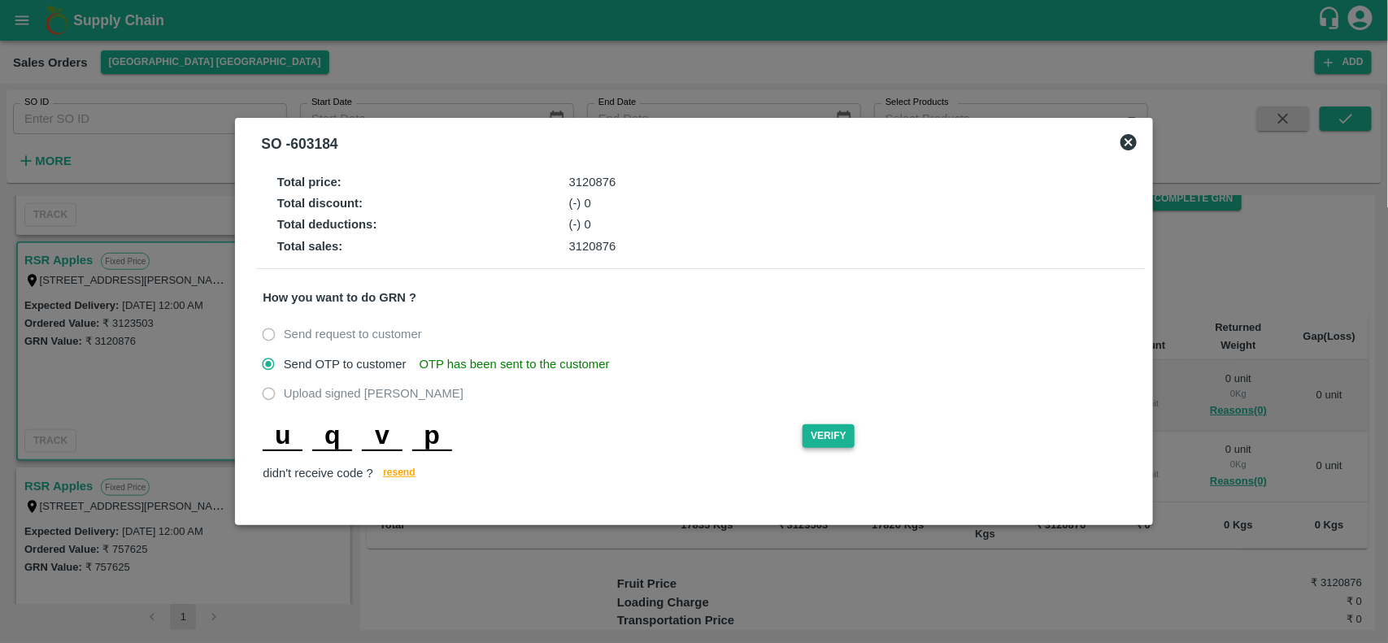
click at [815, 431] on button "Verify" at bounding box center [829, 437] width 52 height 24
click at [293, 435] on input "u" at bounding box center [283, 436] width 40 height 29
click at [440, 432] on input "p" at bounding box center [432, 436] width 40 height 29
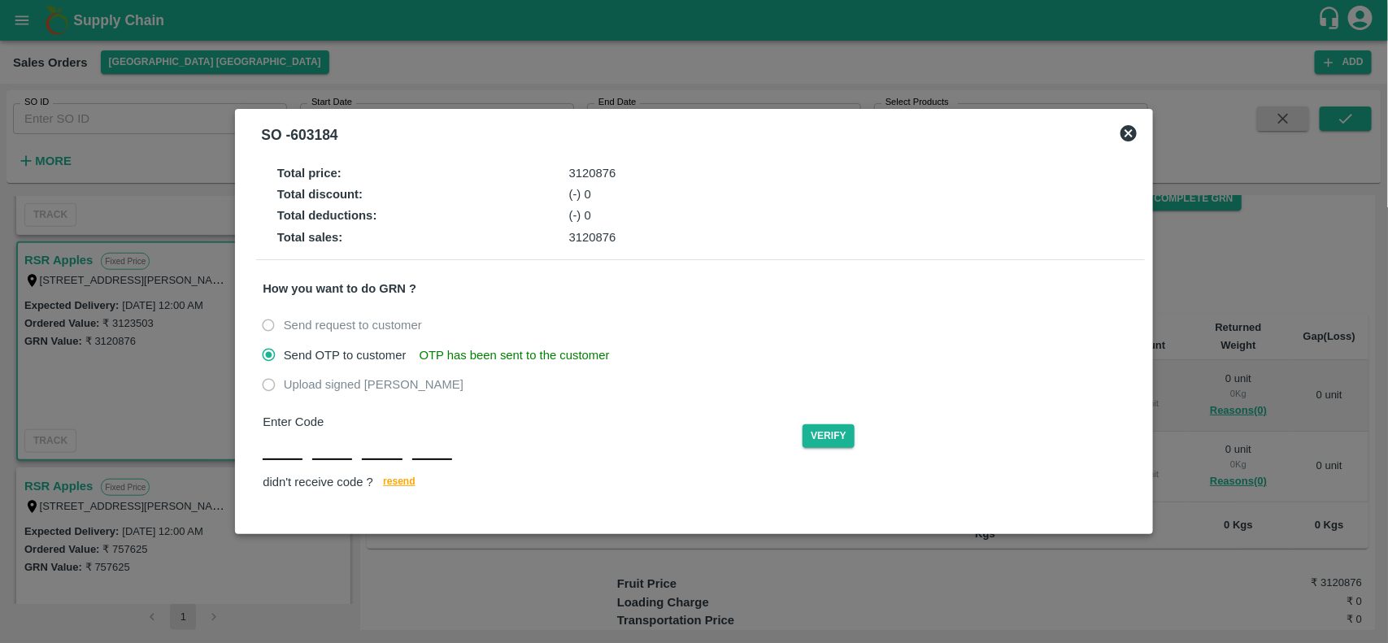
type input "U"
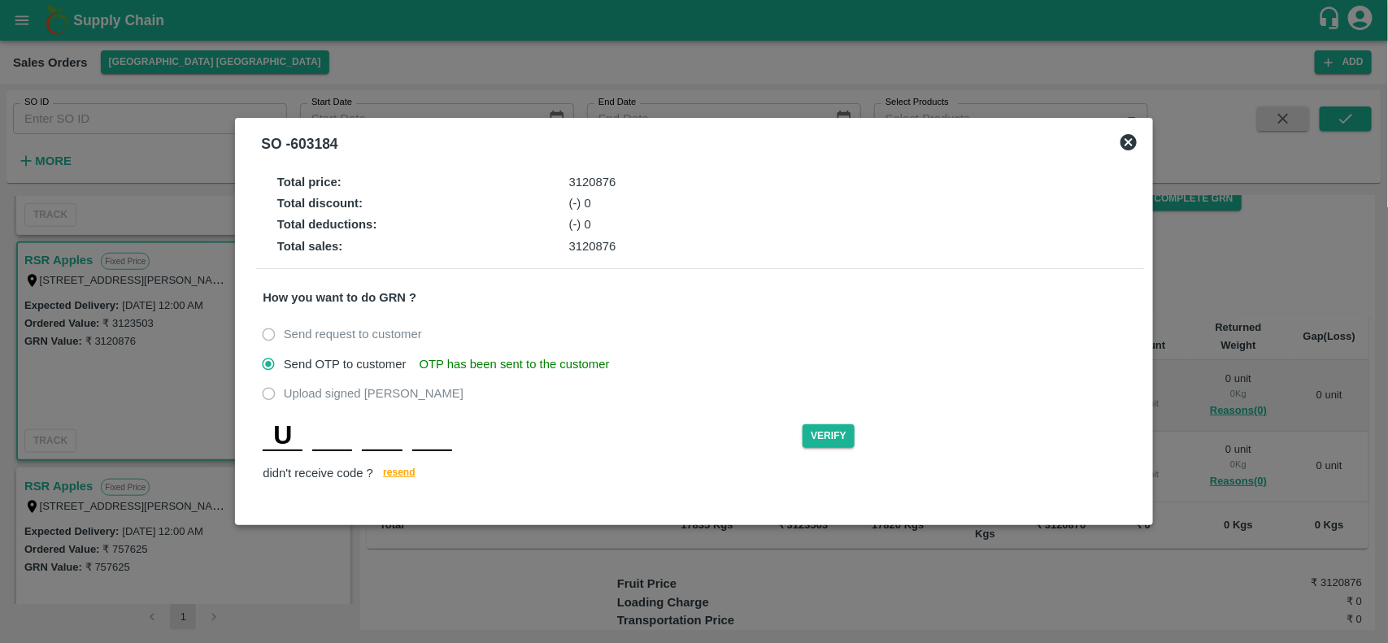
type input "Q"
type input "V"
type input "P"
click at [848, 432] on button "Verify" at bounding box center [829, 437] width 52 height 24
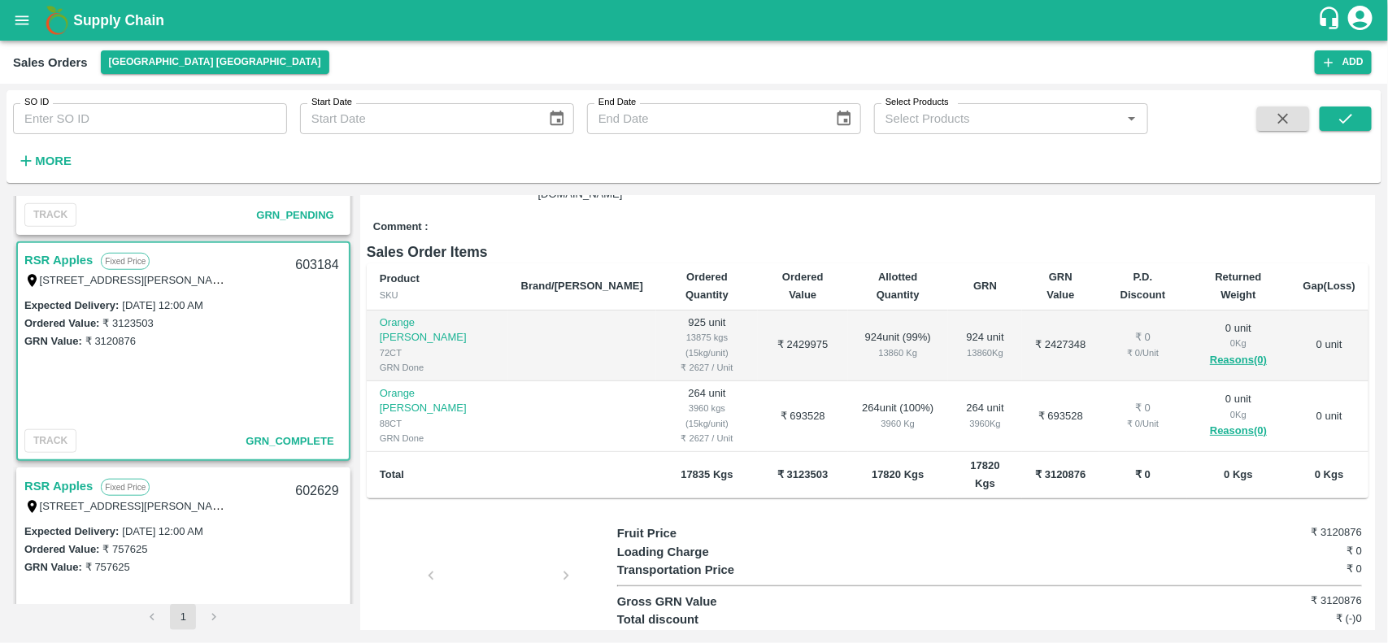
scroll to position [206, 0]
click at [1270, 112] on button "button" at bounding box center [1284, 119] width 52 height 24
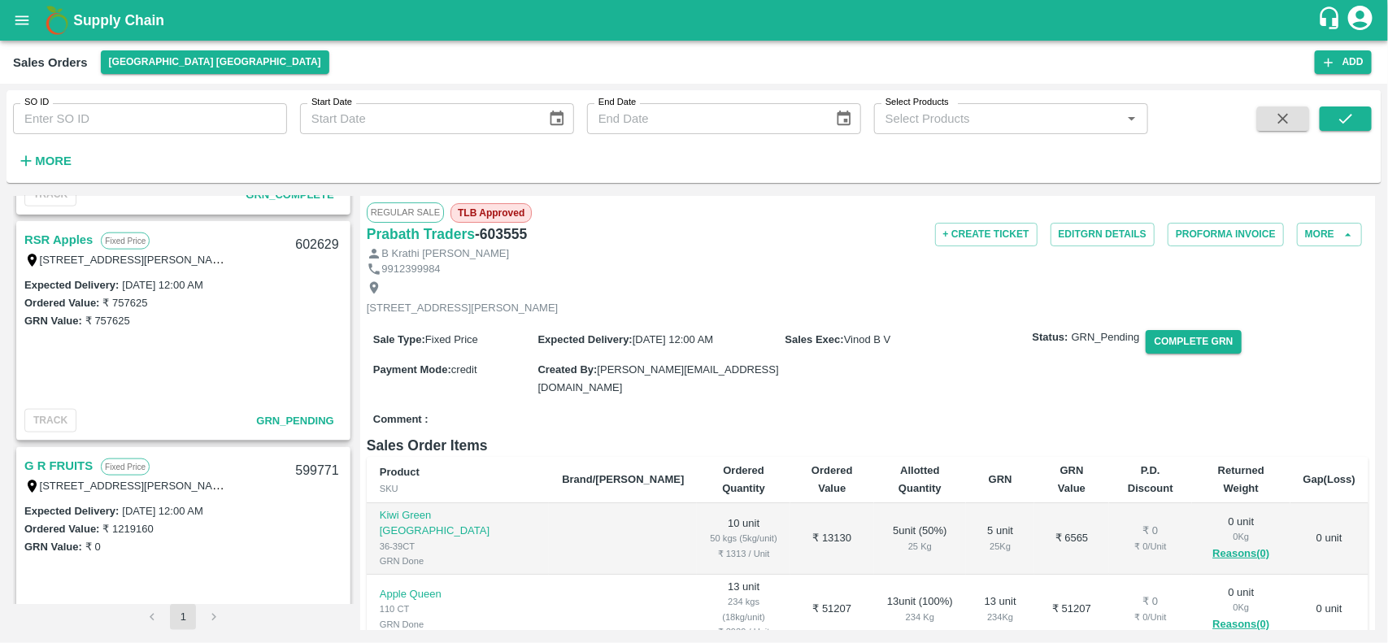
scroll to position [948, 0]
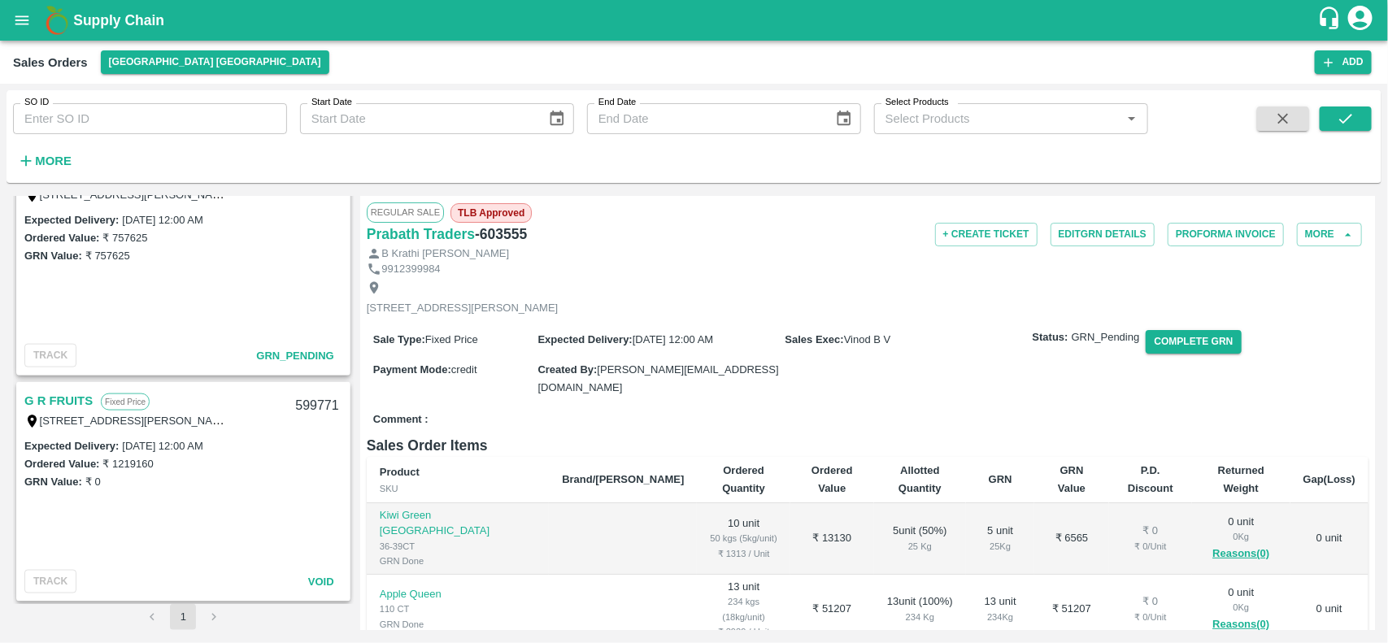
click at [354, 607] on div "Prabath Traders Fixed Price Plot No: 131,, Sadasiva heavens, Peddamberpet, Abdu…" at bounding box center [694, 413] width 1362 height 434
click at [351, 619] on div "1" at bounding box center [183, 617] width 341 height 26
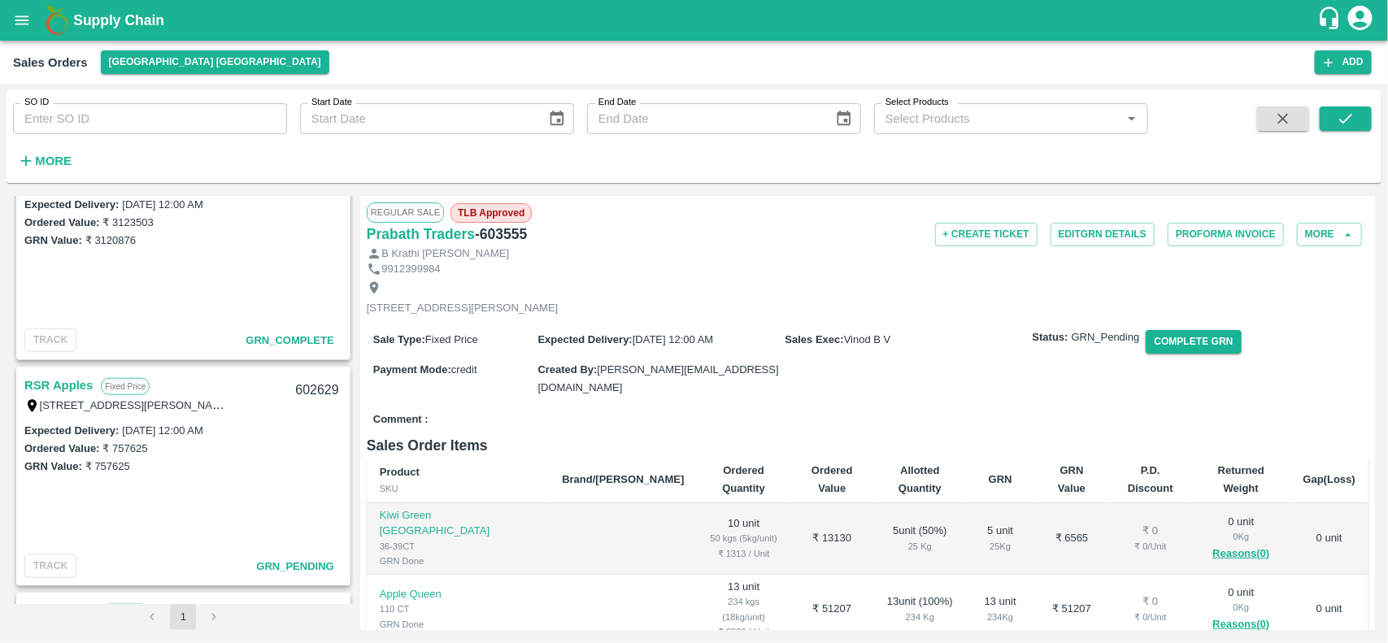
scroll to position [730, 0]
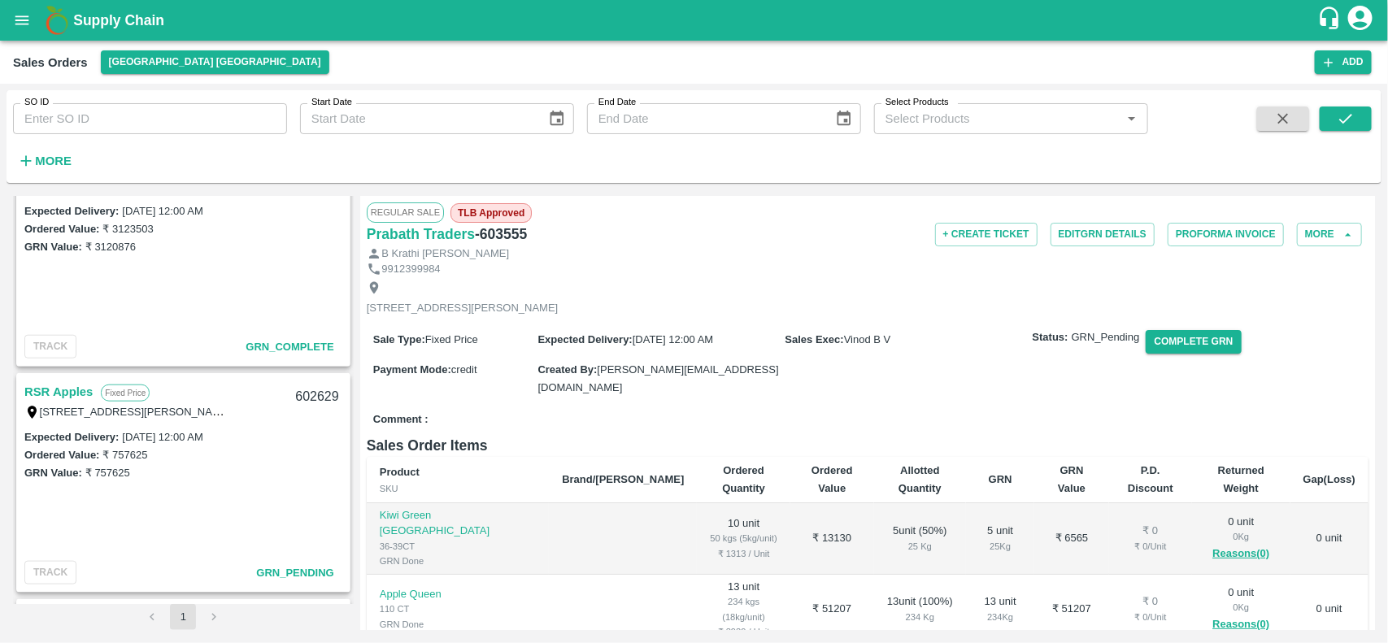
click at [59, 393] on link "RSR Apples" at bounding box center [58, 391] width 68 height 21
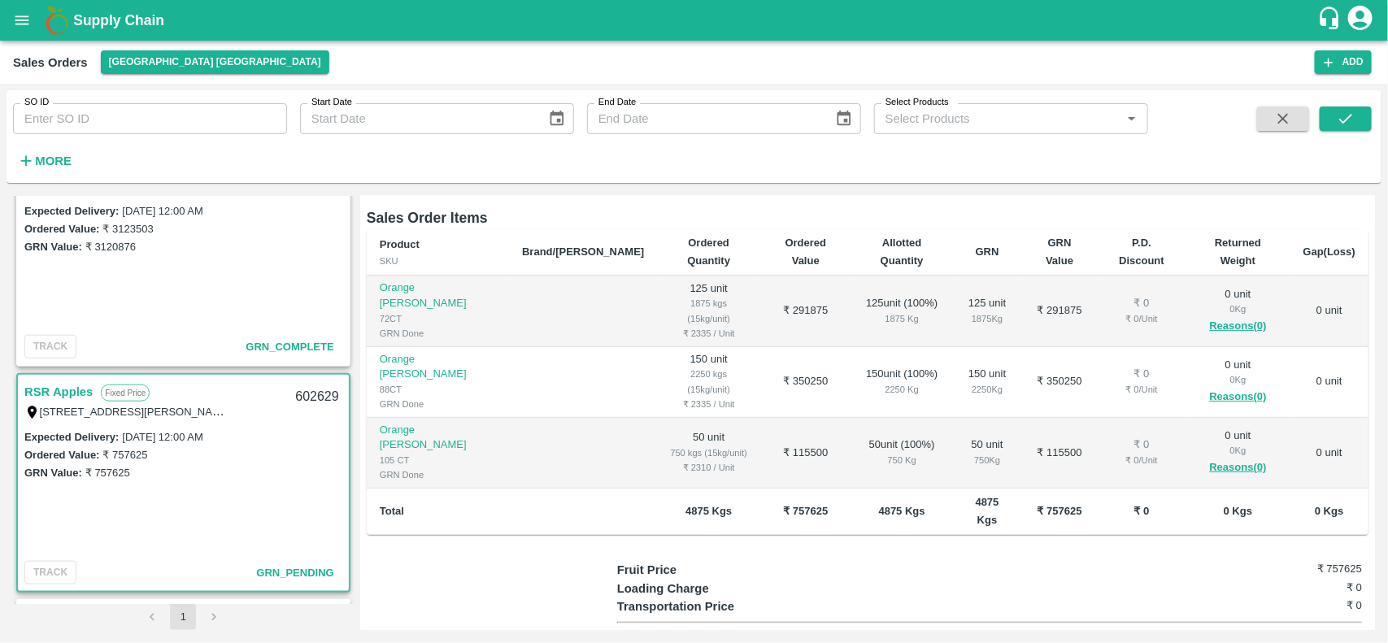
scroll to position [229, 0]
click at [50, 389] on link "RSR Apples" at bounding box center [58, 391] width 68 height 21
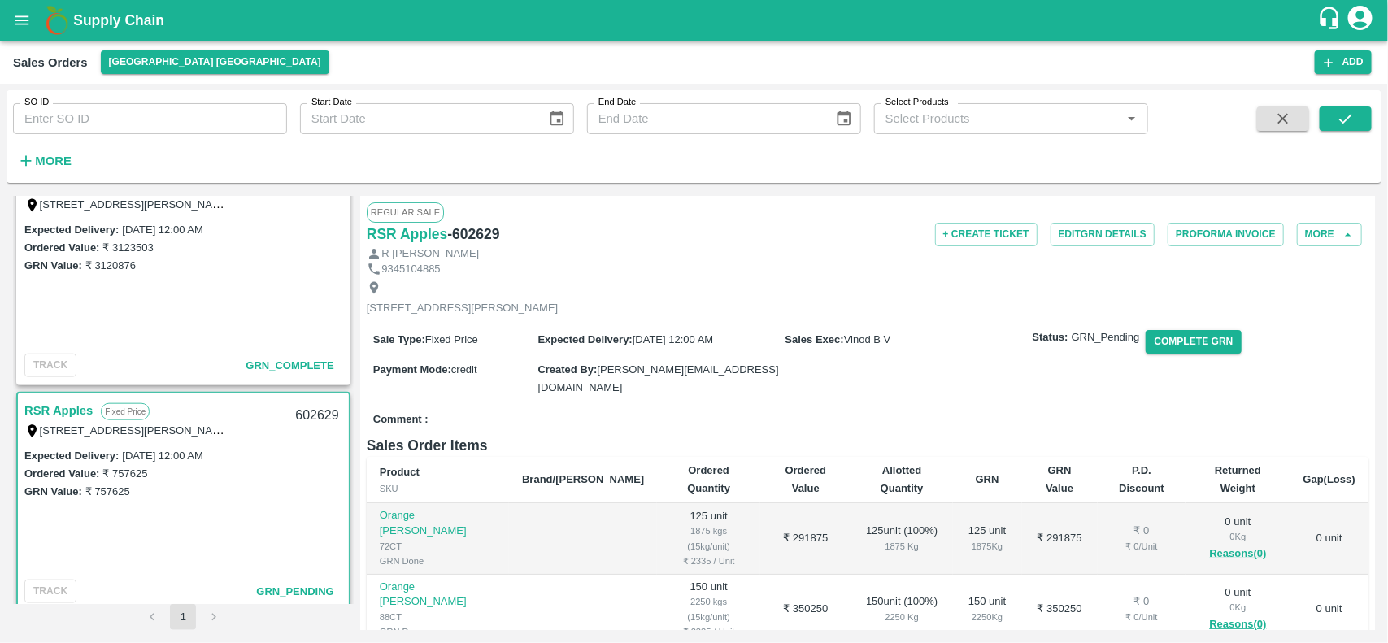
scroll to position [709, 0]
click at [71, 408] on link "RSR Apples" at bounding box center [58, 413] width 68 height 21
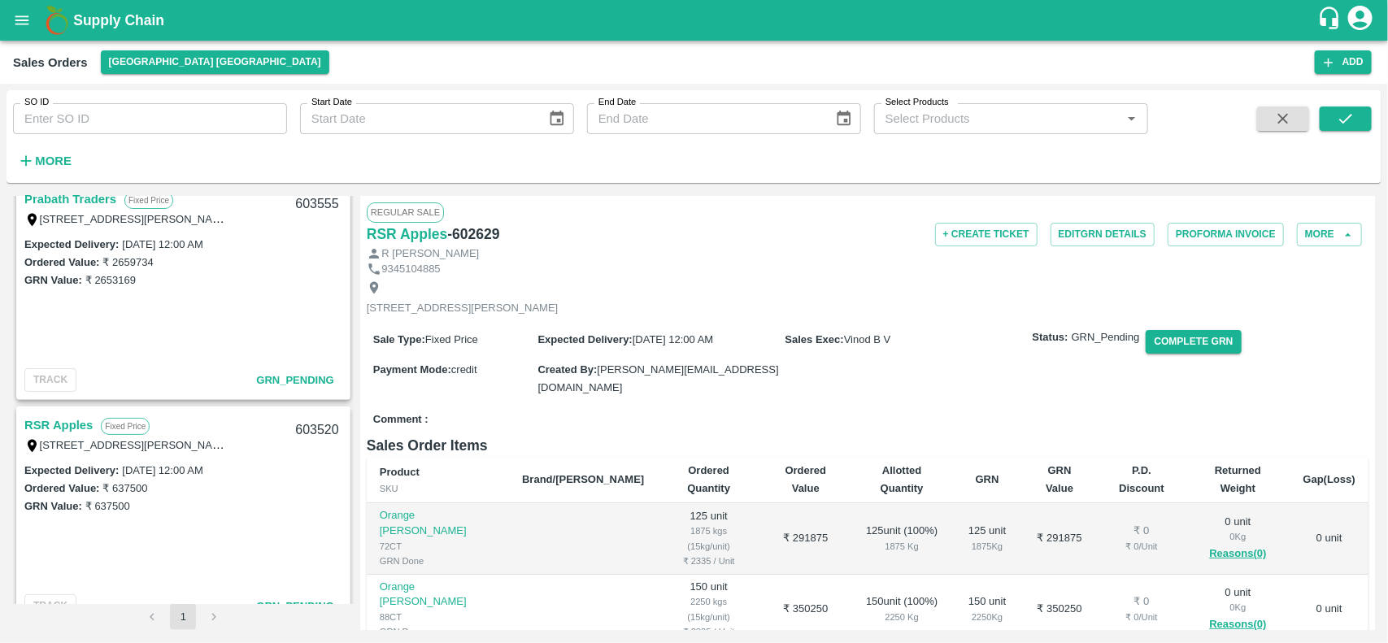
scroll to position [18, 0]
click at [76, 421] on link "RSR Apples" at bounding box center [58, 426] width 68 height 21
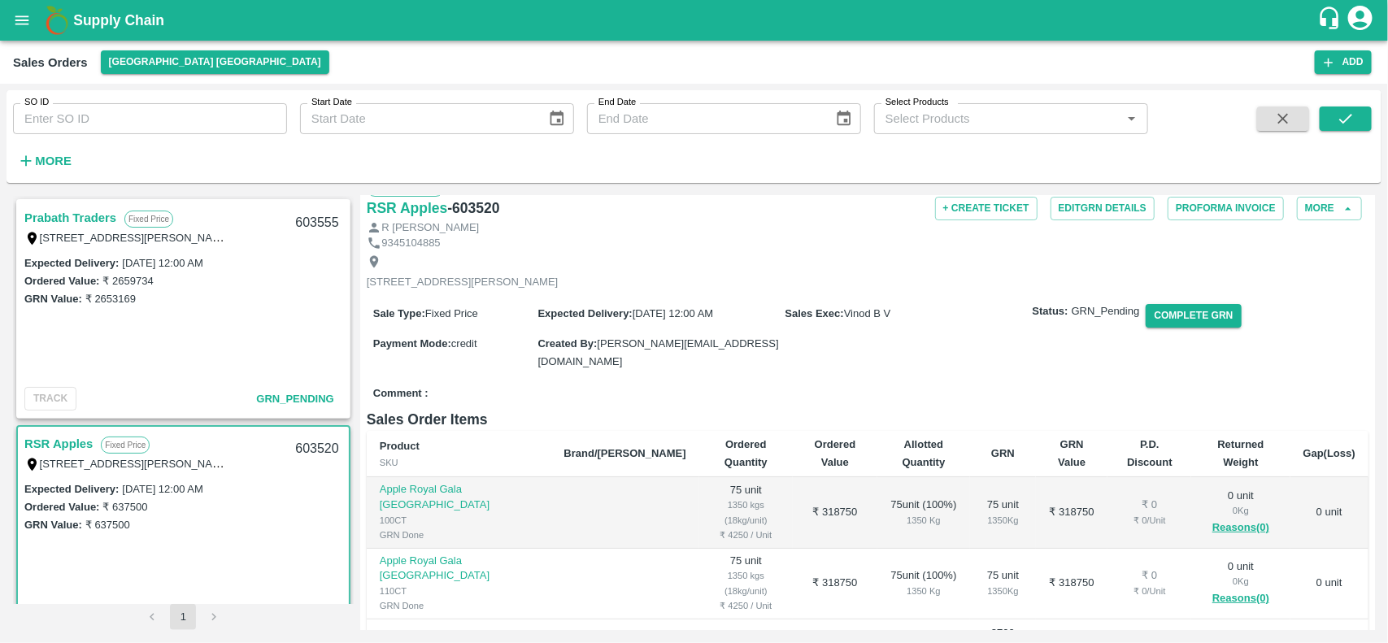
click at [67, 222] on link "Prabath Traders" at bounding box center [70, 217] width 92 height 21
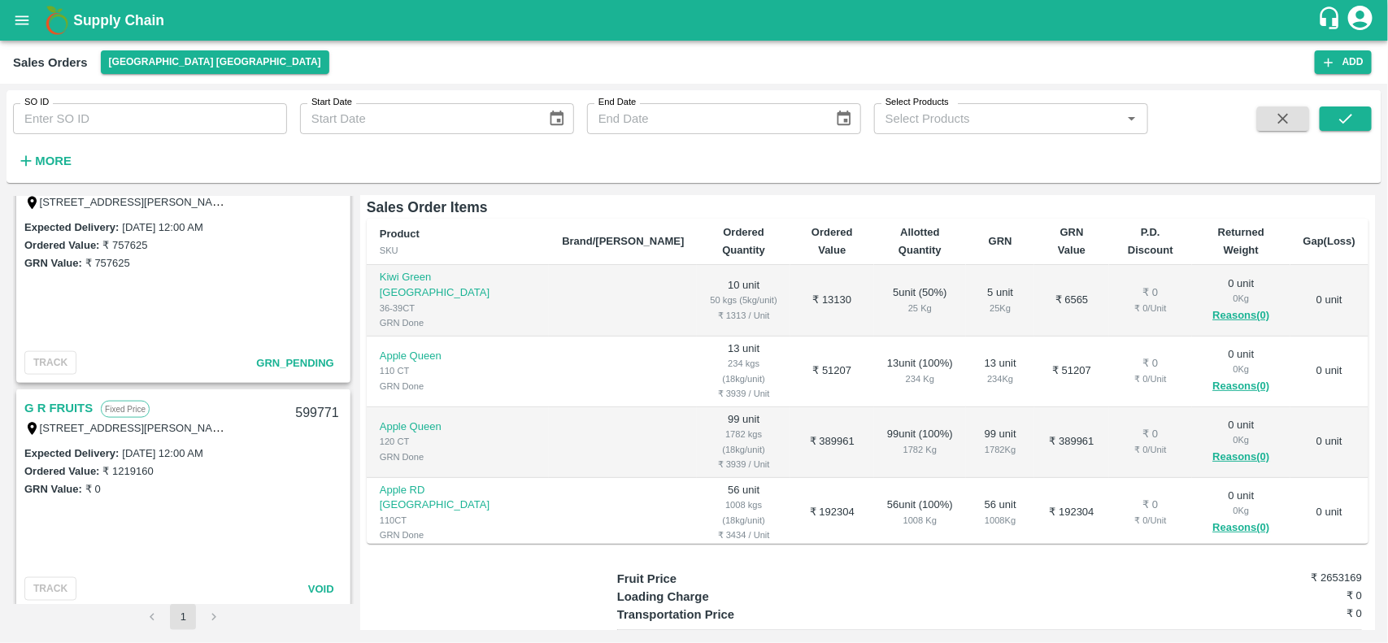
scroll to position [948, 0]
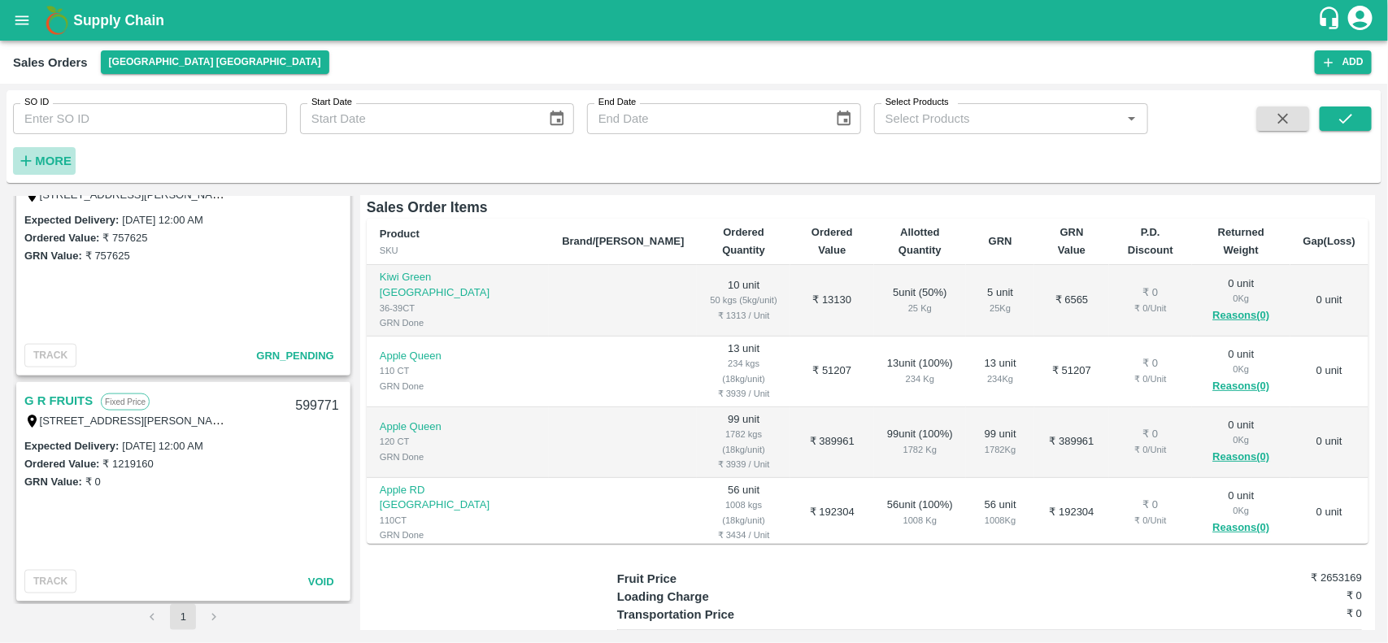
click at [54, 157] on strong "More" at bounding box center [53, 161] width 37 height 13
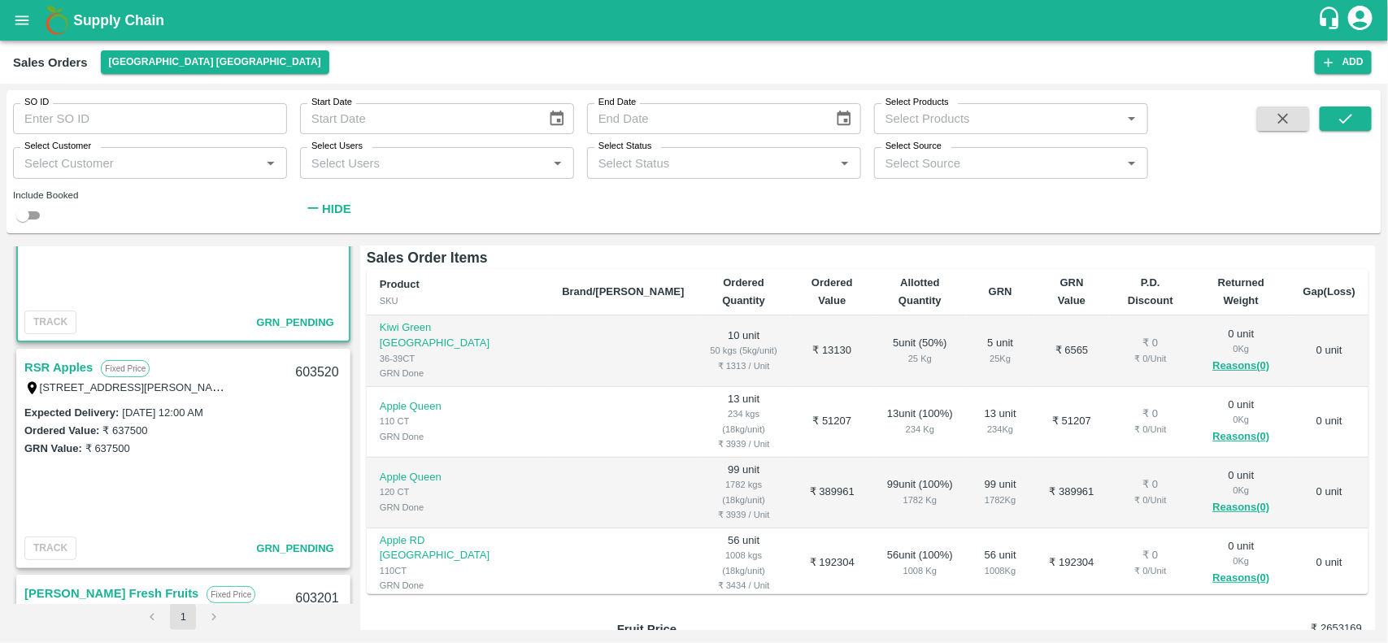
scroll to position [128, 0]
click at [54, 370] on link "RSR Apples" at bounding box center [58, 366] width 68 height 21
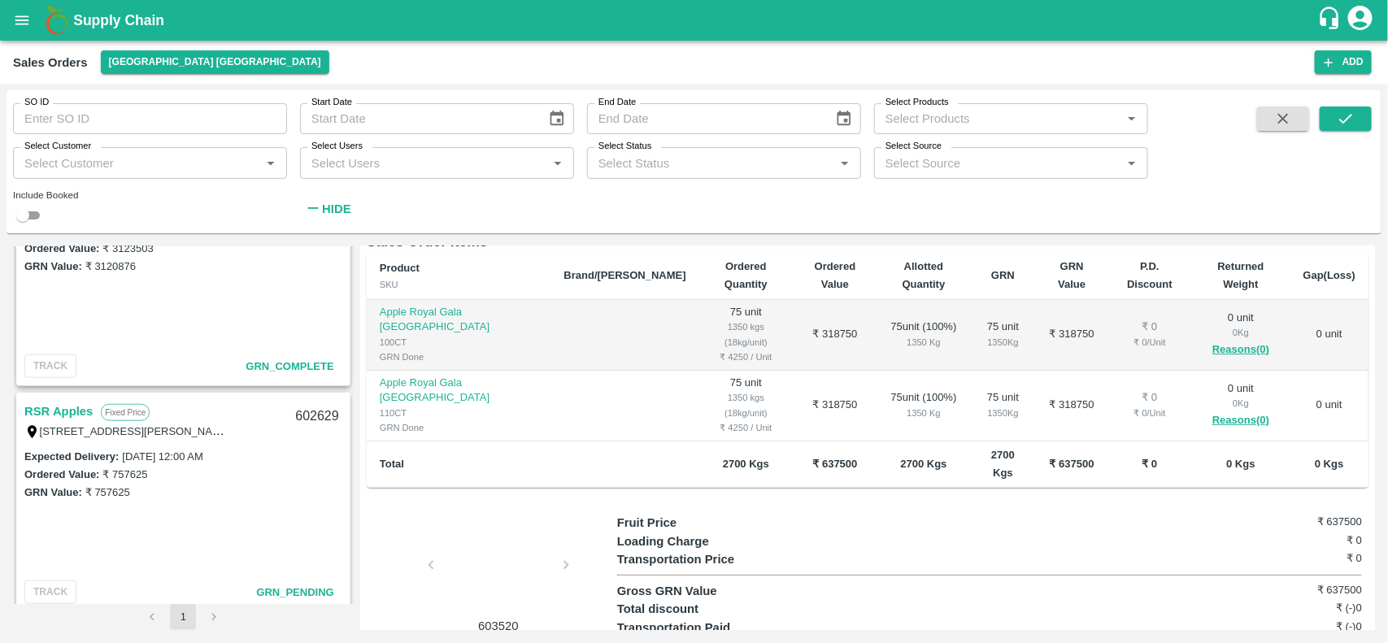
scroll to position [762, 0]
click at [50, 409] on link "RSR Apples" at bounding box center [58, 410] width 68 height 21
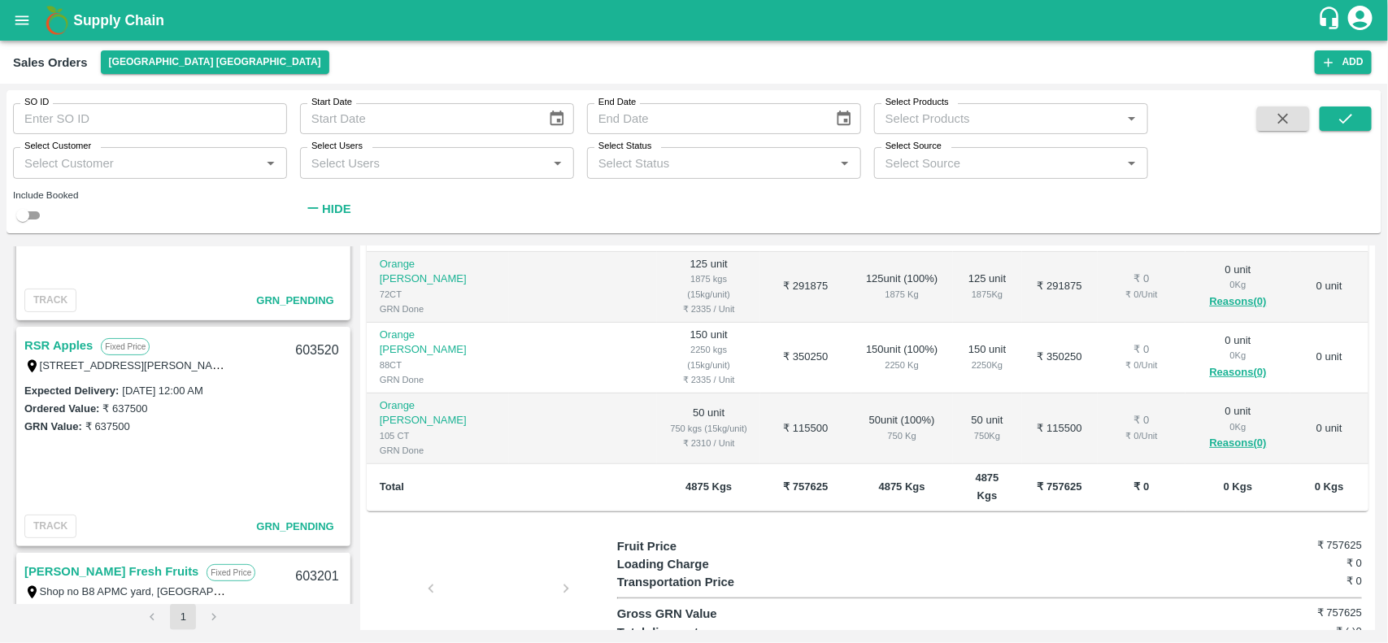
scroll to position [148, 0]
click at [90, 176] on div "Select Customer   *" at bounding box center [150, 162] width 274 height 31
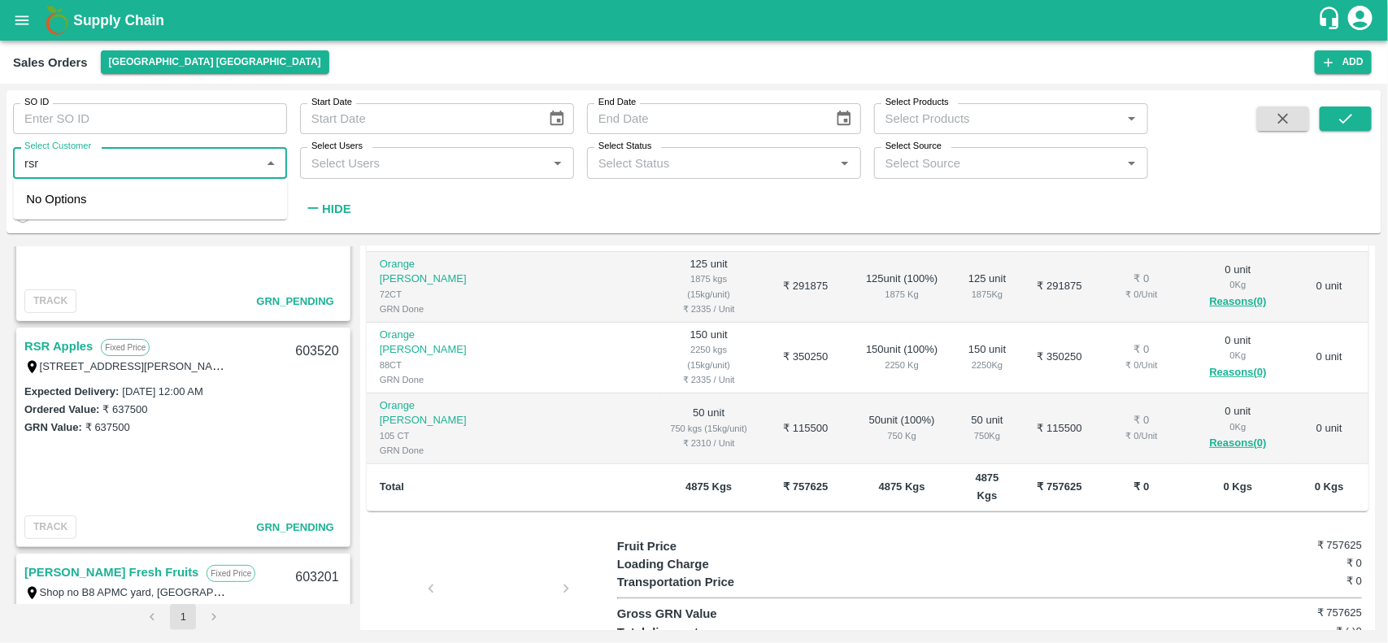
type input "rsr"
click at [50, 200] on input "checkbox" at bounding box center [42, 206] width 33 height 33
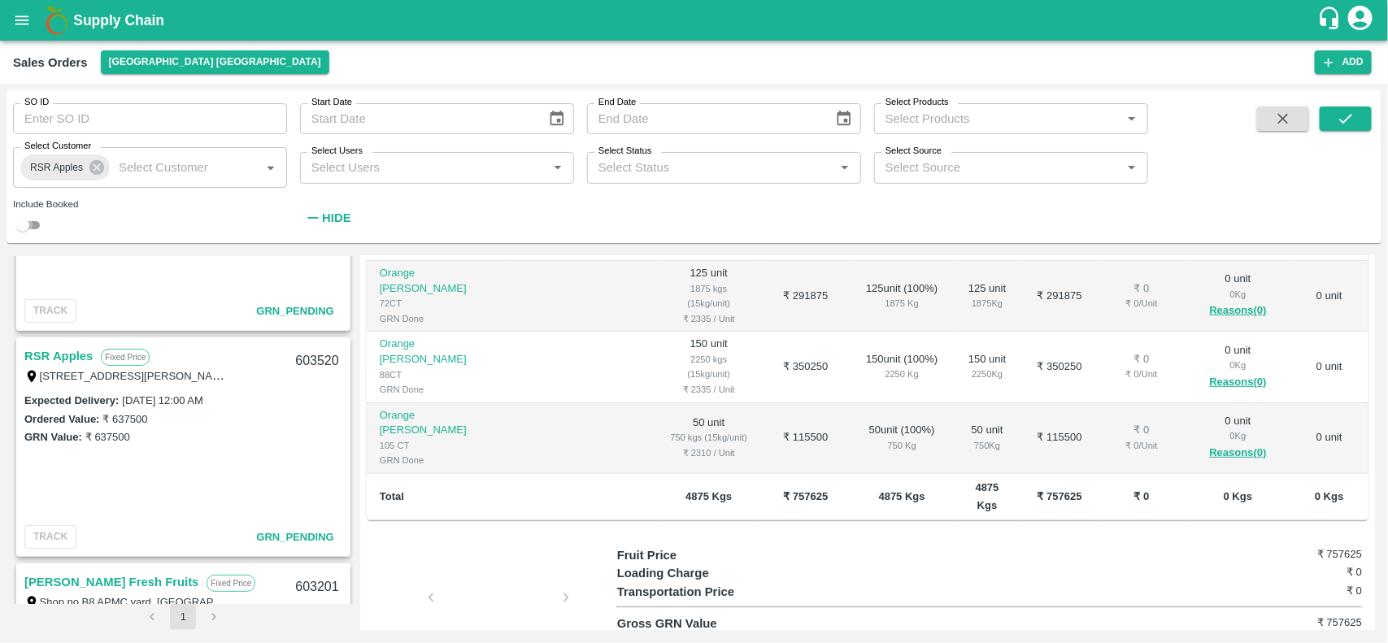
click at [18, 226] on input "checkbox" at bounding box center [22, 226] width 59 height 20
checkbox input "true"
click at [1355, 120] on icon "submit" at bounding box center [1346, 119] width 18 height 18
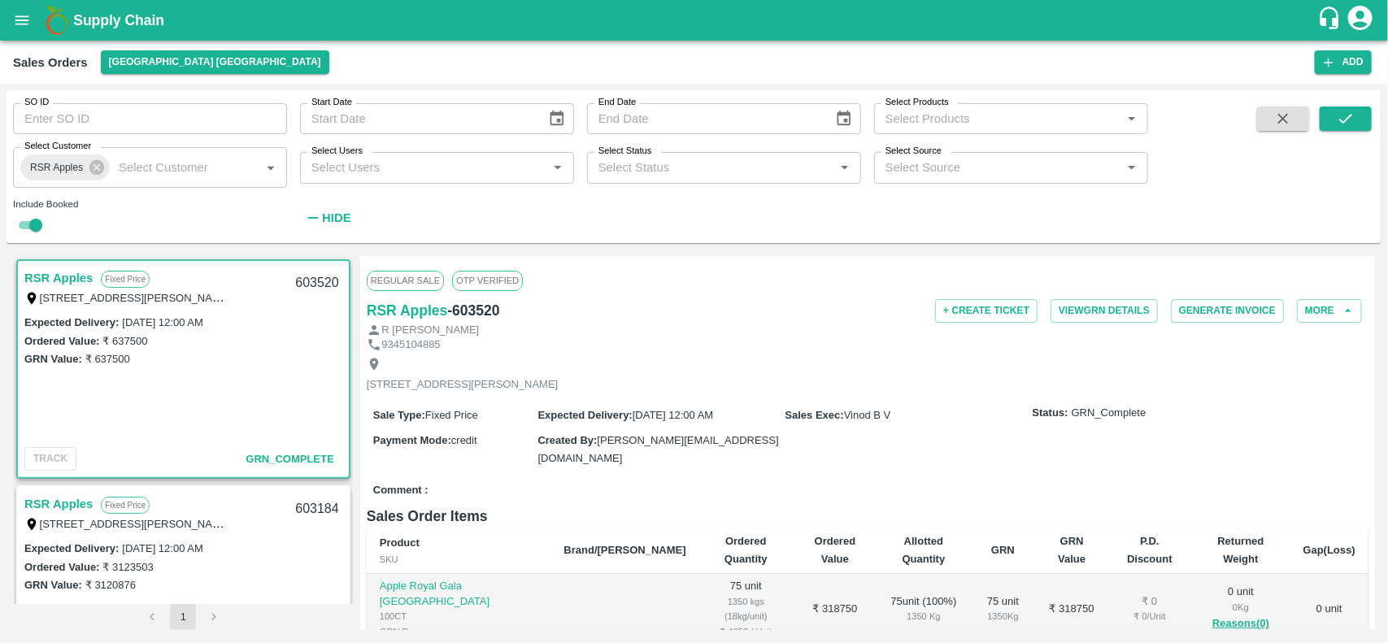
click at [65, 271] on link "RSR Apples" at bounding box center [58, 278] width 68 height 21
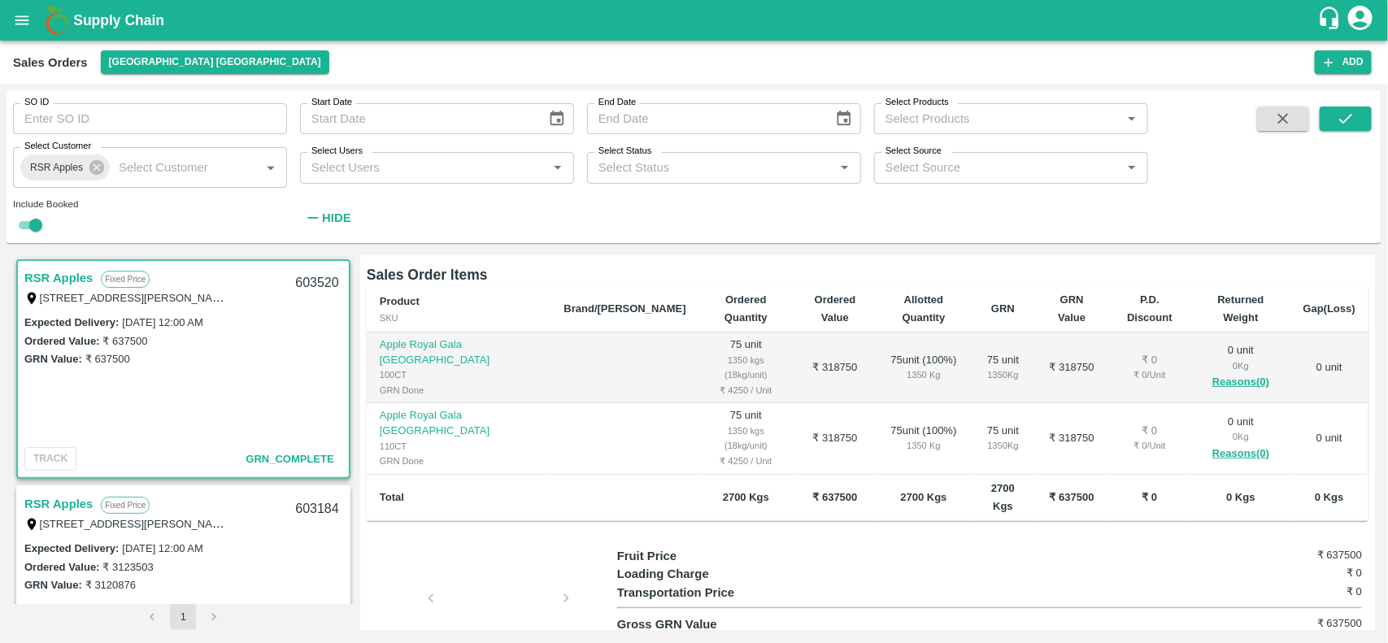
scroll to position [274, 0]
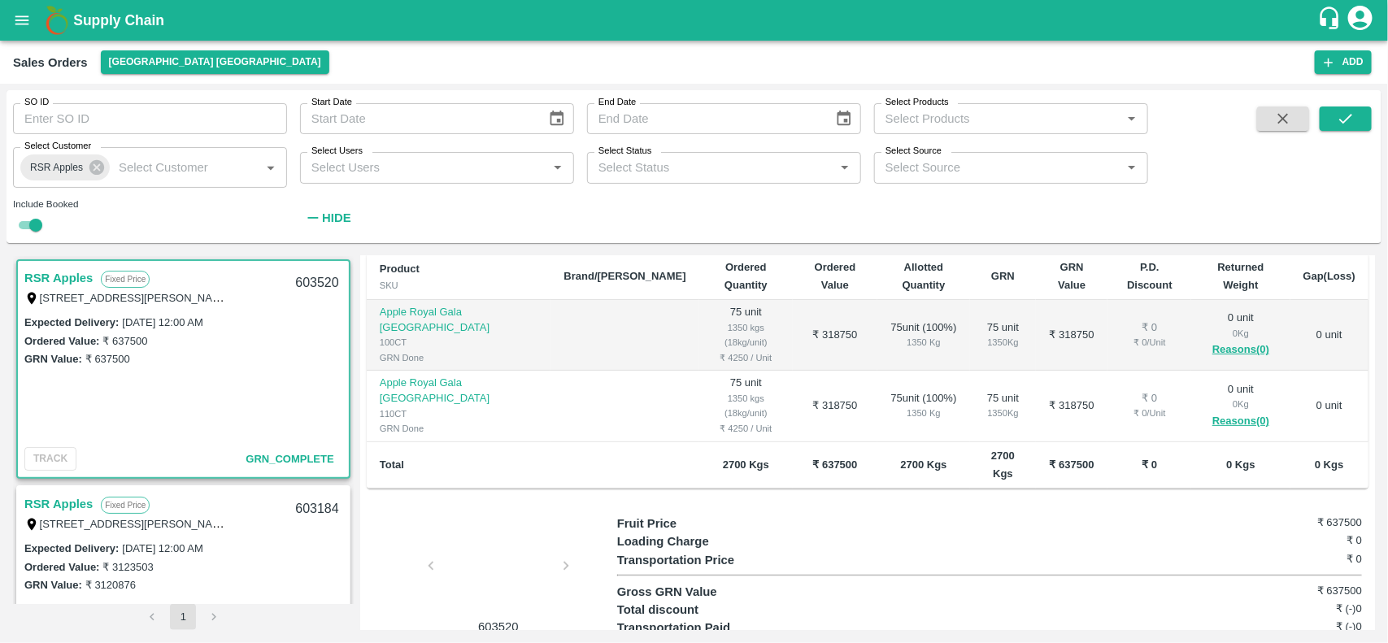
click at [55, 277] on link "RSR Apples" at bounding box center [58, 278] width 68 height 21
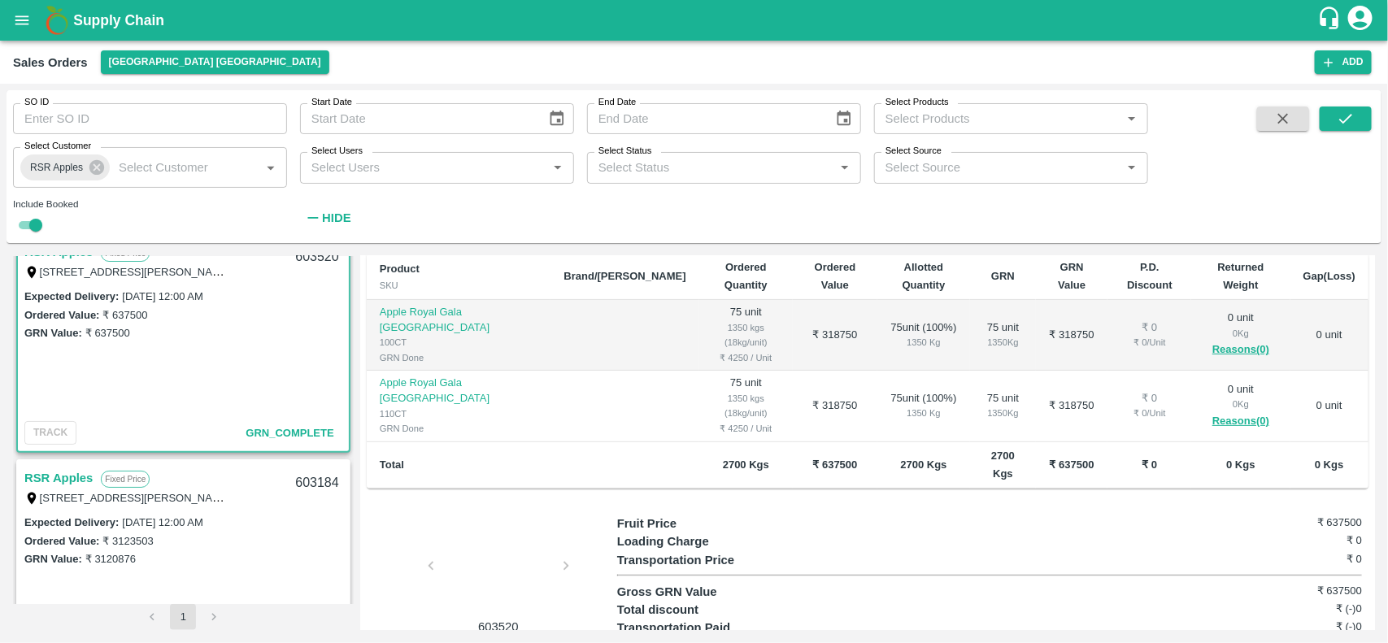
scroll to position [25, 0]
click at [71, 480] on link "RSR Apples" at bounding box center [58, 479] width 68 height 21
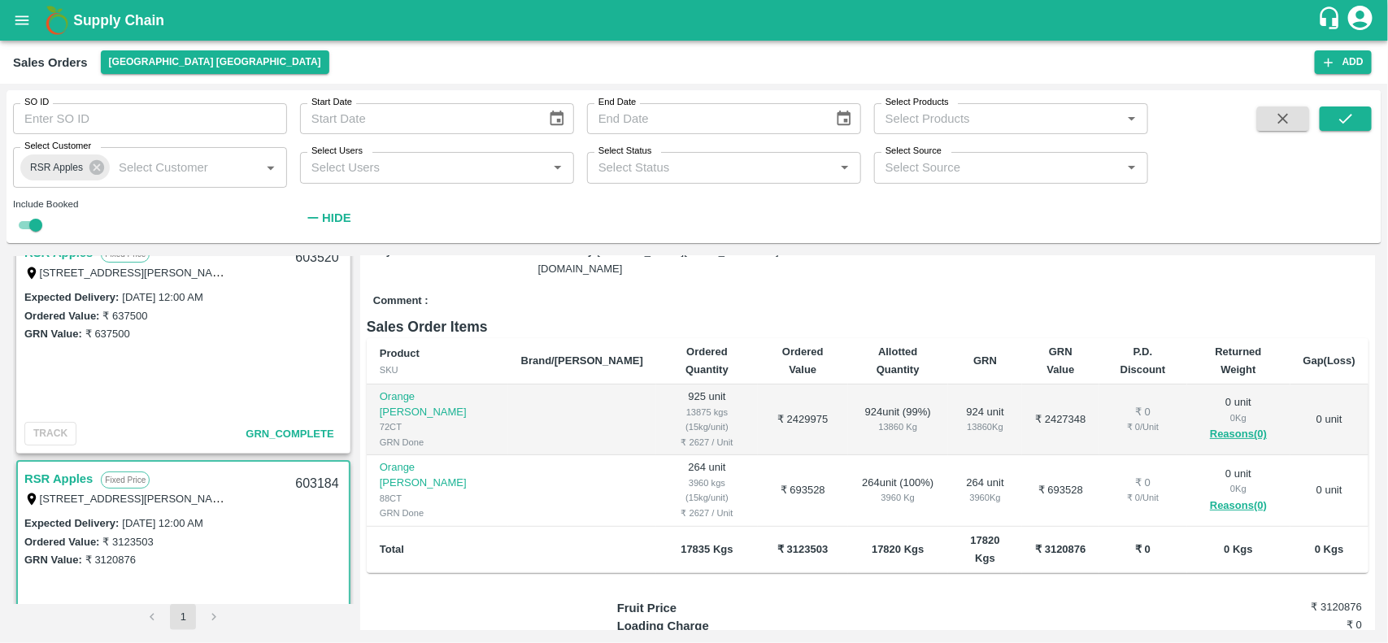
scroll to position [189, 0]
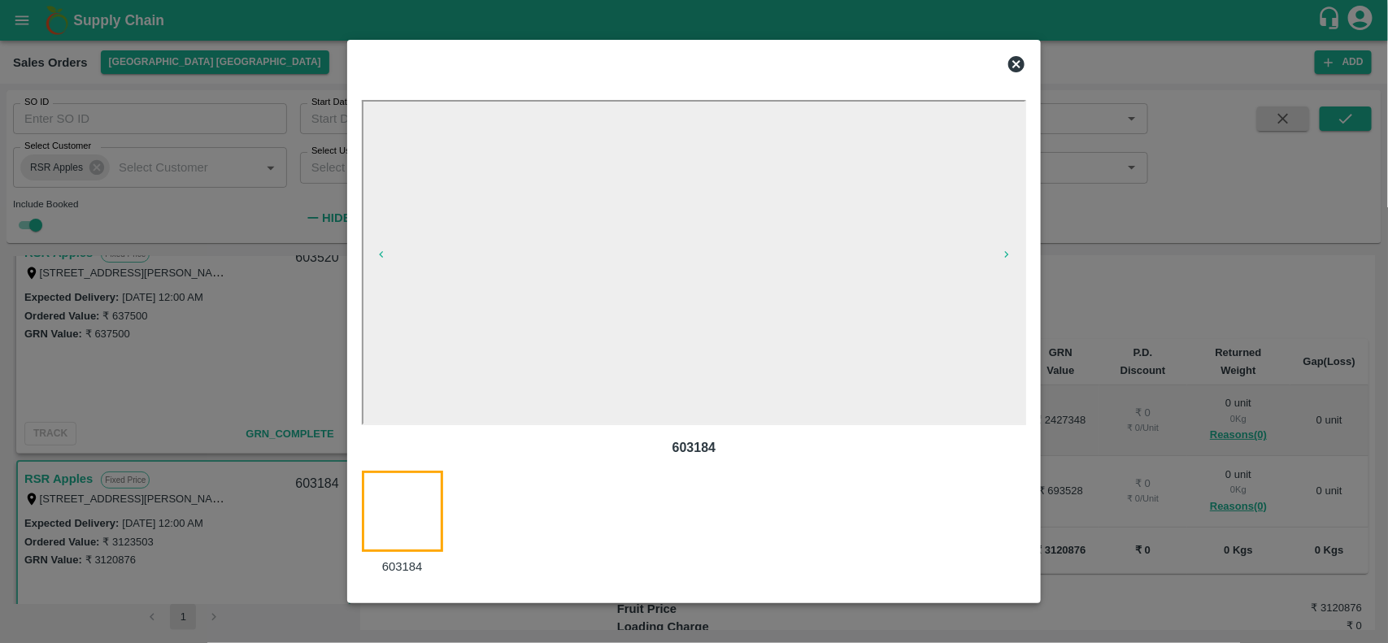
click at [1025, 67] on icon at bounding box center [1017, 64] width 20 height 20
